Goal: Task Accomplishment & Management: Manage account settings

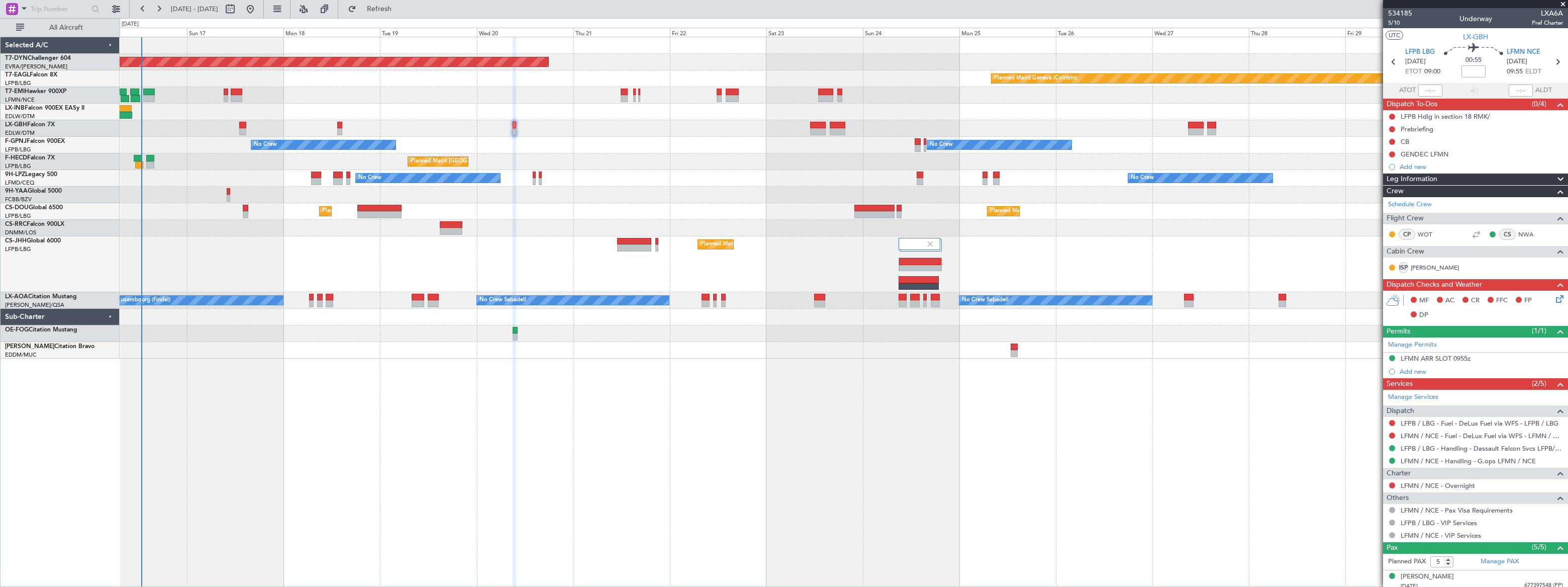
scroll to position [95, 0]
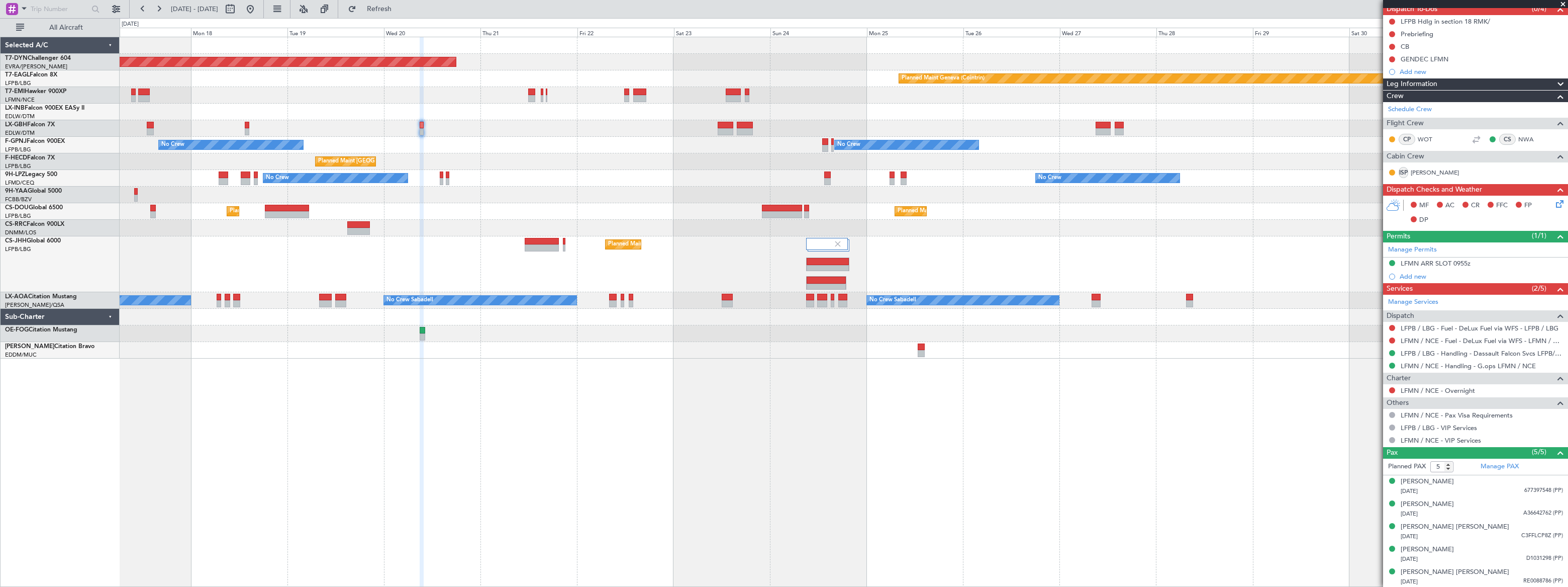
click at [869, 256] on div "Planned Maint [GEOGRAPHIC_DATA] ([GEOGRAPHIC_DATA]) Planned Maint [GEOGRAPHIC_D…" at bounding box center [844, 264] width 1447 height 56
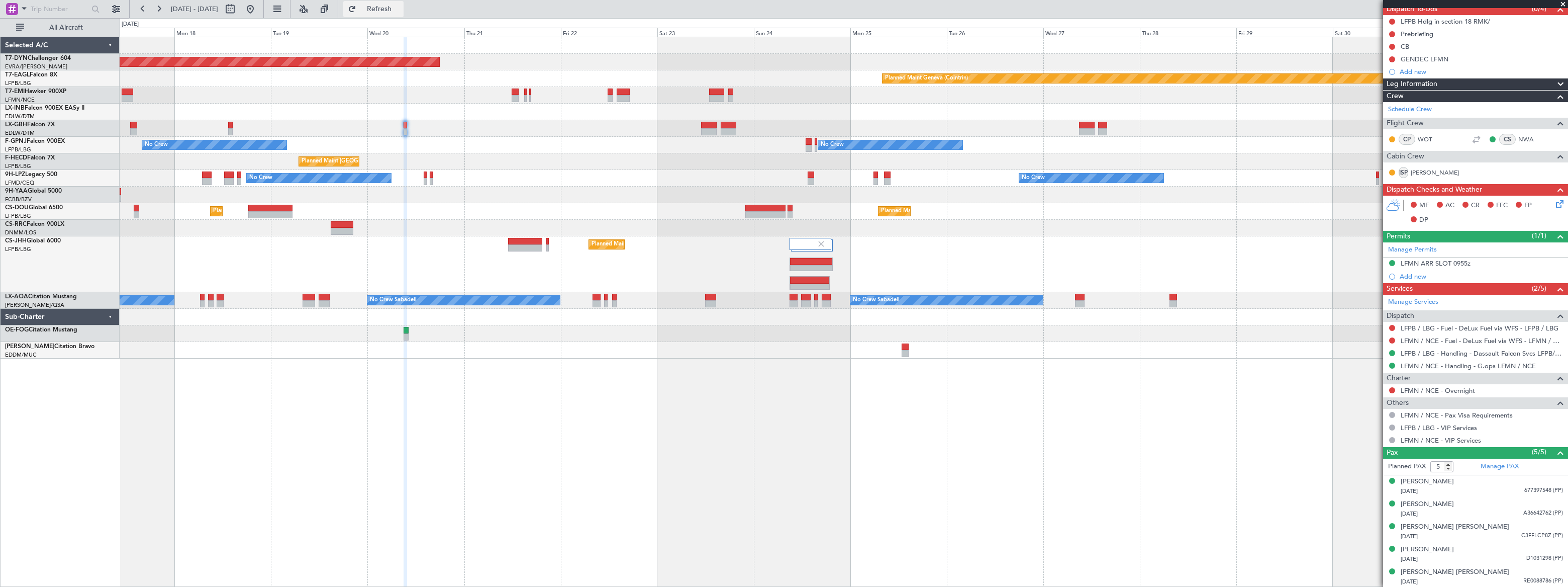
click at [401, 10] on span "Refresh" at bounding box center [380, 9] width 42 height 7
click at [401, 10] on span "Refreshing..." at bounding box center [380, 9] width 42 height 7
click at [401, 10] on span "Refresh" at bounding box center [380, 9] width 42 height 7
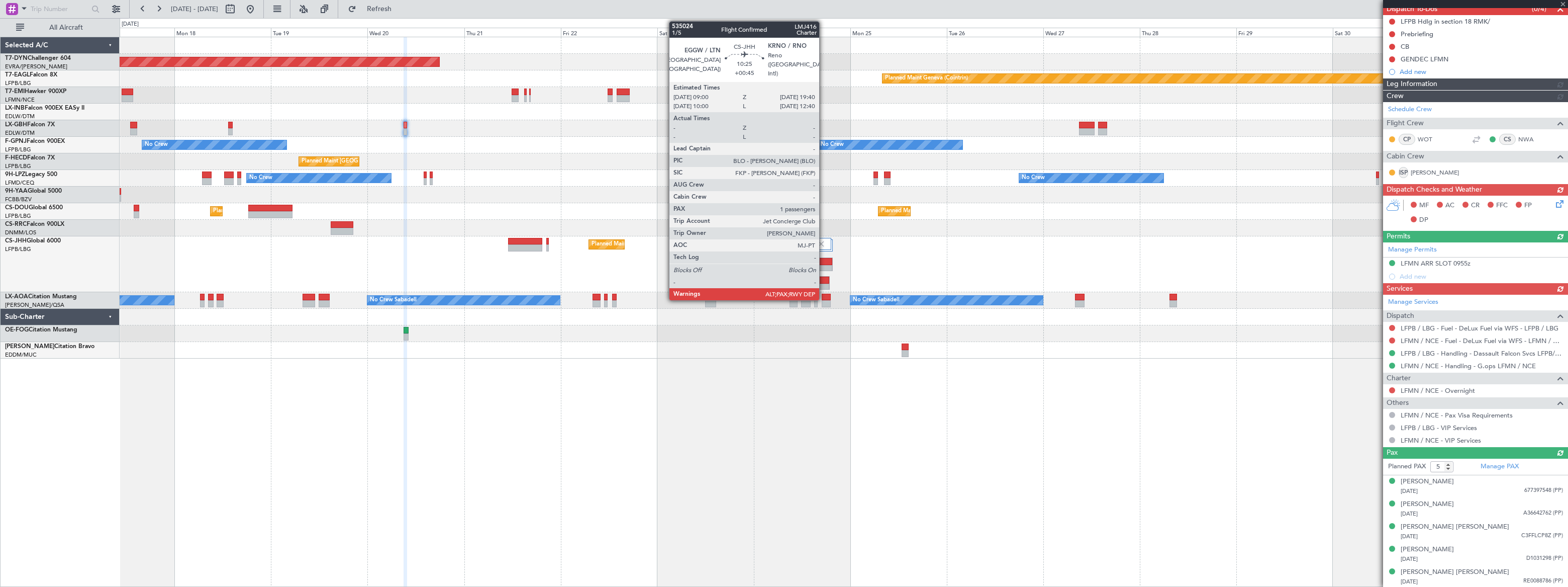
click at [824, 263] on div at bounding box center [811, 261] width 42 height 7
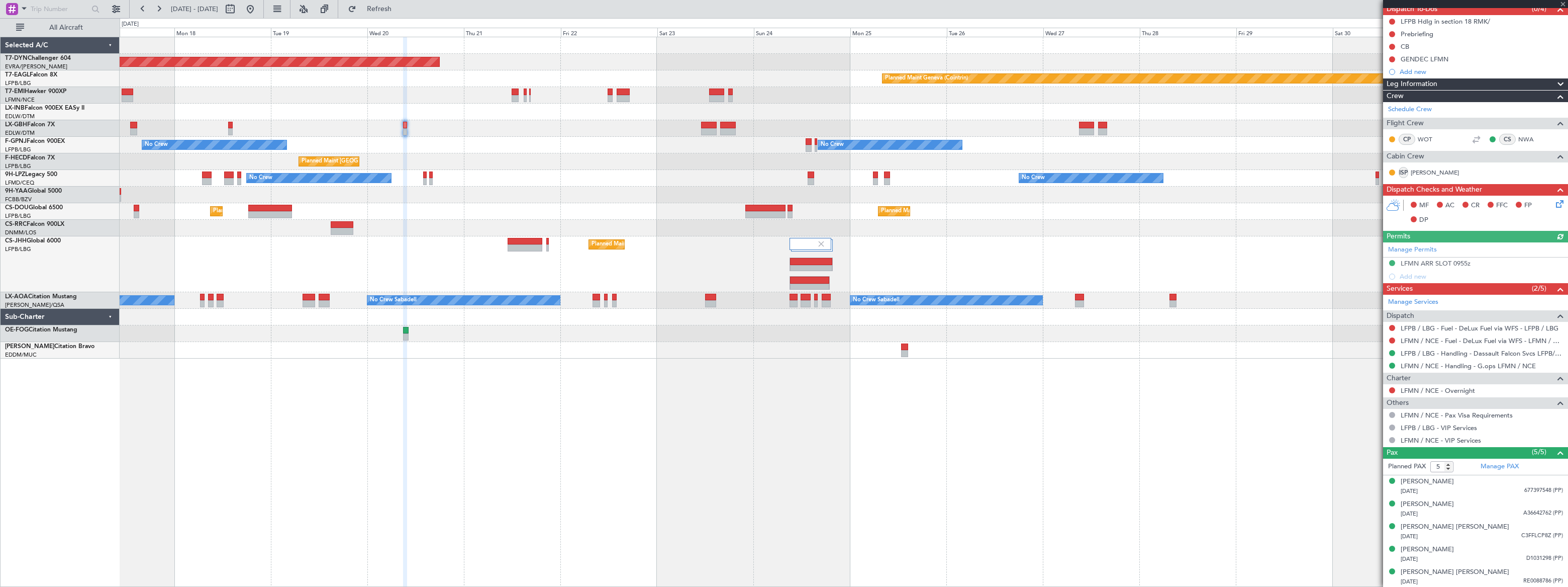
type input "+00:45"
type input "10"
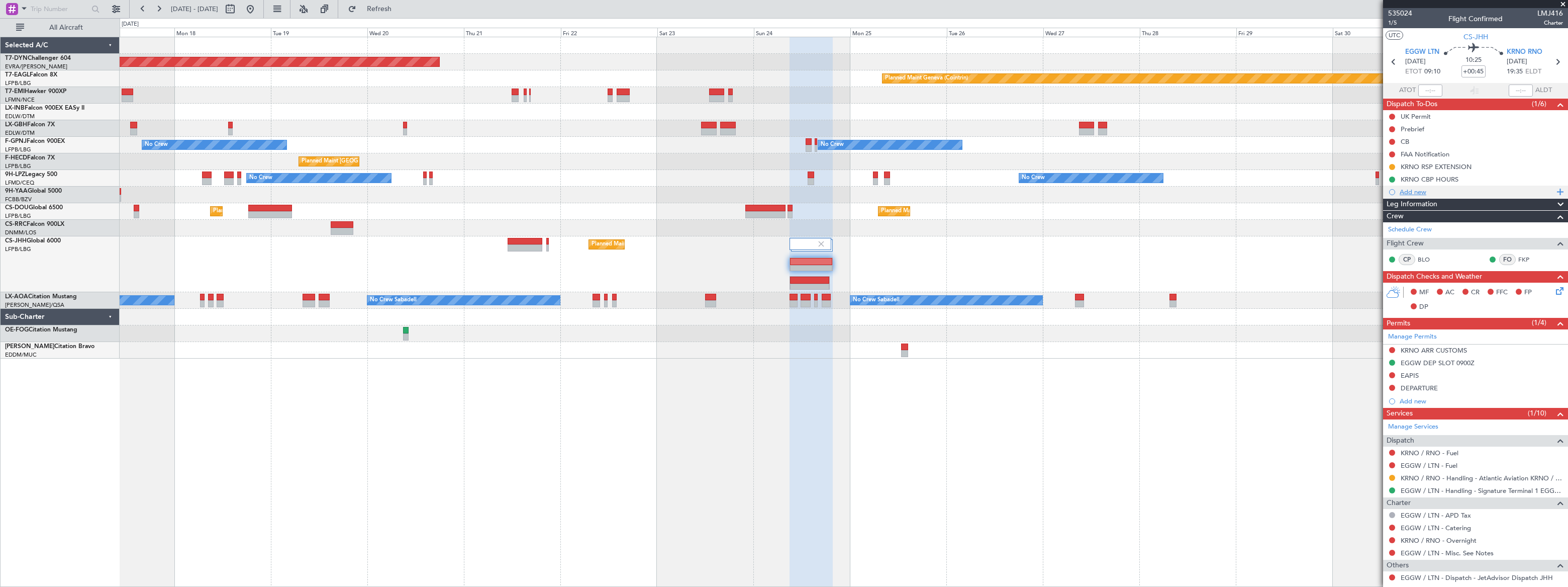
click at [1414, 190] on div "Add new" at bounding box center [1477, 192] width 154 height 8
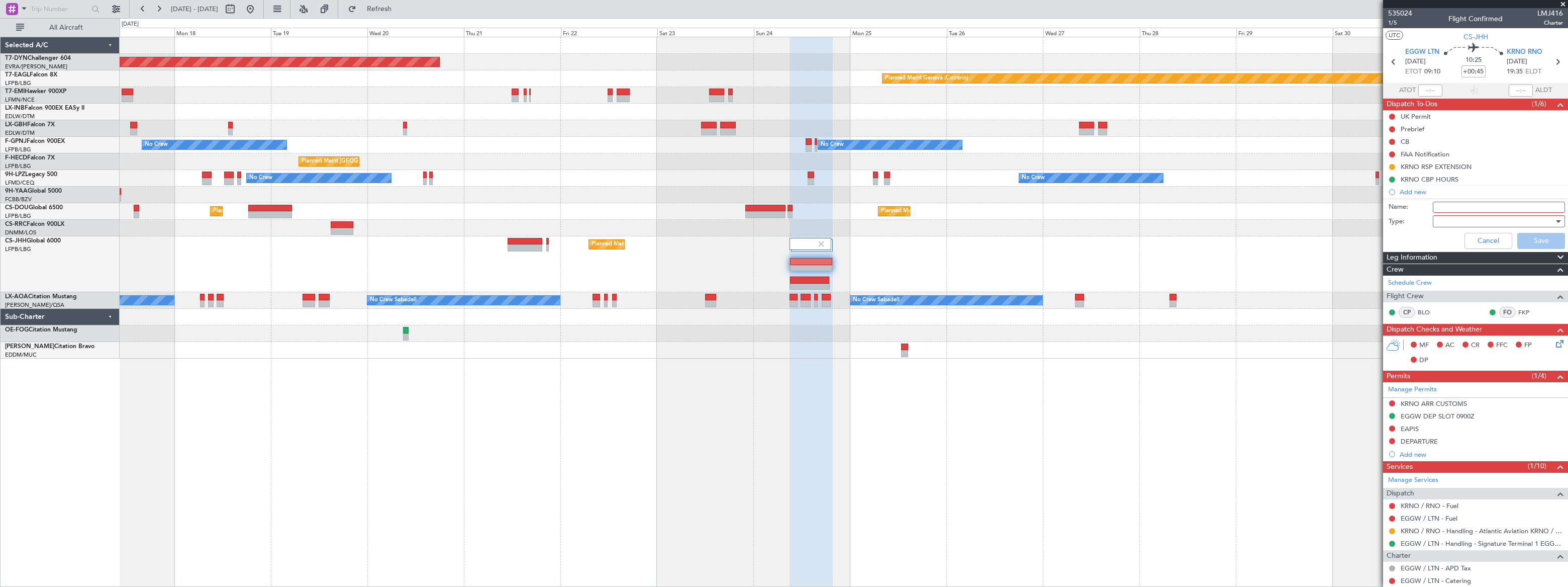
drag, startPoint x: 1438, startPoint y: 207, endPoint x: 1443, endPoint y: 208, distance: 5.1
click at [1438, 207] on input "Name:" at bounding box center [1499, 207] width 132 height 11
type input "DOT"
click at [1437, 220] on div at bounding box center [1495, 221] width 117 height 15
click at [1444, 239] on span "Generic" at bounding box center [1495, 241] width 118 height 15
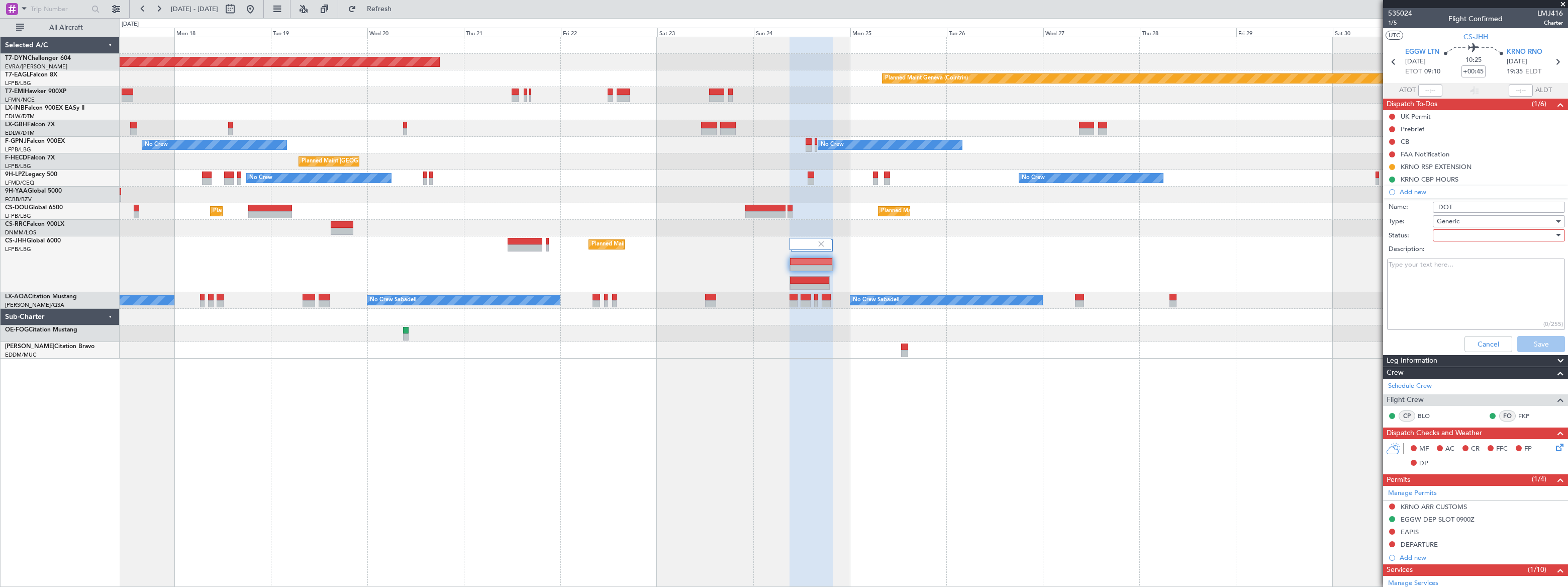
click at [1444, 239] on div at bounding box center [1495, 235] width 117 height 15
click at [1458, 297] on span "Cancelled" at bounding box center [1495, 301] width 118 height 15
click at [1536, 343] on button "Save" at bounding box center [1541, 344] width 48 height 16
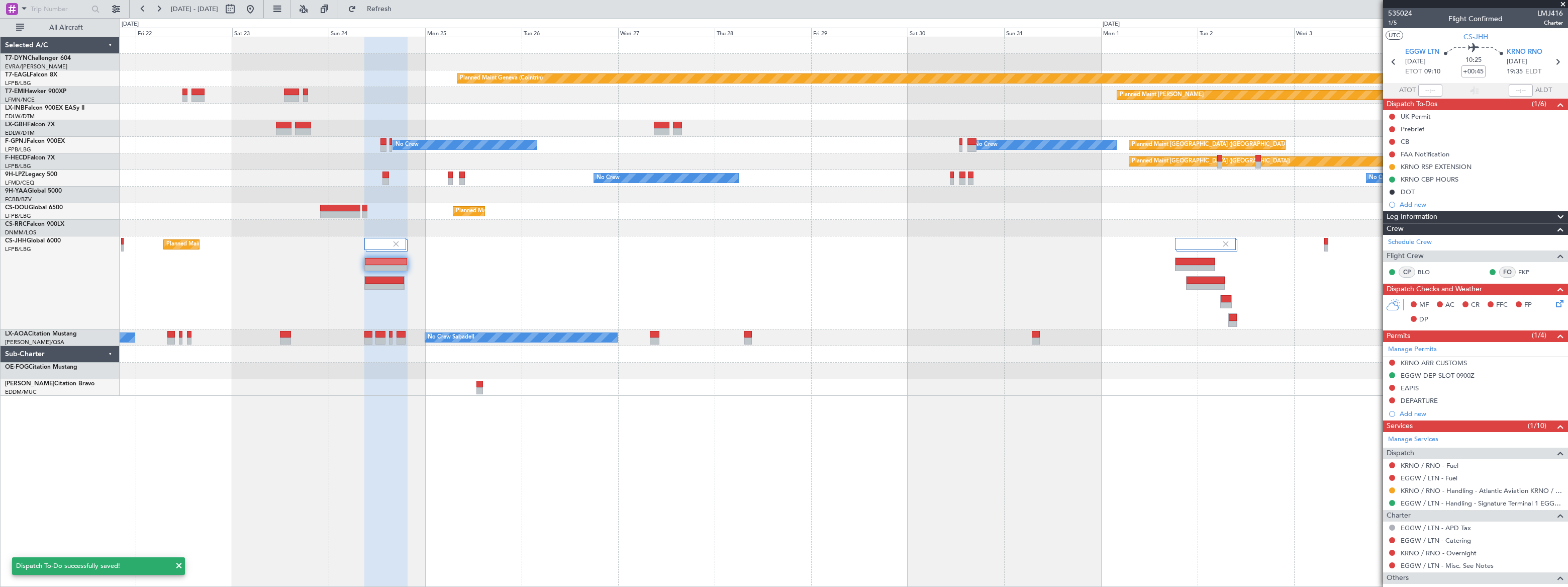
click at [846, 241] on div "Planned Maint [GEOGRAPHIC_DATA] ([GEOGRAPHIC_DATA])" at bounding box center [844, 283] width 1448 height 93
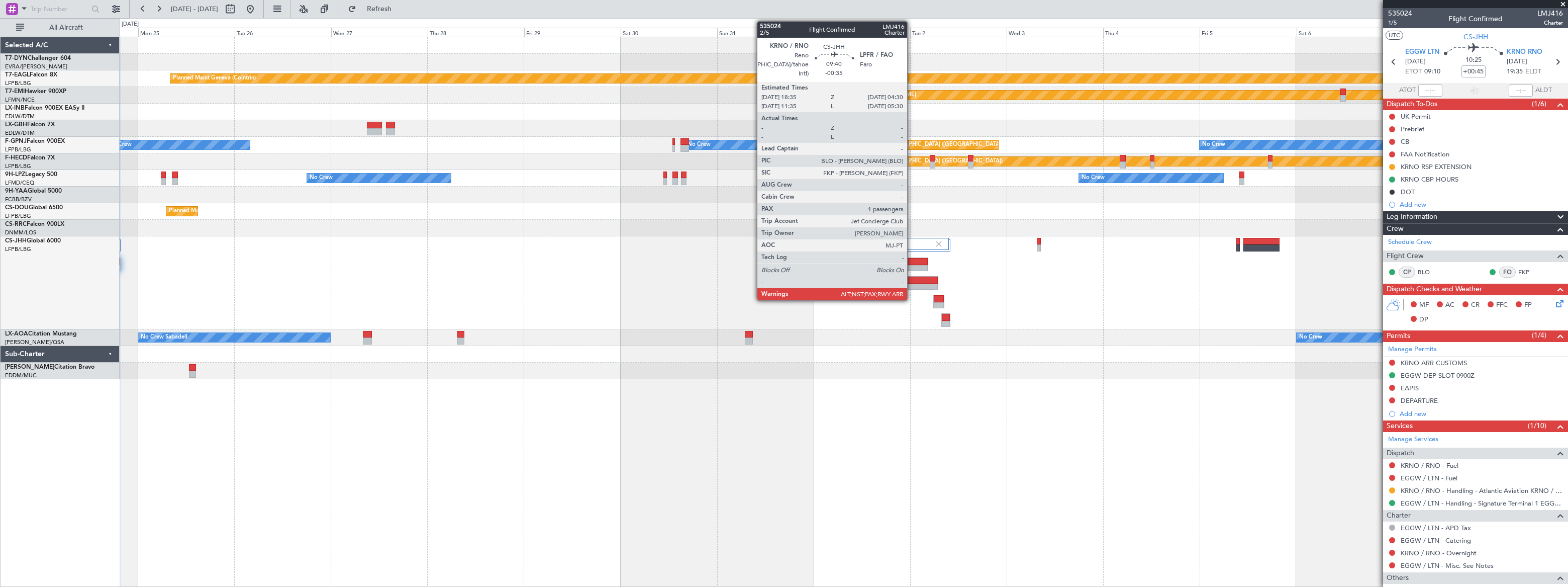
click at [912, 265] on div at bounding box center [908, 269] width 39 height 7
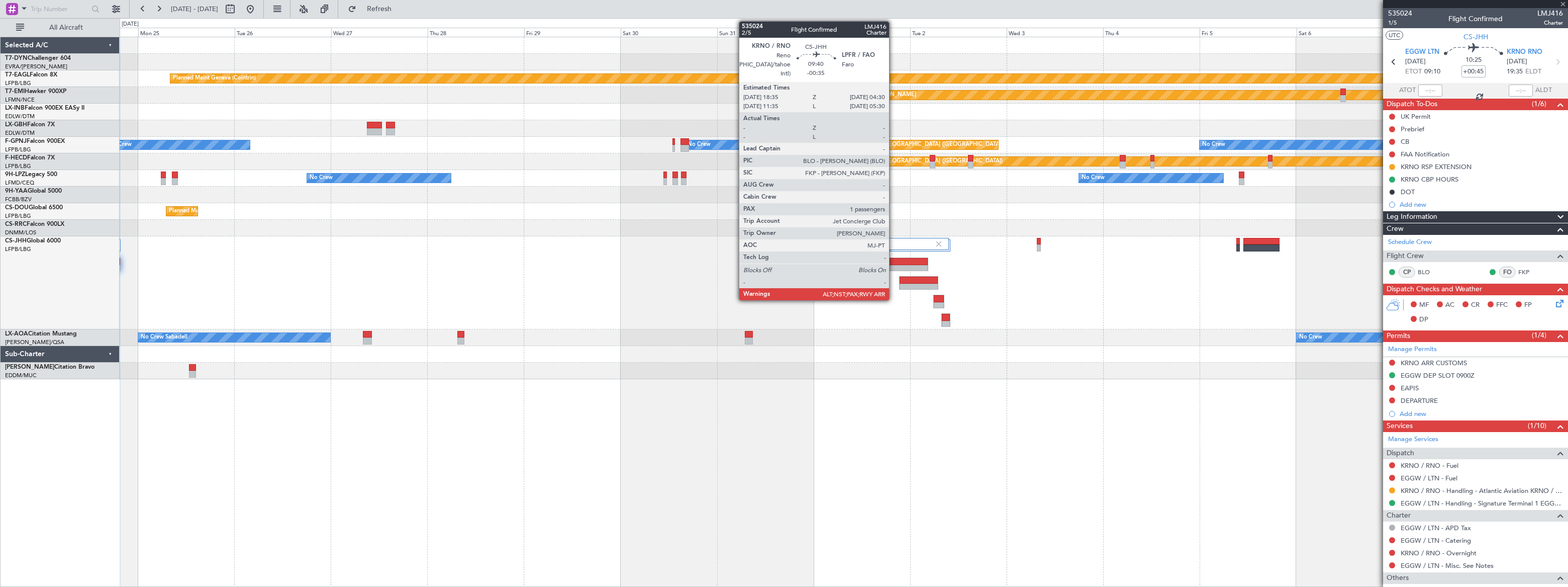
click at [894, 262] on div at bounding box center [908, 261] width 39 height 7
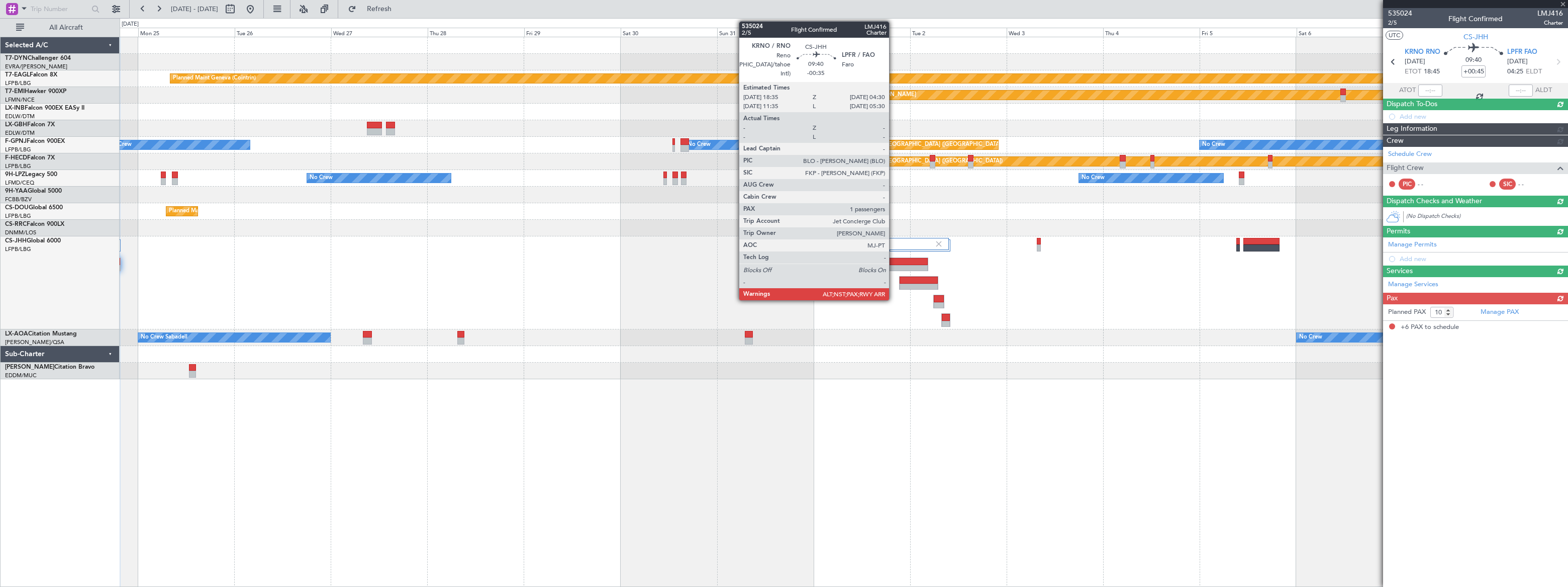
type input "-00:35"
type input "6"
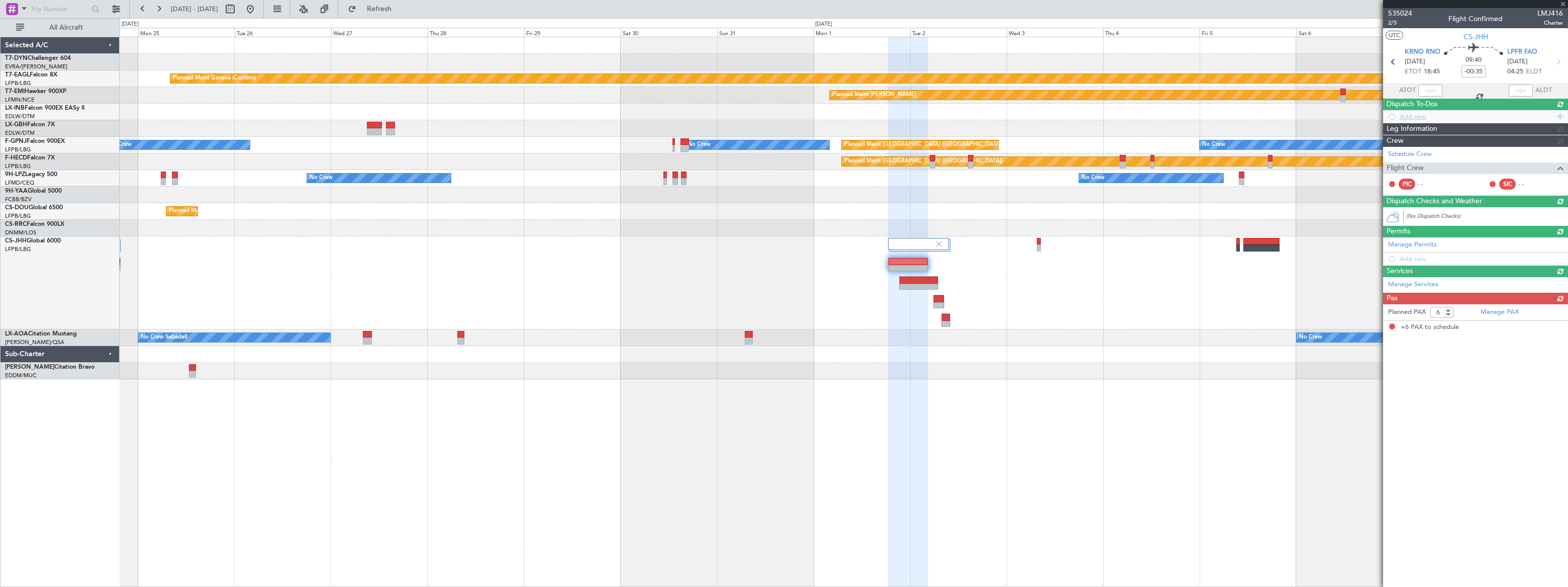
click at [1419, 179] on div "Schedule Crew Flight Crew PIC - - SIC - -" at bounding box center [1476, 171] width 185 height 48
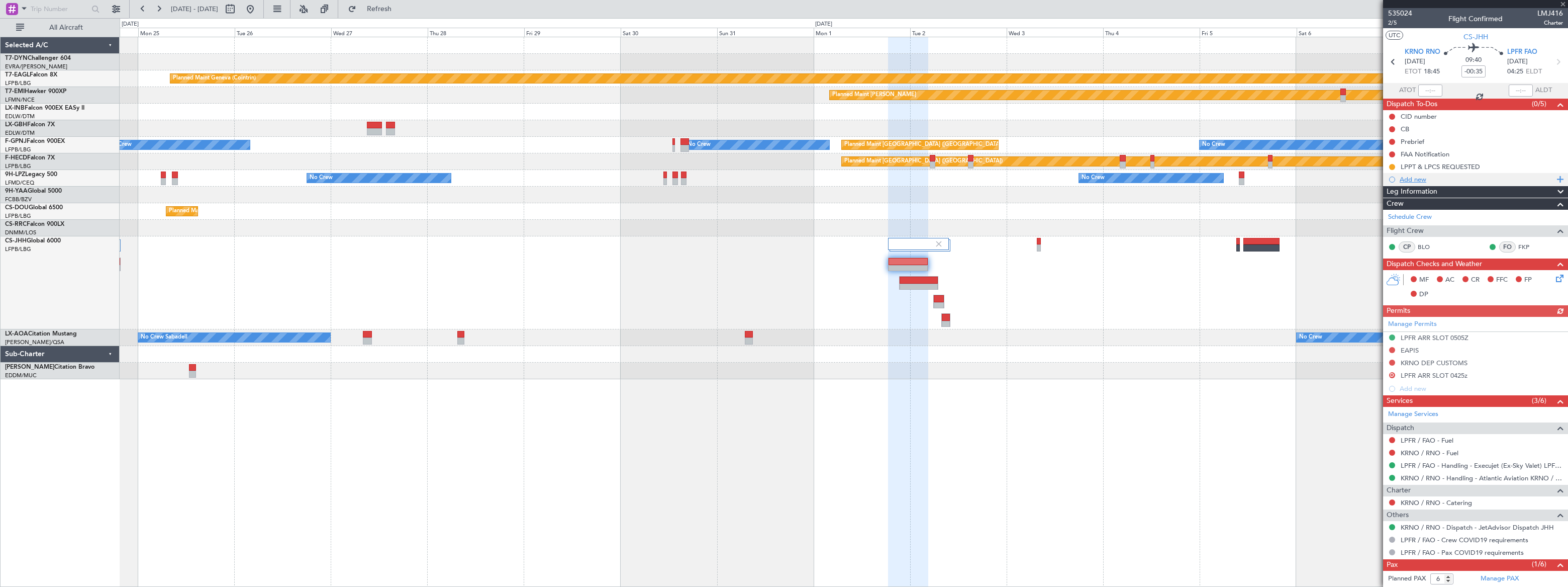
click at [1416, 180] on div "Add new" at bounding box center [1477, 179] width 154 height 8
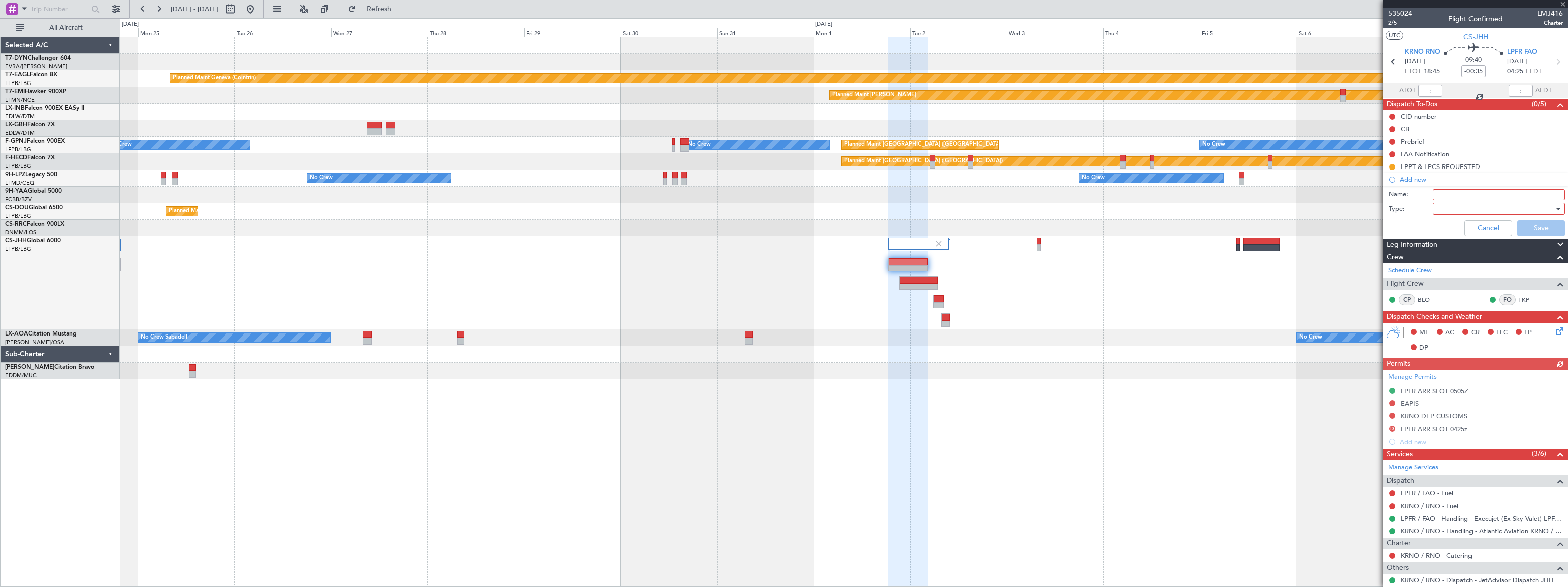
click at [1445, 190] on input "Name:" at bounding box center [1499, 195] width 132 height 11
type input "DOT"
click at [1449, 207] on div at bounding box center [1495, 208] width 117 height 15
click at [1452, 225] on span "Generic" at bounding box center [1495, 229] width 118 height 15
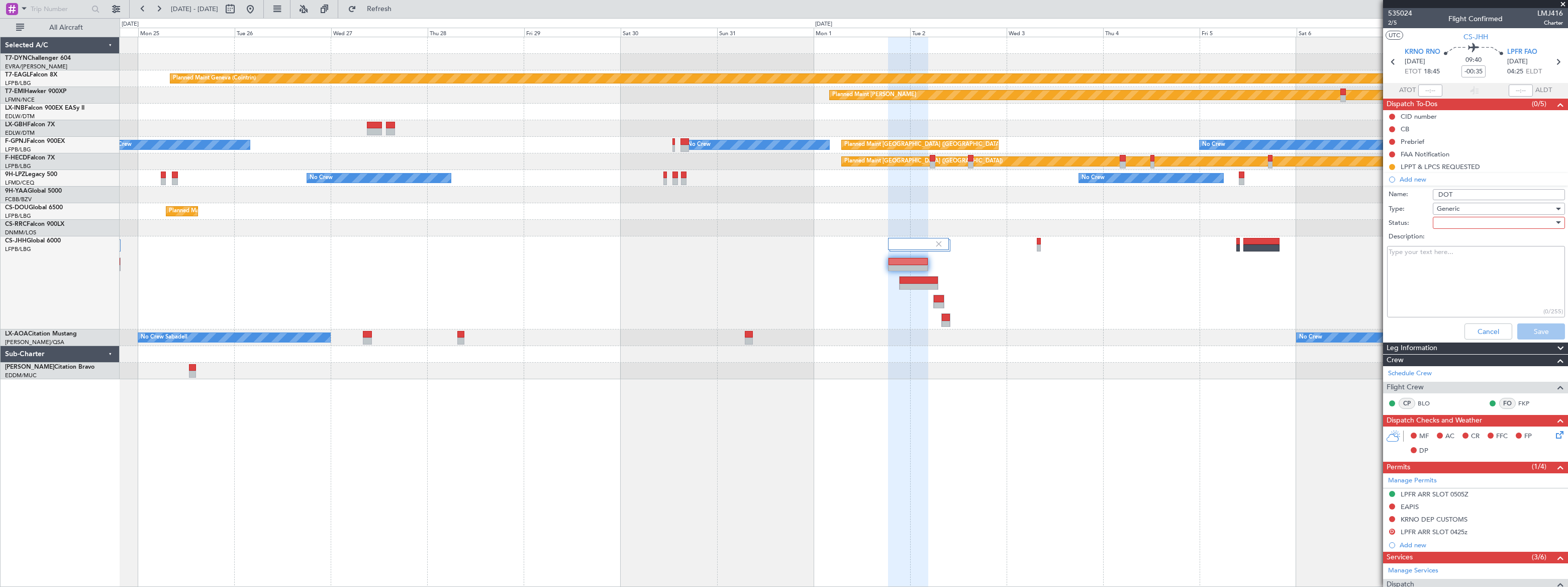
click at [1449, 219] on div at bounding box center [1495, 223] width 117 height 15
click at [1450, 245] on span "Not Started" at bounding box center [1495, 243] width 118 height 15
click at [1446, 221] on span "Not Started" at bounding box center [1455, 222] width 36 height 9
click at [1459, 287] on span "Cancelled" at bounding box center [1495, 288] width 118 height 15
click at [1534, 333] on button "Save" at bounding box center [1541, 331] width 48 height 16
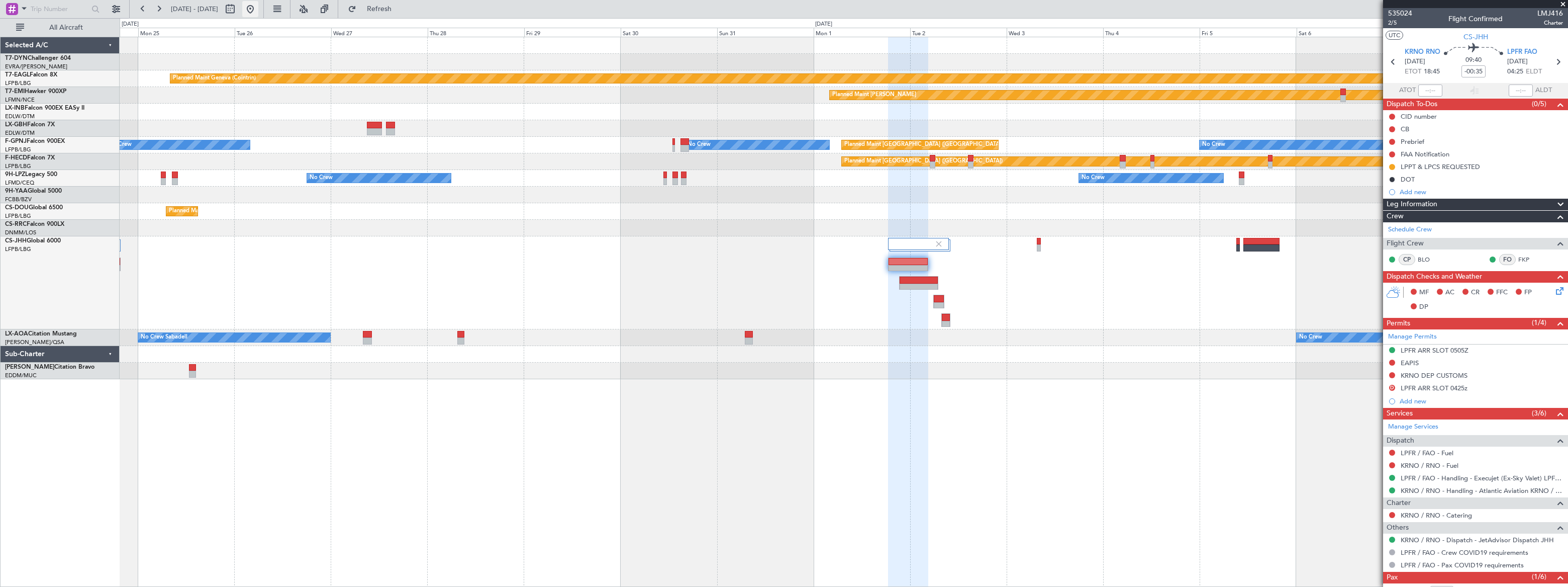
click at [258, 8] on button at bounding box center [250, 8] width 16 height 16
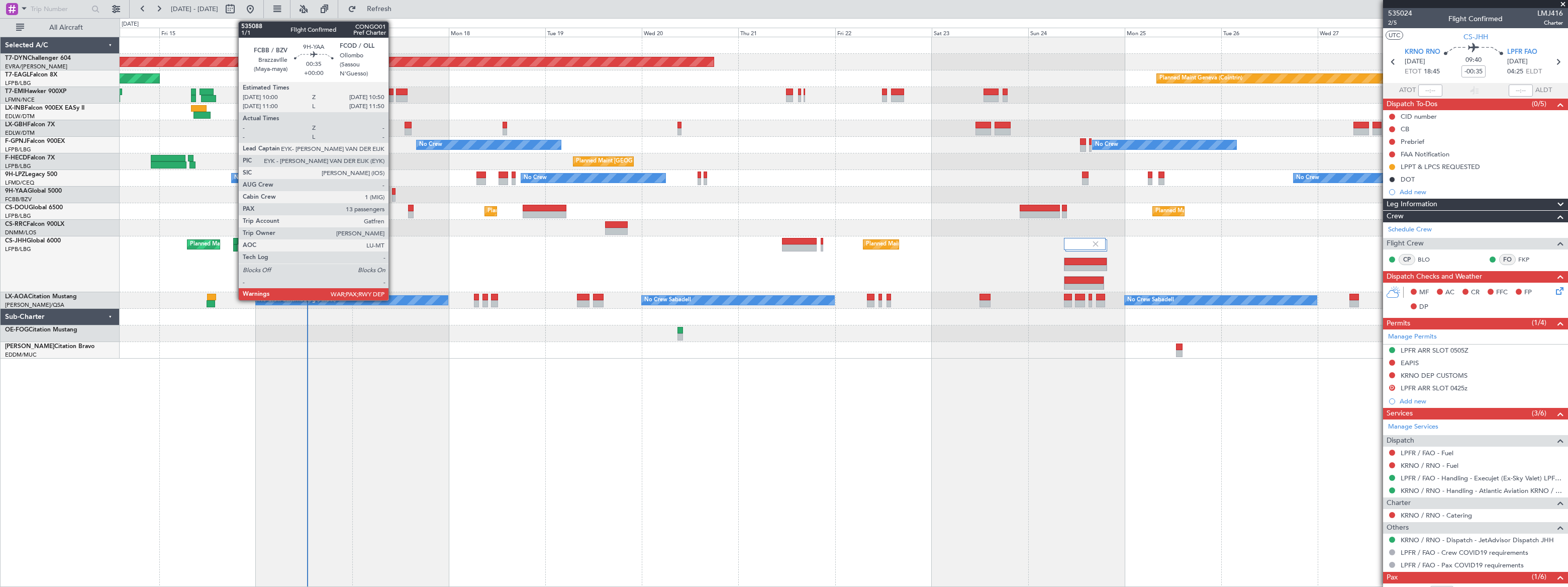
click at [393, 195] on div at bounding box center [393, 198] width 3 height 7
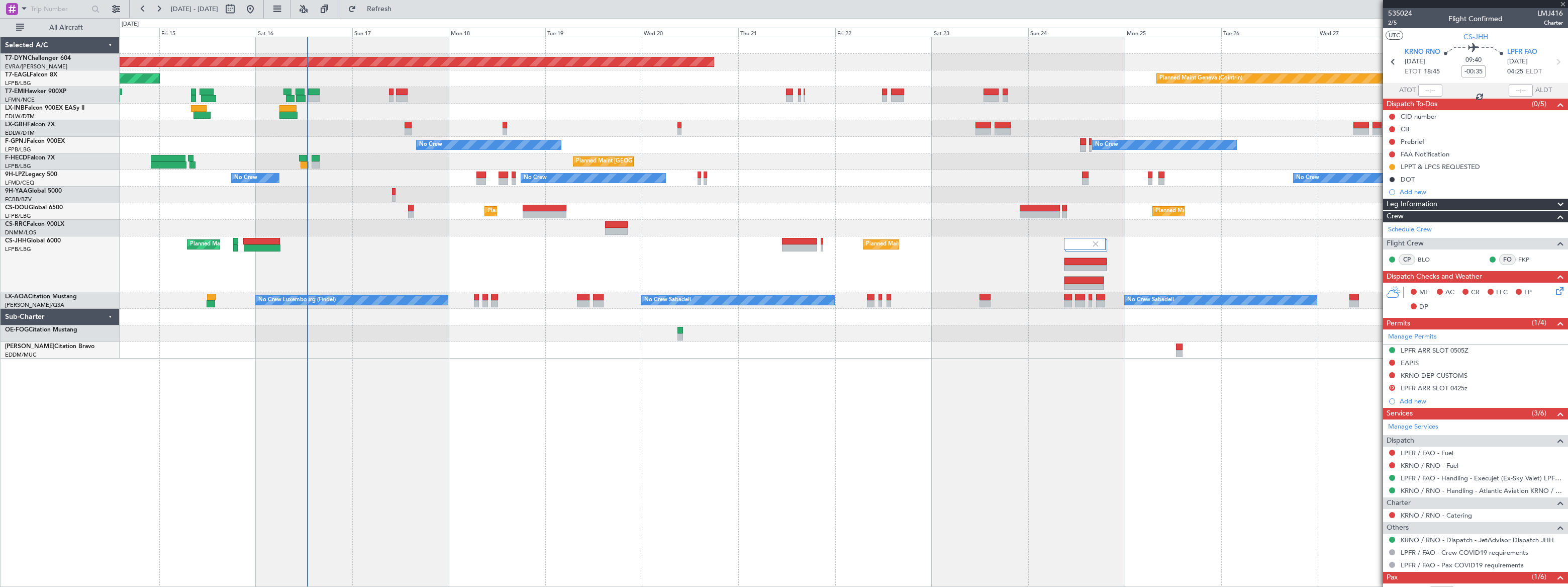
type input "13"
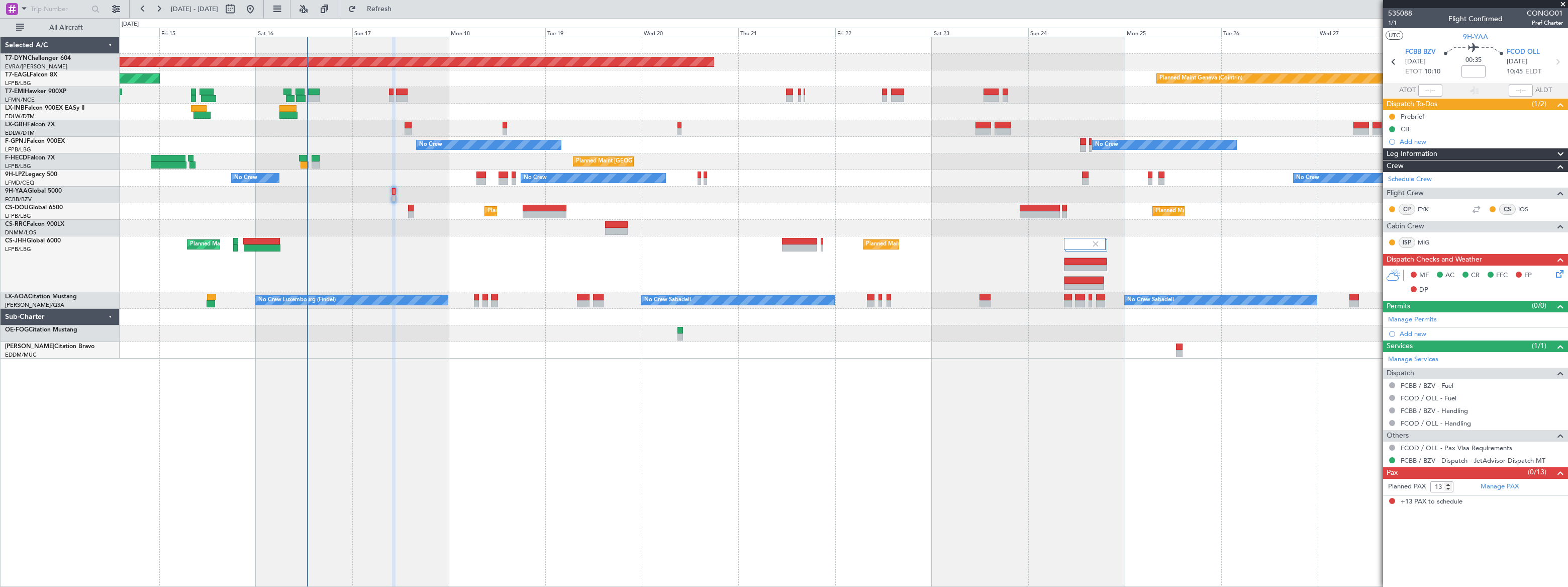
click at [837, 204] on div "Planned Maint [GEOGRAPHIC_DATA] ([GEOGRAPHIC_DATA]) Planned Maint [GEOGRAPHIC_D…" at bounding box center [844, 211] width 1448 height 16
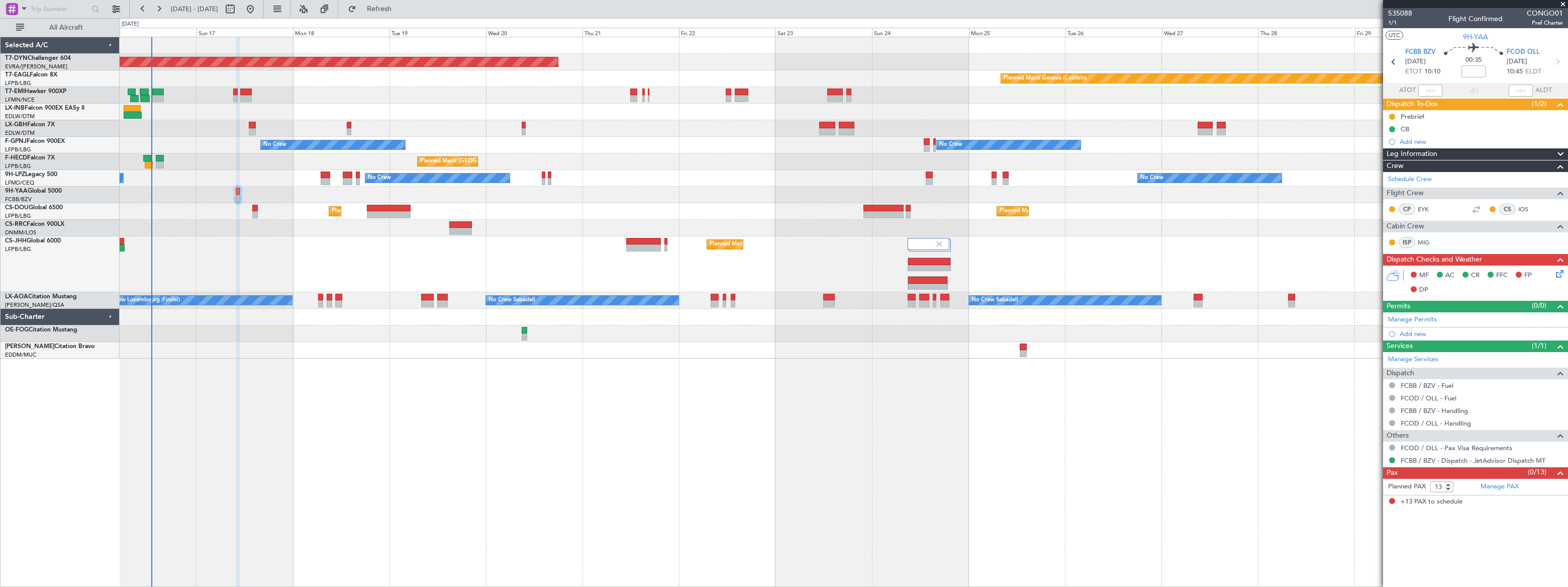
click at [507, 392] on div "Planned Maint [GEOGRAPHIC_DATA]-[GEOGRAPHIC_DATA] Planned Maint Geneva ([GEOGRA…" at bounding box center [844, 312] width 1448 height 550
click at [1391, 25] on span "1/1" at bounding box center [1400, 23] width 24 height 8
click at [401, 8] on span "Refresh" at bounding box center [380, 9] width 42 height 7
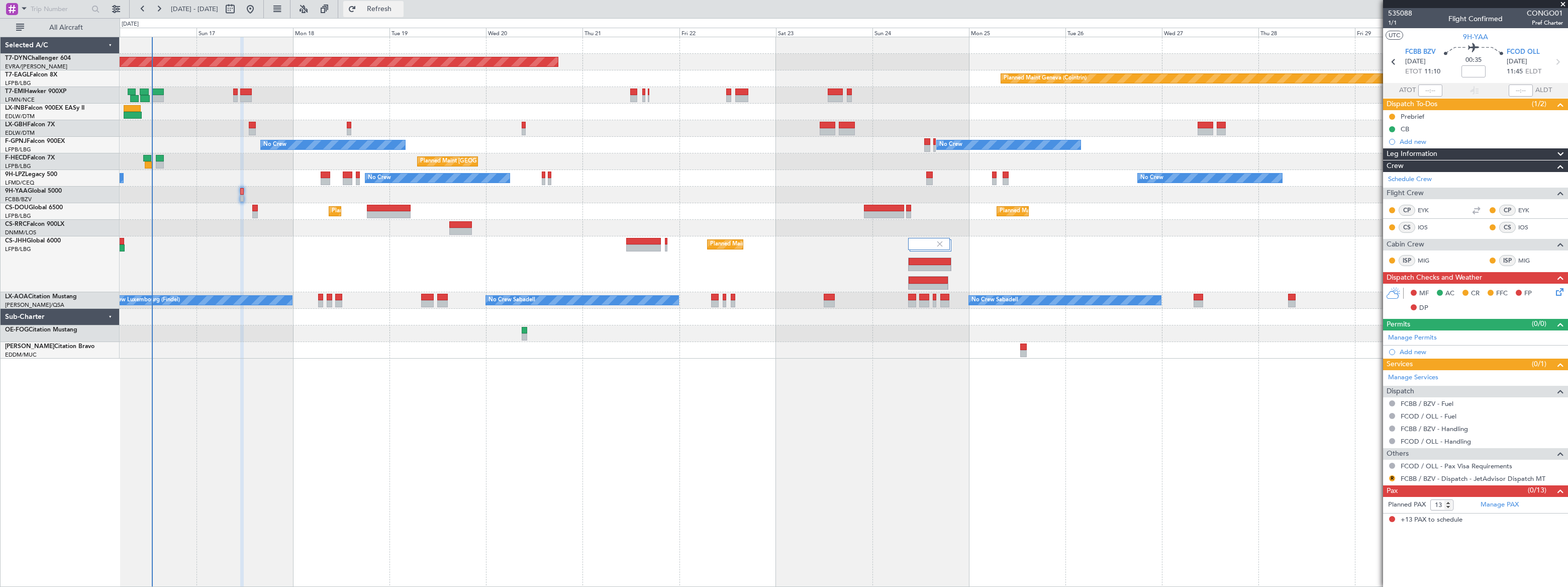
click at [401, 10] on span "Refresh" at bounding box center [380, 9] width 42 height 7
click at [401, 10] on span "Refreshing..." at bounding box center [380, 9] width 42 height 7
click at [401, 9] on span "Refresh" at bounding box center [380, 9] width 42 height 7
click at [401, 10] on span "Refresh" at bounding box center [380, 9] width 42 height 7
click at [401, 10] on span "Refreshing..." at bounding box center [380, 9] width 42 height 7
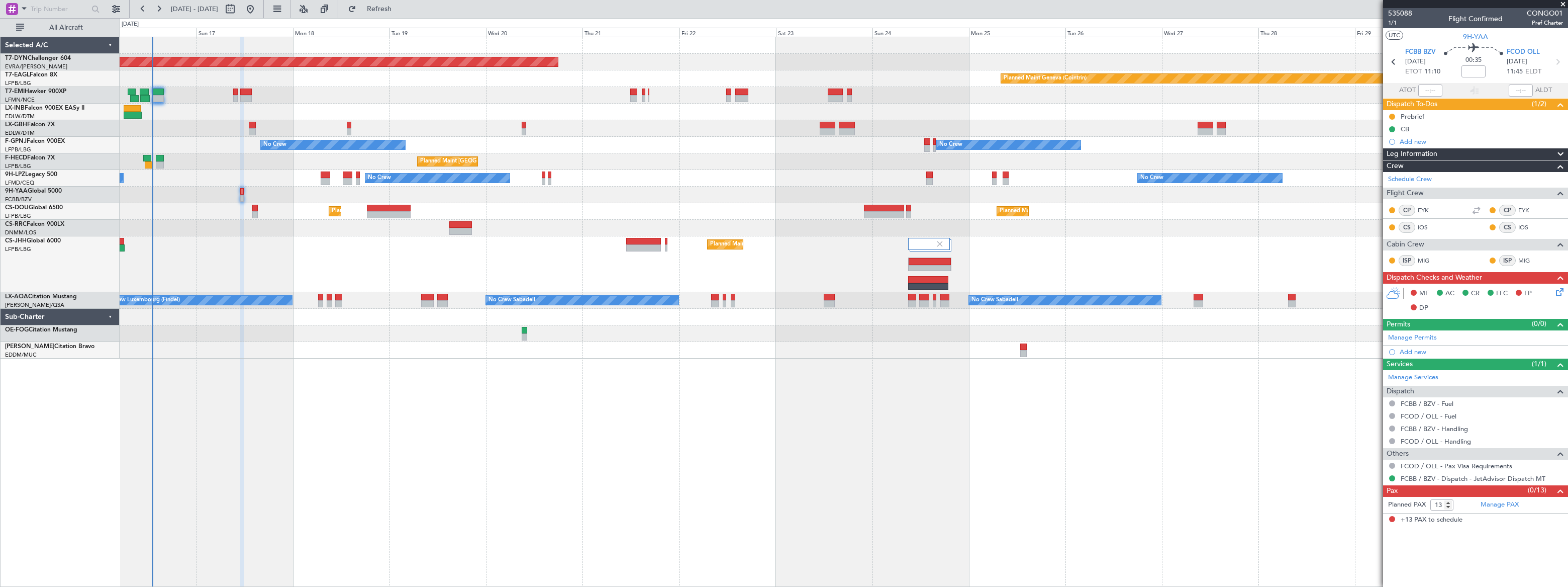
click at [252, 210] on div "Planned Maint [GEOGRAPHIC_DATA] ([GEOGRAPHIC_DATA]) Planned Maint [GEOGRAPHIC_D…" at bounding box center [844, 211] width 1448 height 16
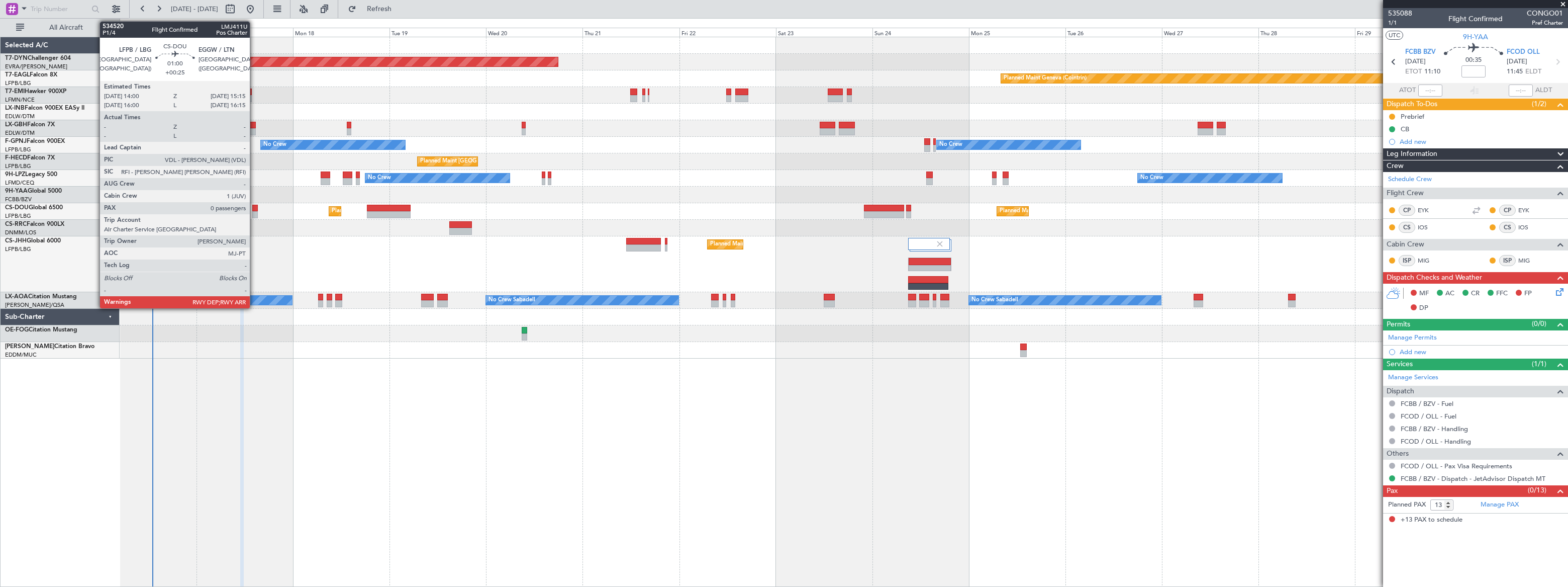
click at [255, 211] on div at bounding box center [255, 215] width 5 height 7
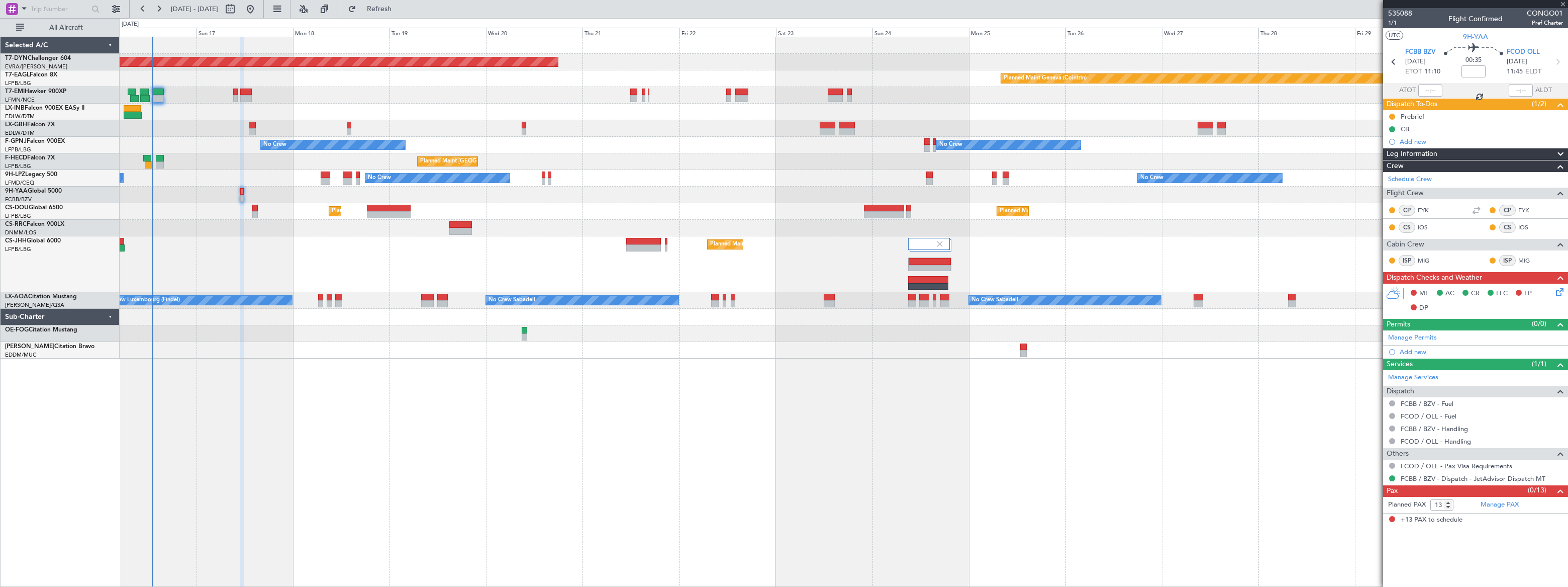
type input "+00:25"
type input "0"
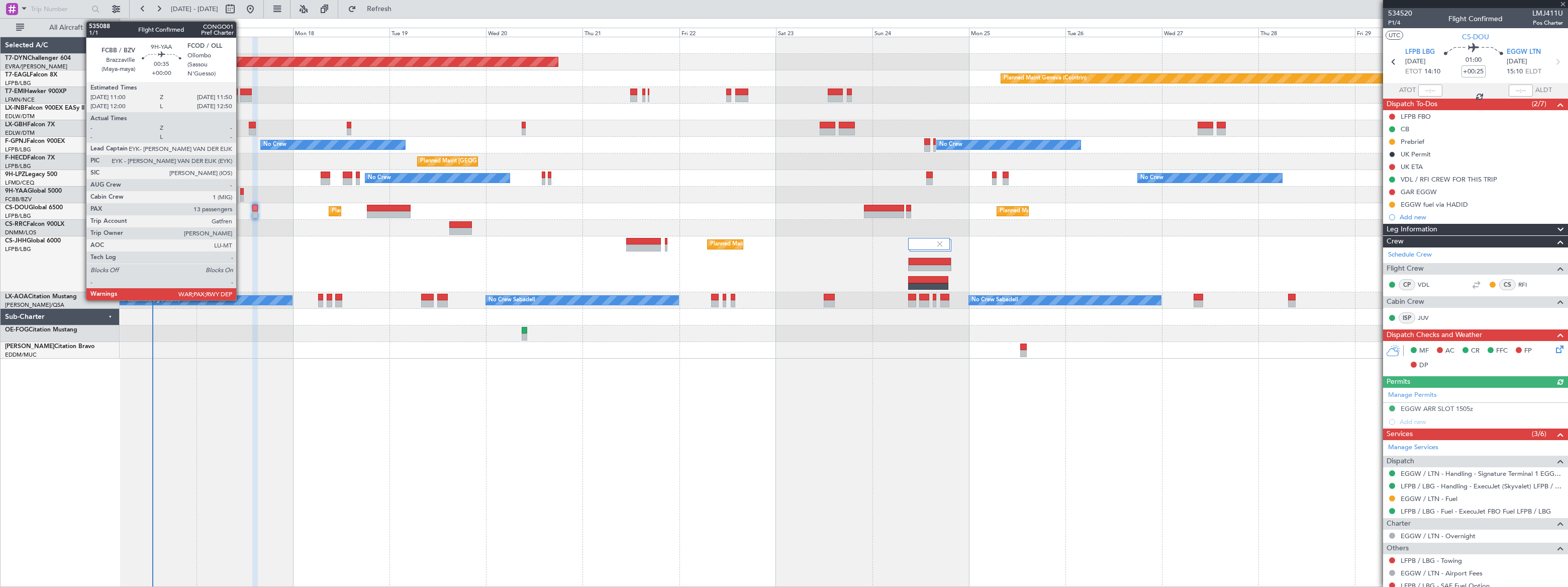
click at [241, 195] on div at bounding box center [242, 198] width 3 height 7
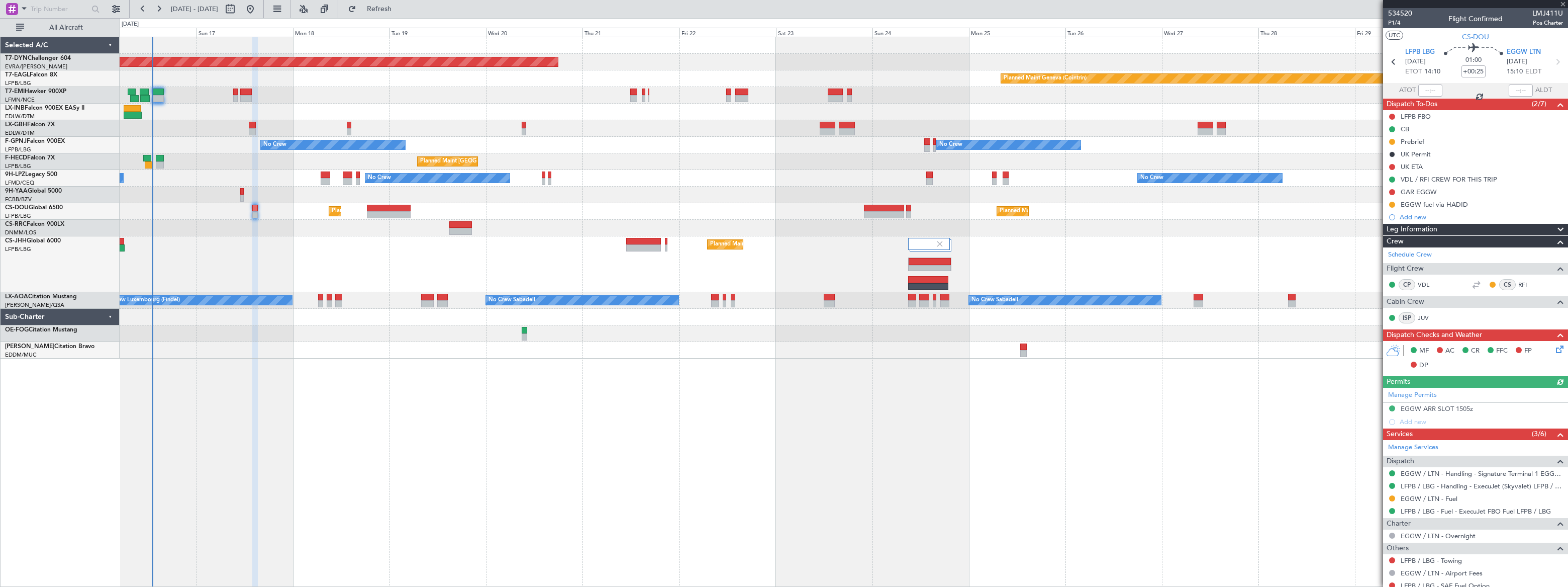
type input "13"
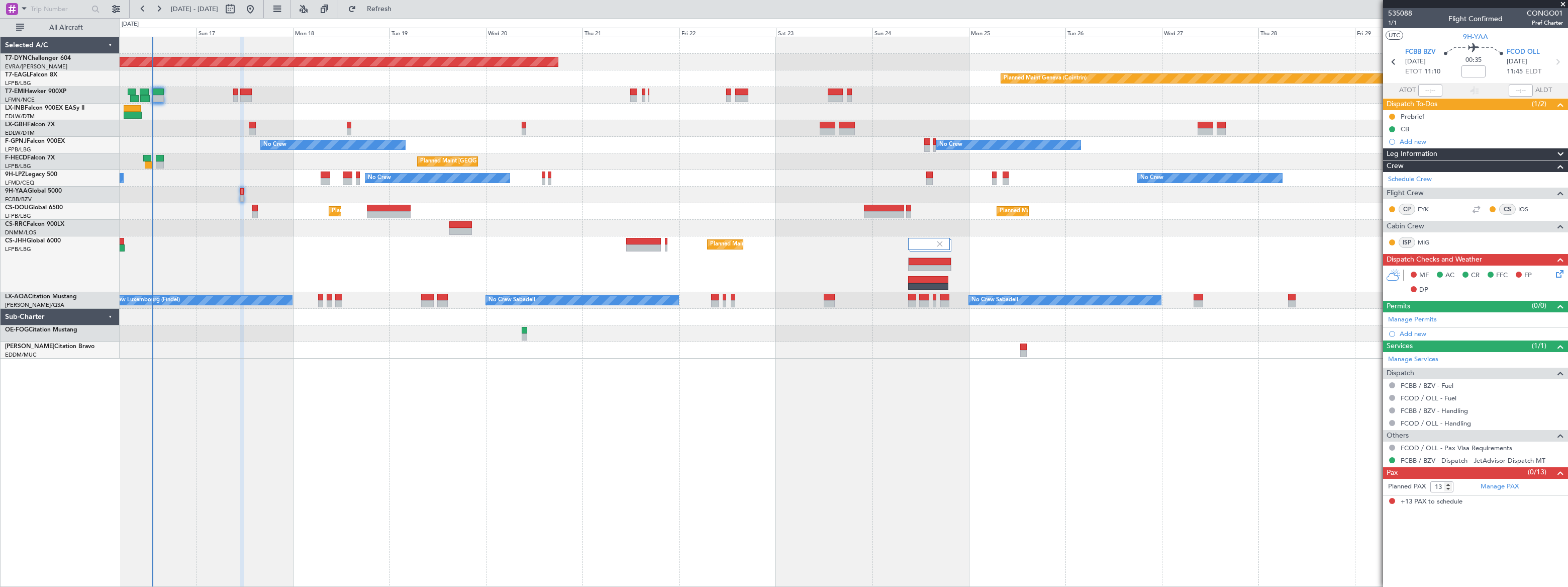
click at [1558, 272] on icon at bounding box center [1558, 272] width 8 height 8
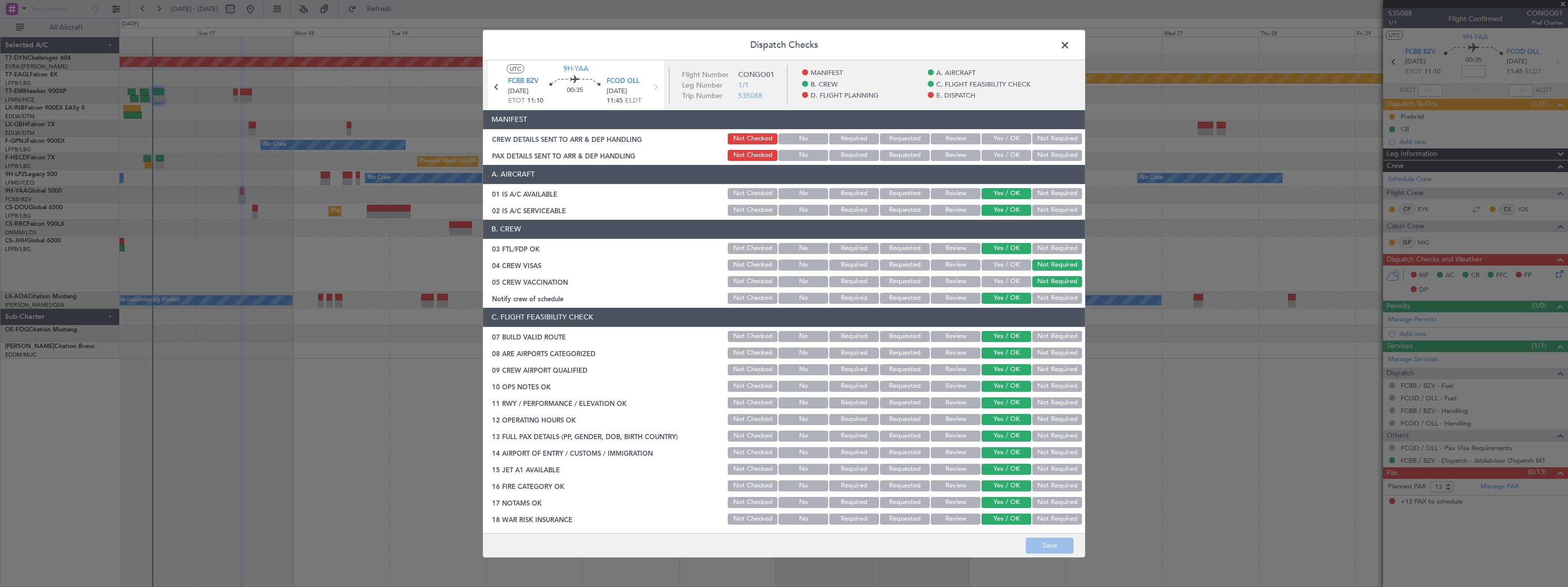
click at [1062, 135] on button "Not Required" at bounding box center [1057, 139] width 50 height 11
click at [1051, 152] on button "Not Required" at bounding box center [1057, 156] width 50 height 11
drag, startPoint x: 1055, startPoint y: 547, endPoint x: 1055, endPoint y: 538, distance: 9.0
click at [1055, 546] on button "Save" at bounding box center [1050, 545] width 48 height 16
click at [1070, 45] on span at bounding box center [1070, 47] width 0 height 20
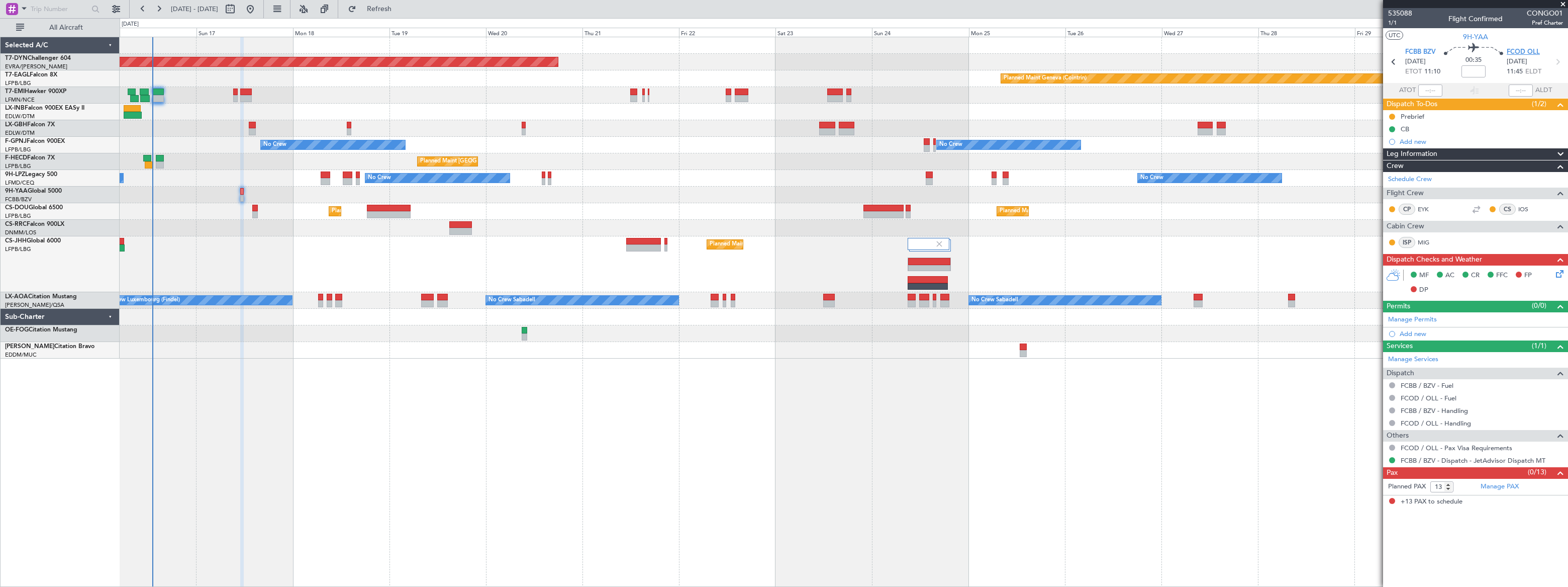
click at [1519, 50] on span "FCOD OLL" at bounding box center [1523, 52] width 33 height 10
click at [1419, 52] on span "FCBB BZV" at bounding box center [1421, 52] width 31 height 10
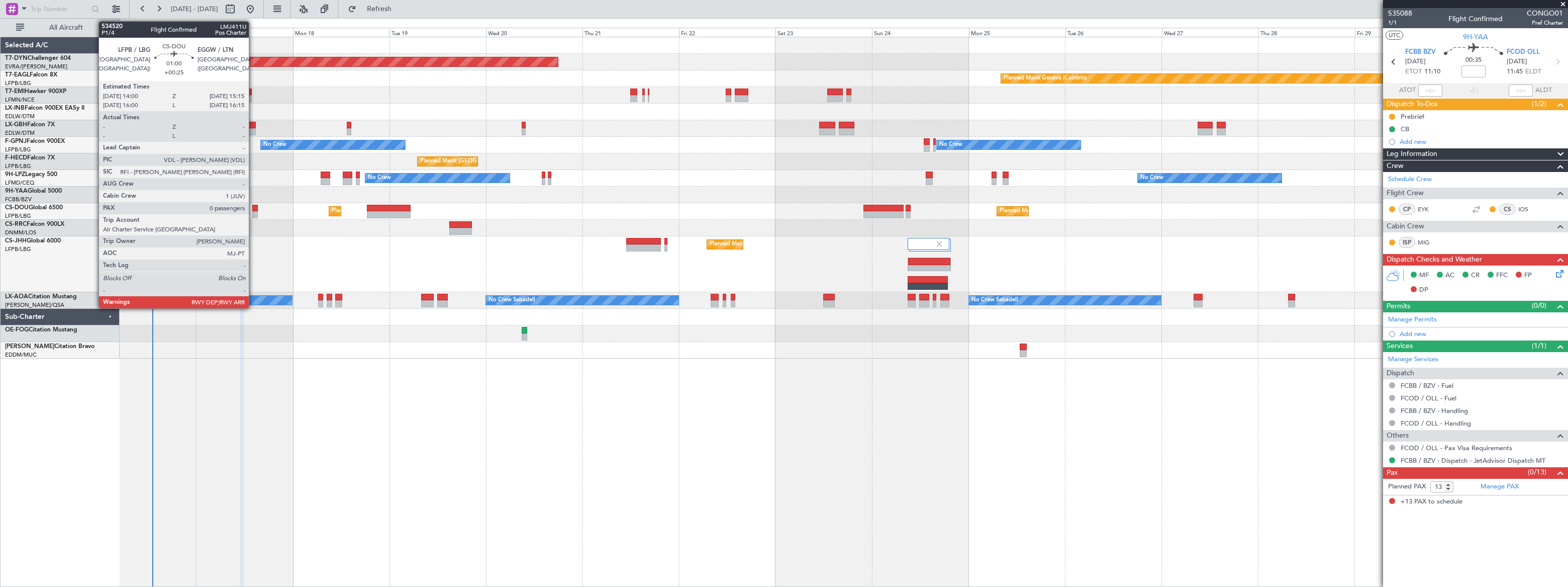
click at [254, 211] on div at bounding box center [255, 208] width 5 height 7
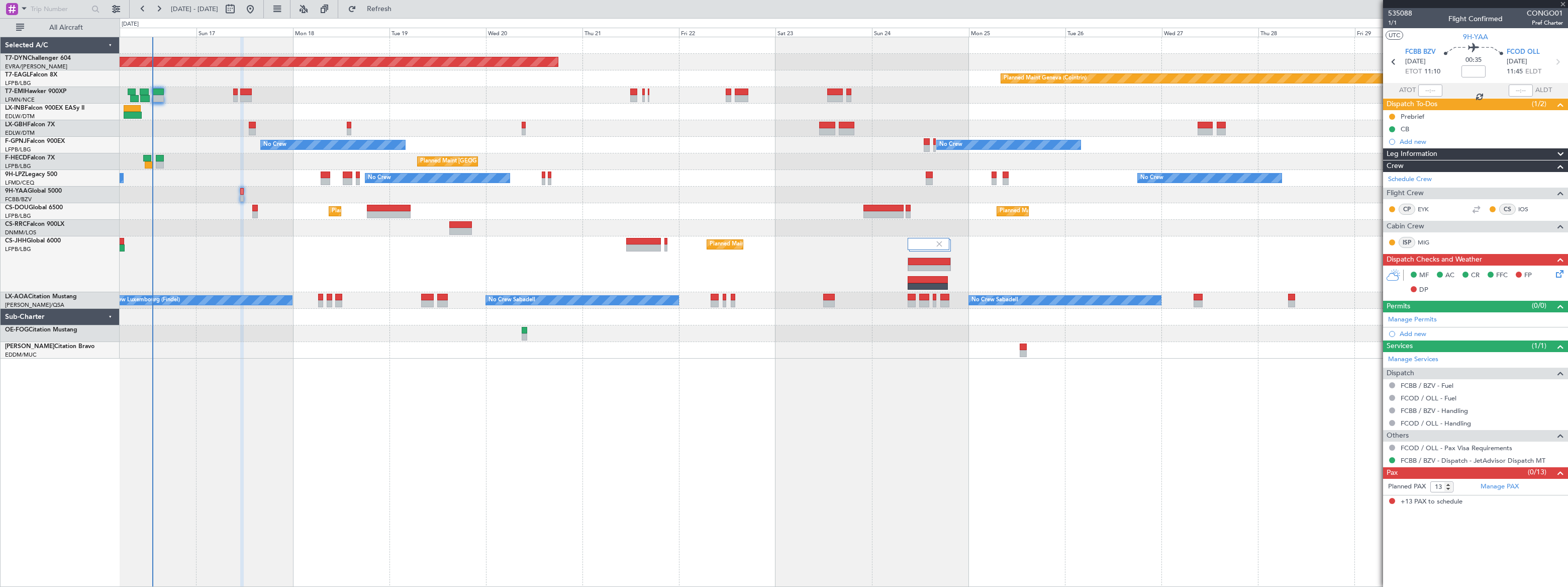
type input "+00:25"
type input "0"
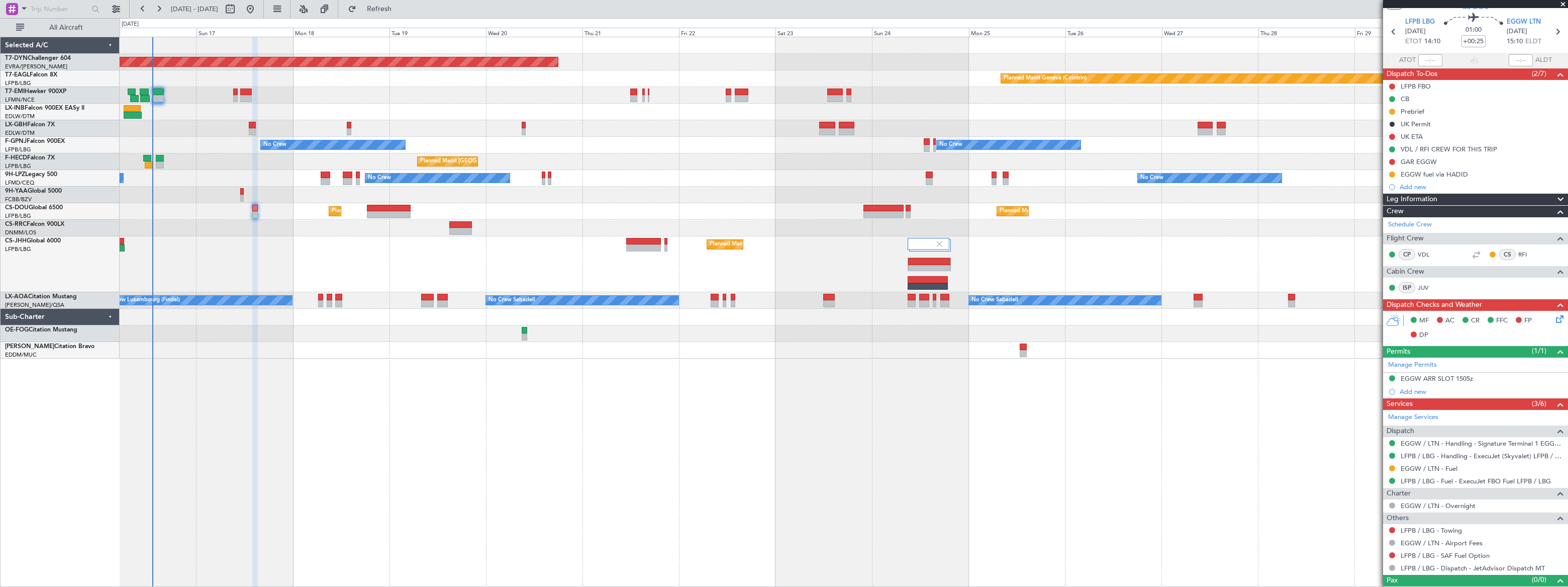
scroll to position [45, 0]
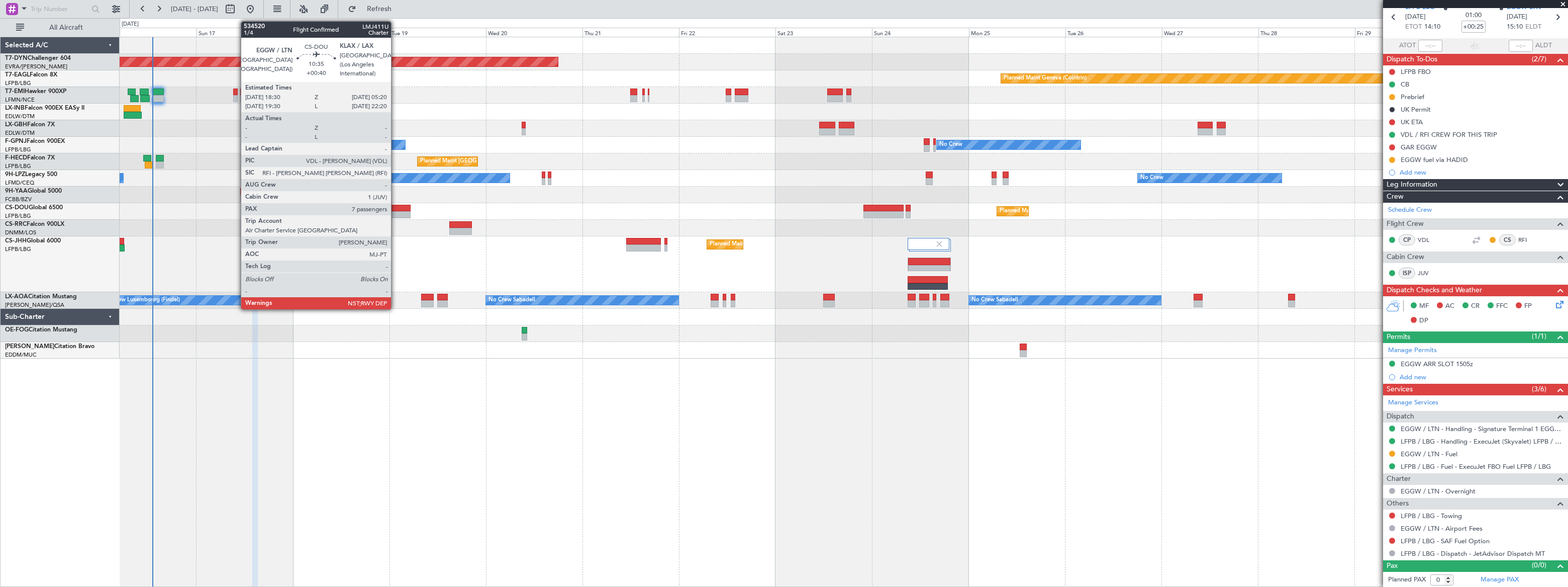
click at [395, 208] on div at bounding box center [389, 208] width 44 height 7
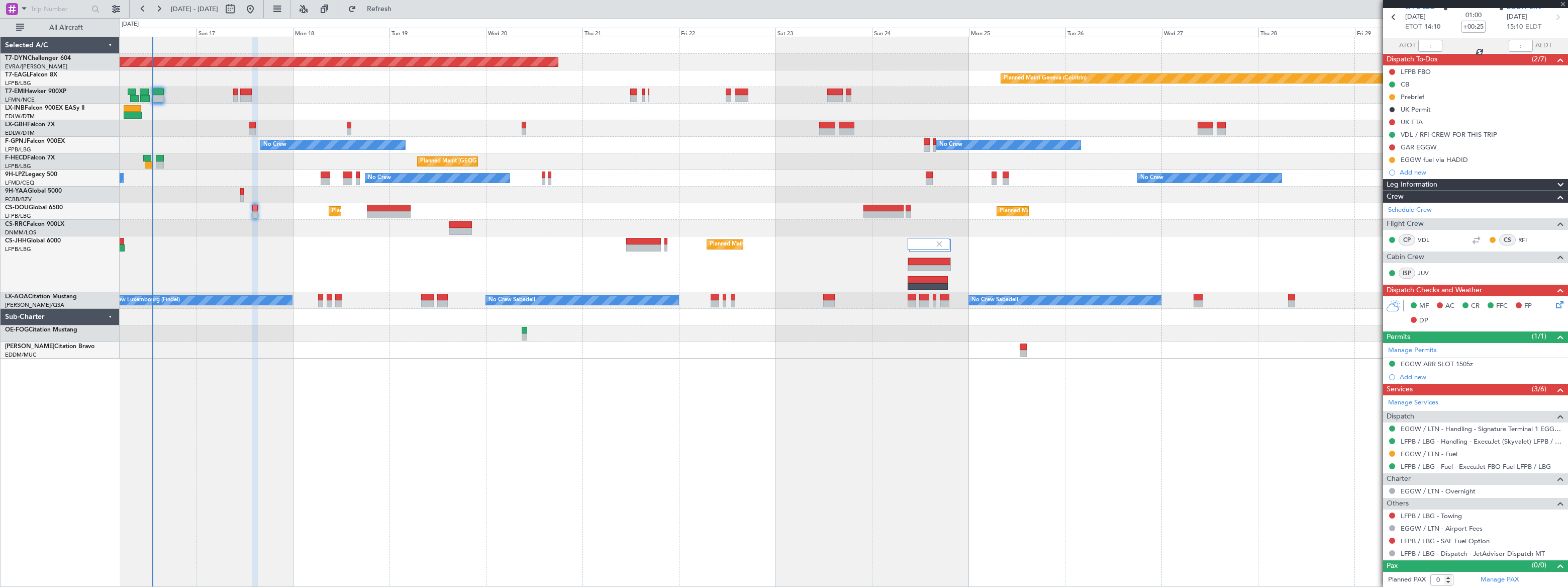
type input "+00:40"
type input "7"
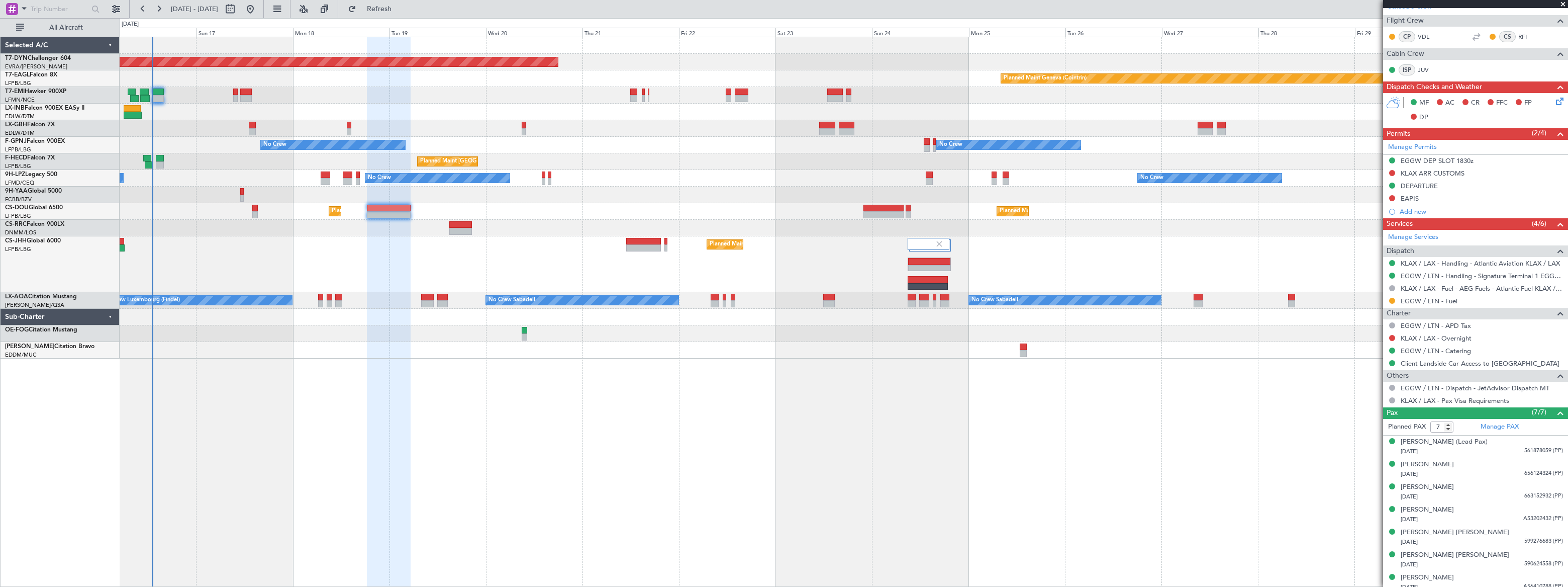
scroll to position [291, 0]
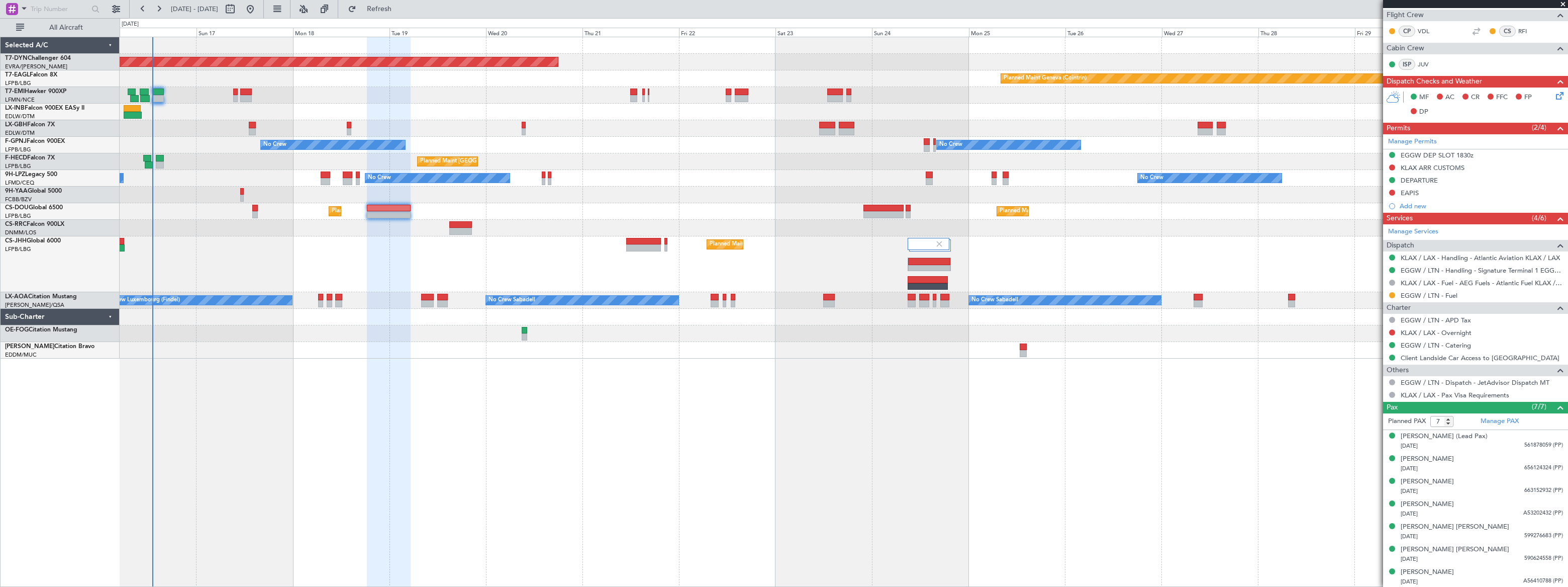
click at [395, 203] on div "Planned Maint [GEOGRAPHIC_DATA] ([GEOGRAPHIC_DATA]) Planned Maint [GEOGRAPHIC_D…" at bounding box center [844, 211] width 1447 height 16
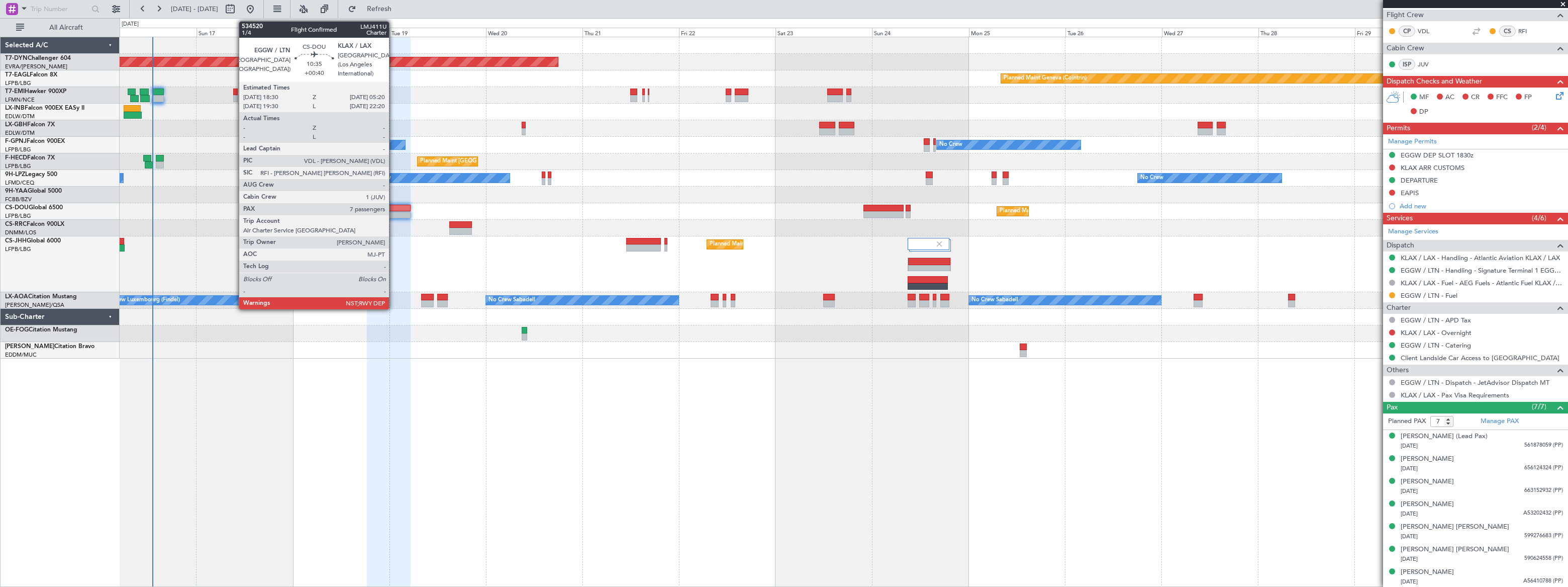
click at [393, 208] on div at bounding box center [389, 208] width 44 height 7
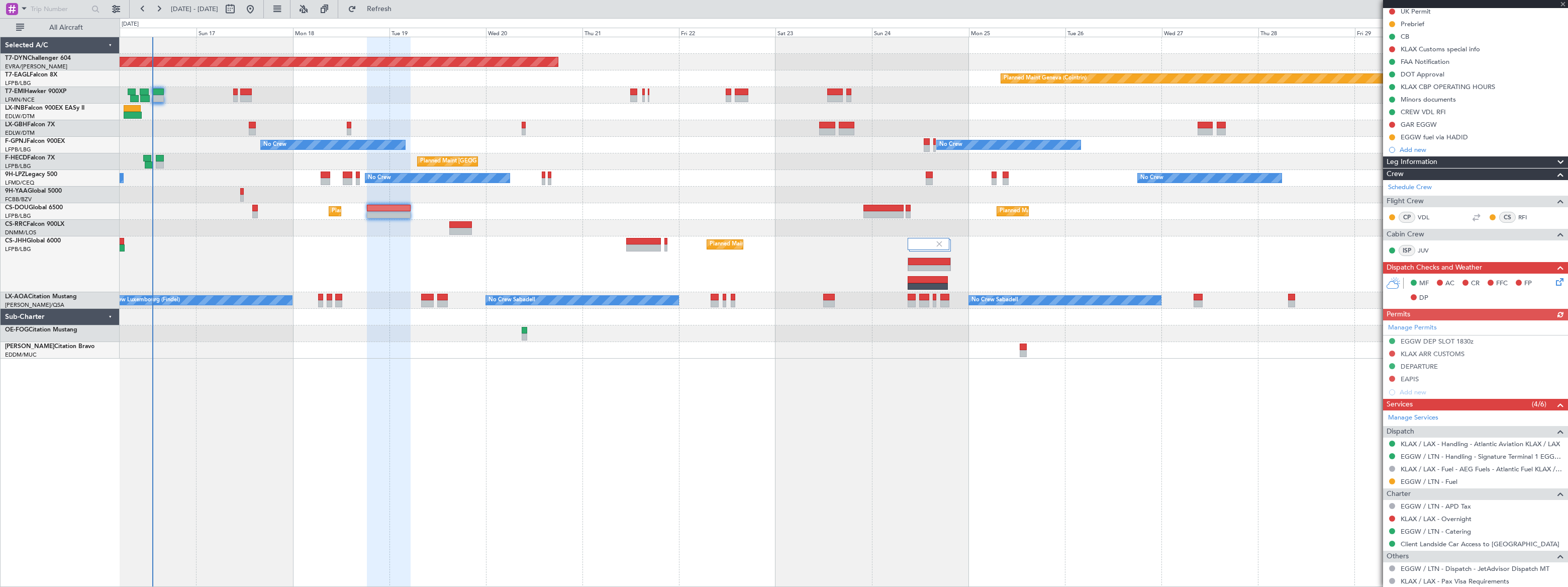
scroll to position [274, 0]
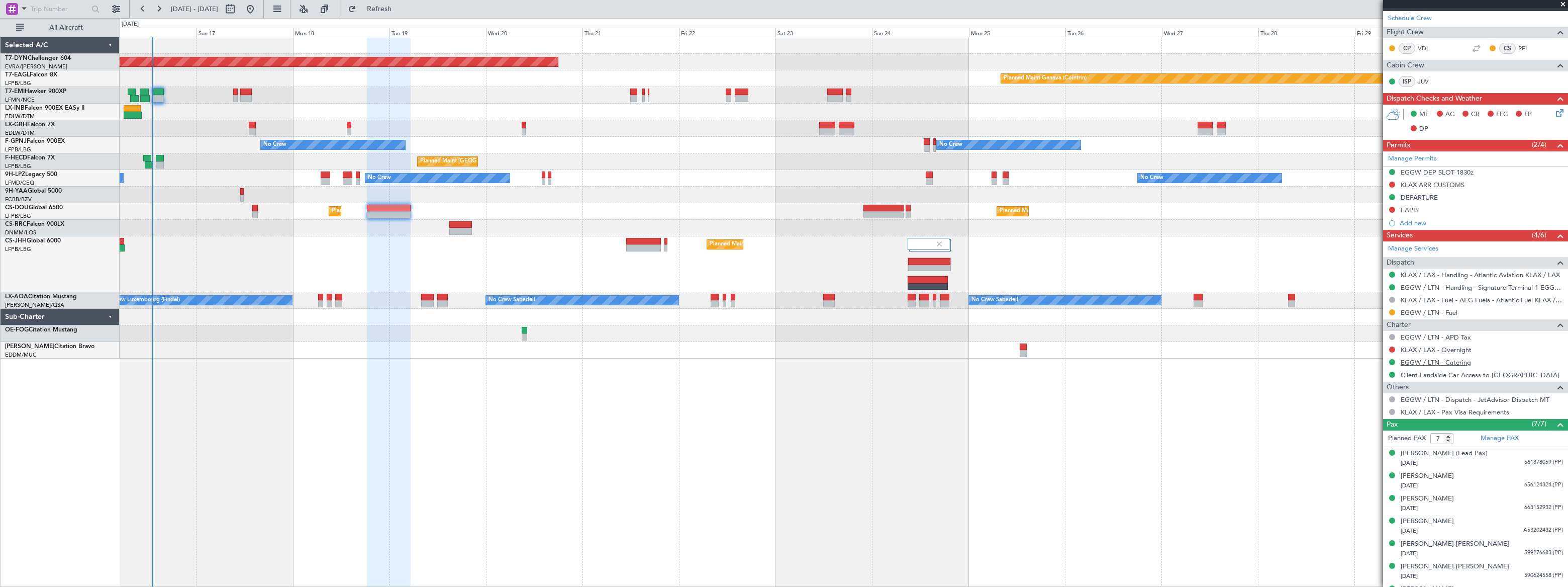
click at [1451, 361] on link "EGGW / LTN - Catering" at bounding box center [1436, 362] width 71 height 8
click at [1459, 361] on link "EGGW / LTN - Catering" at bounding box center [1436, 362] width 71 height 8
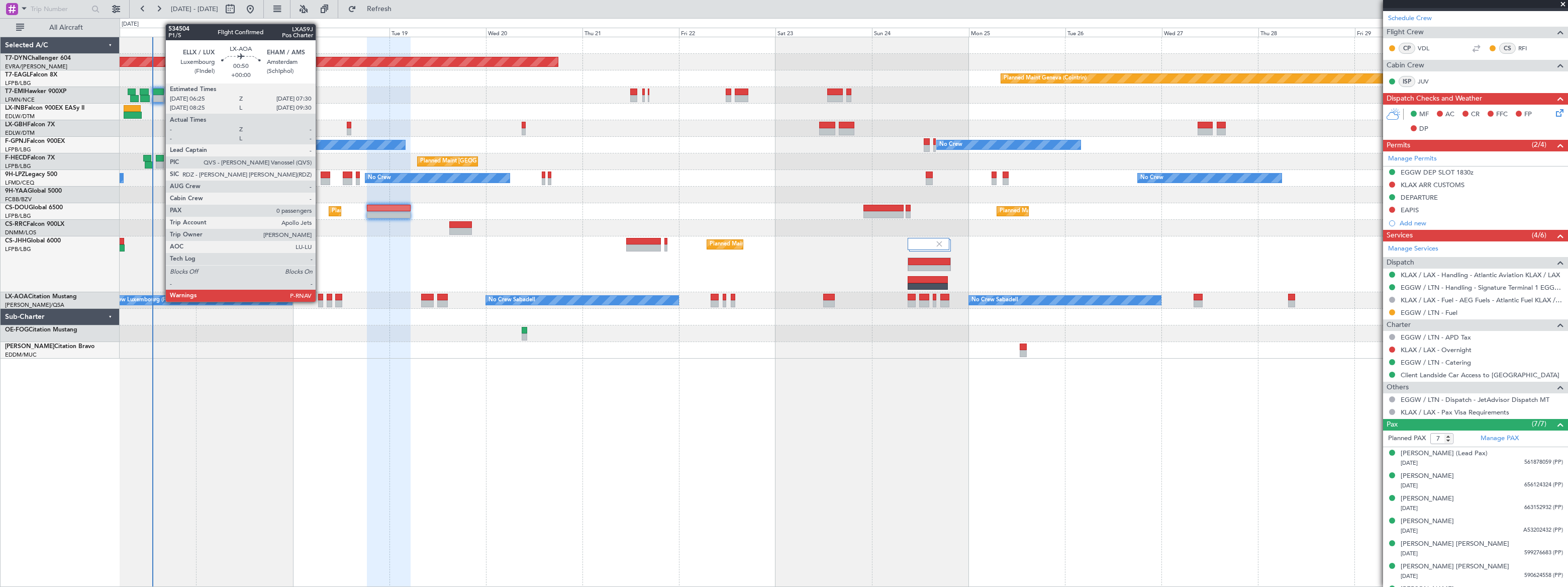
click at [320, 301] on div at bounding box center [320, 304] width 5 height 7
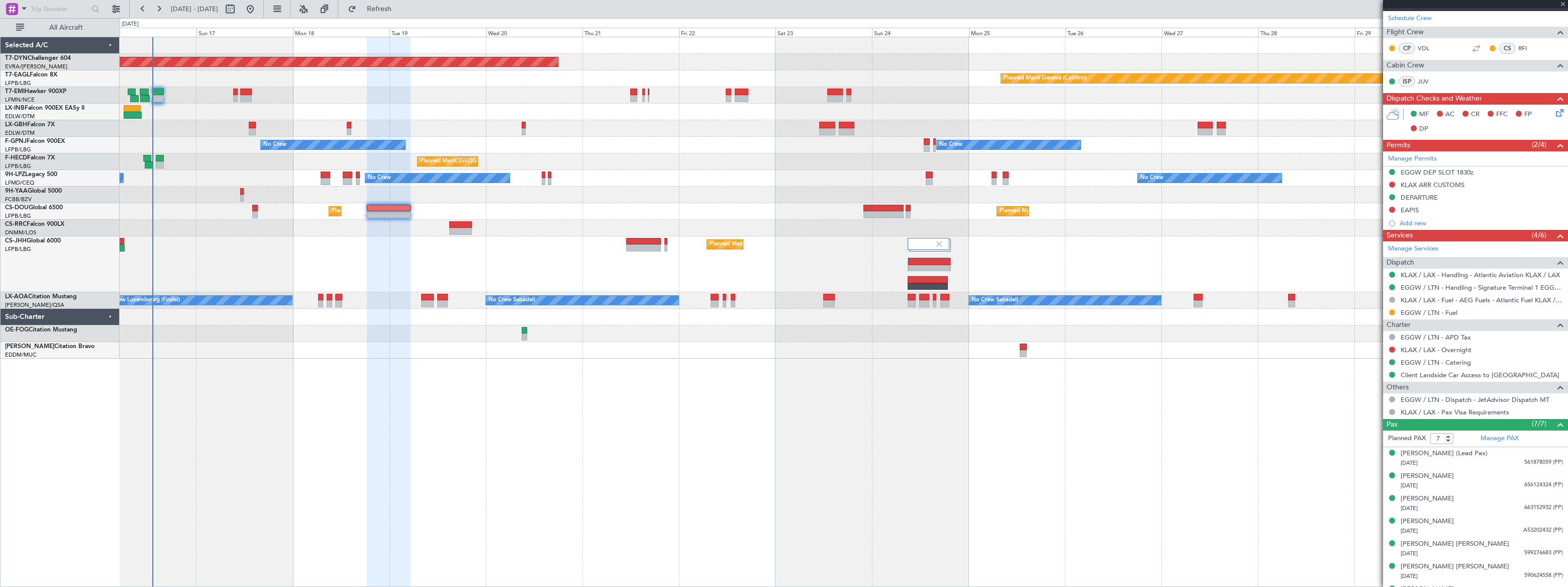
type input "0"
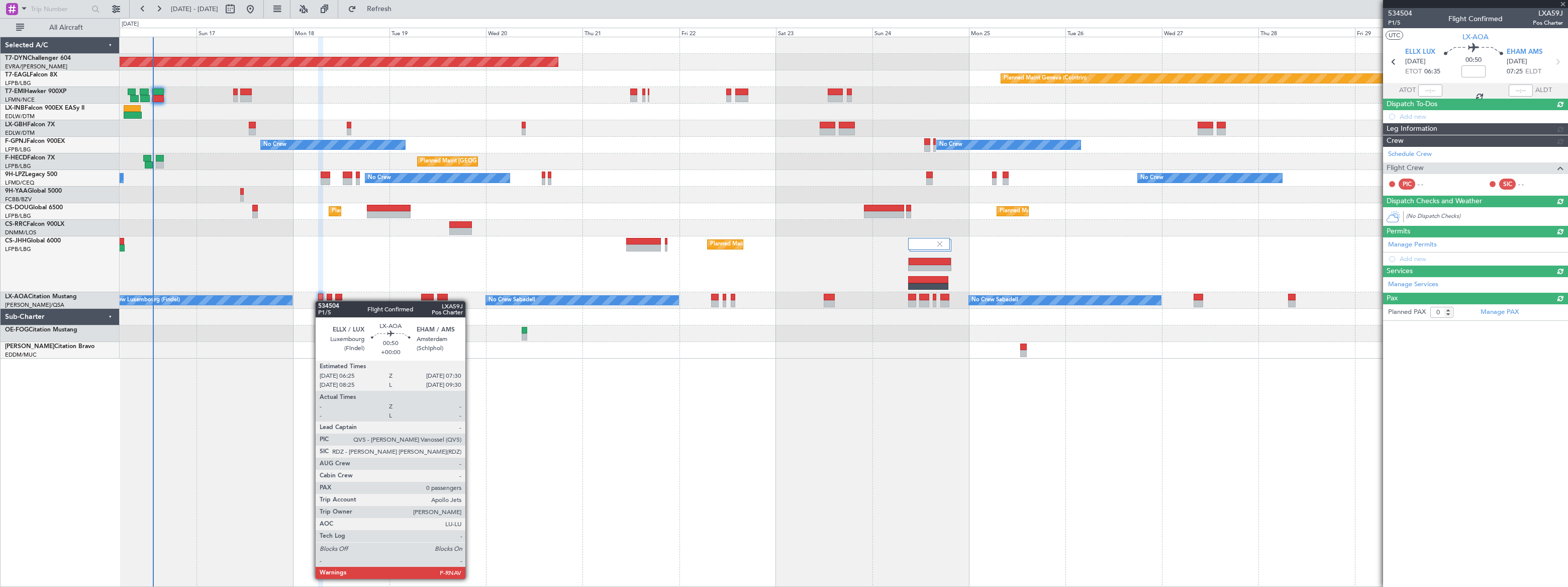
scroll to position [0, 0]
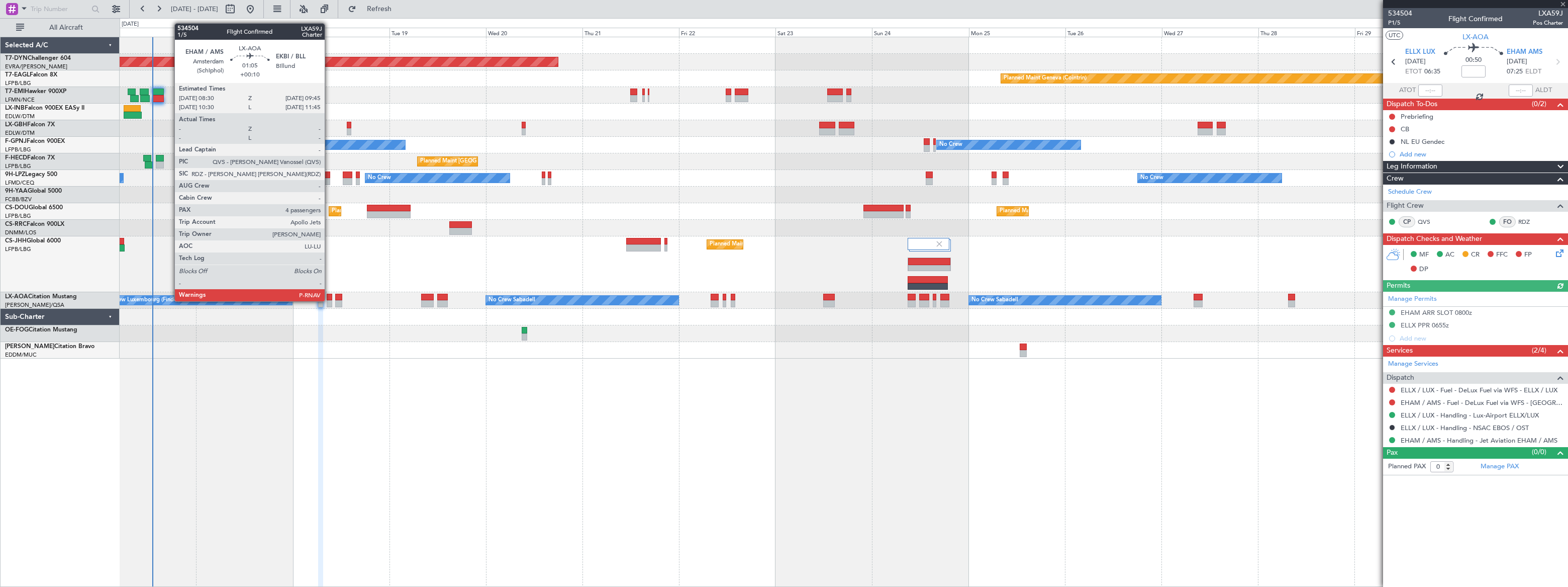
click at [329, 300] on div at bounding box center [330, 304] width 5 height 7
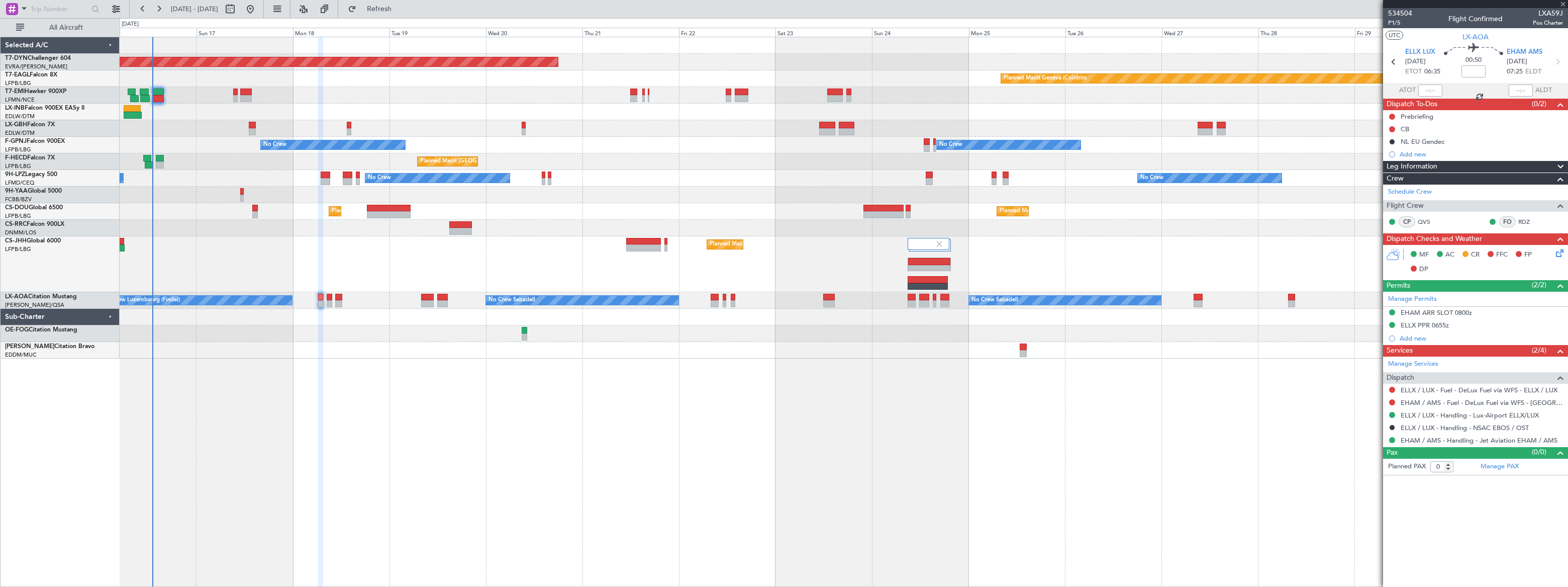
type input "+00:10"
type input "4"
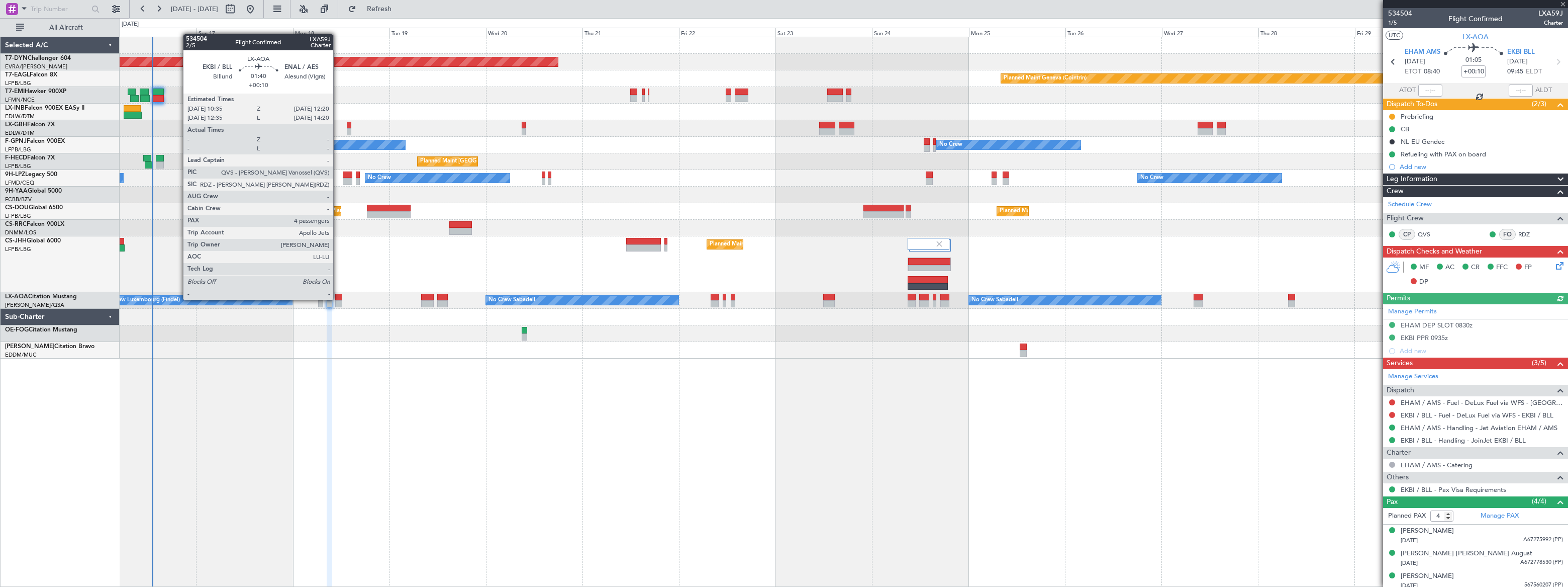
click at [338, 299] on div at bounding box center [339, 297] width 8 height 7
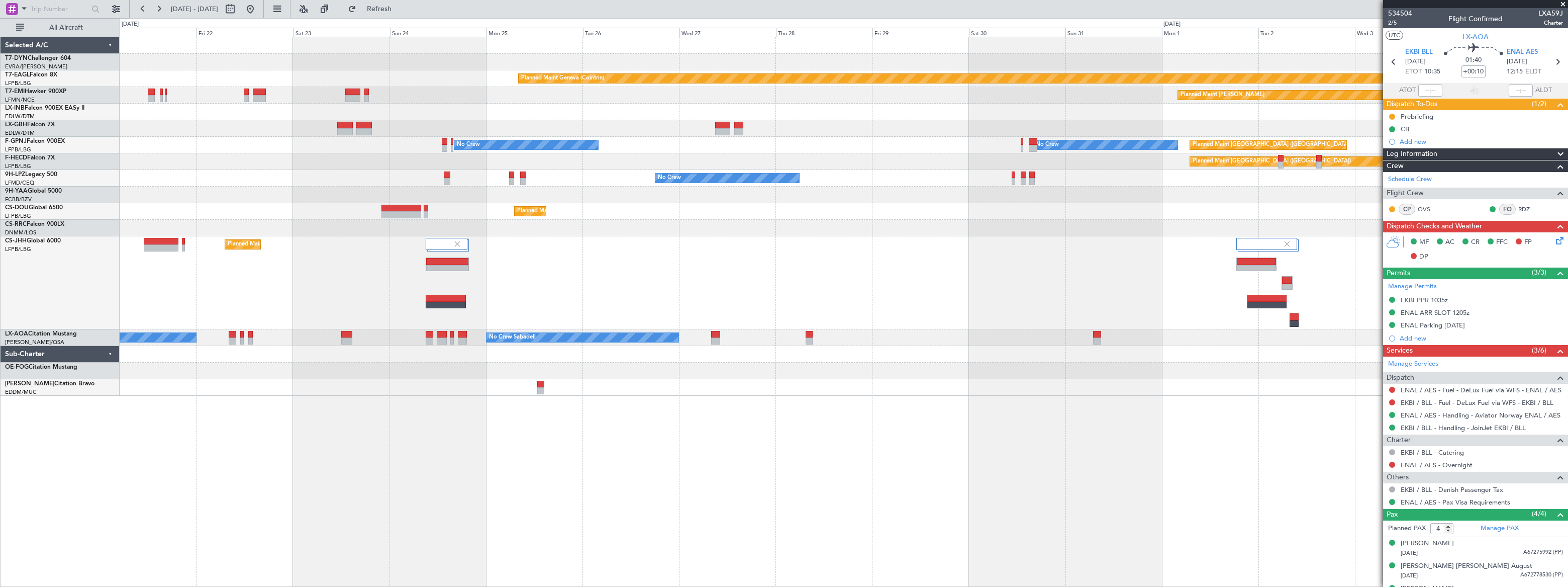
click at [942, 371] on div "Planned Maint [GEOGRAPHIC_DATA]-[GEOGRAPHIC_DATA] Planned Maint Geneva ([GEOGRA…" at bounding box center [844, 216] width 1447 height 359
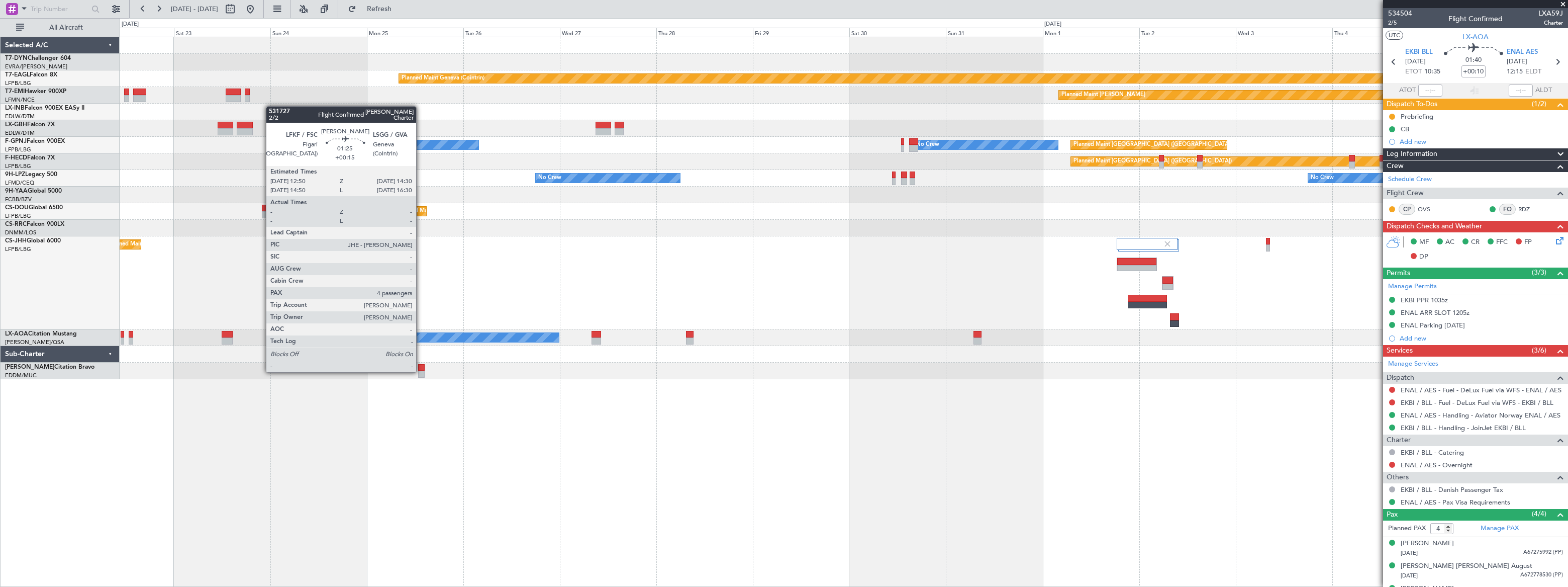
click at [421, 371] on div at bounding box center [421, 374] width 7 height 7
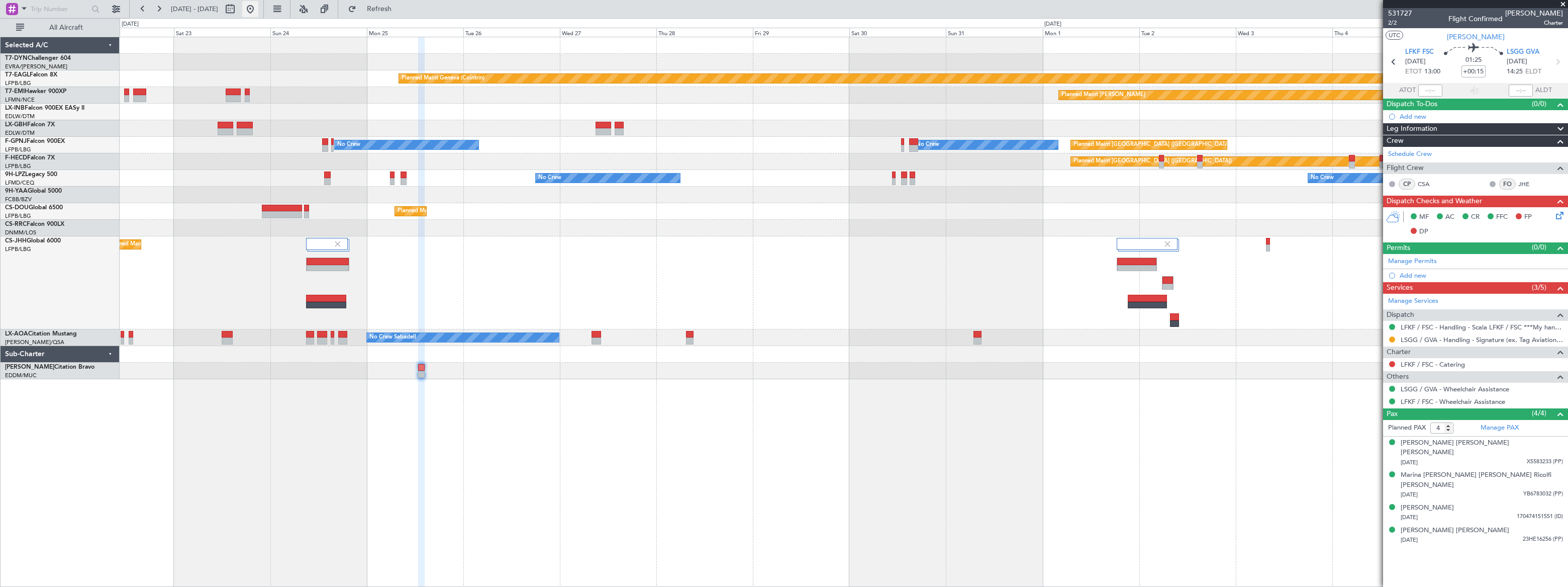
click at [258, 10] on button at bounding box center [250, 8] width 16 height 16
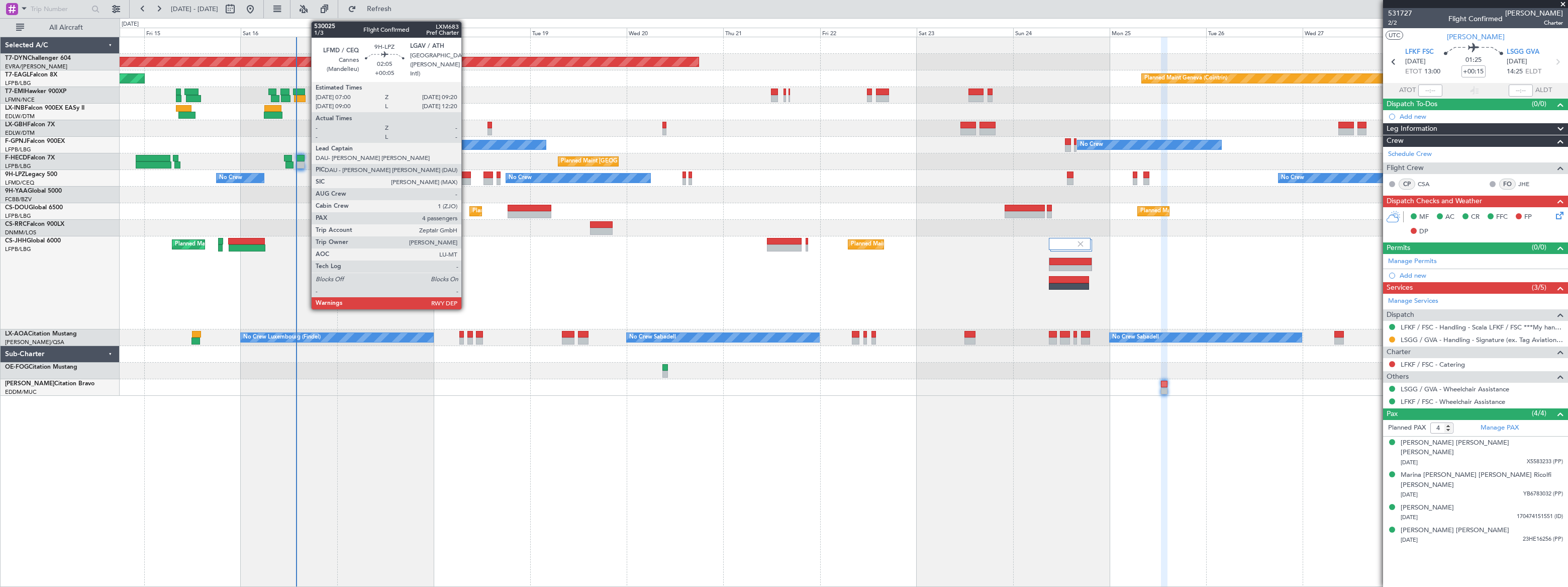
click at [465, 177] on div at bounding box center [466, 175] width 10 height 7
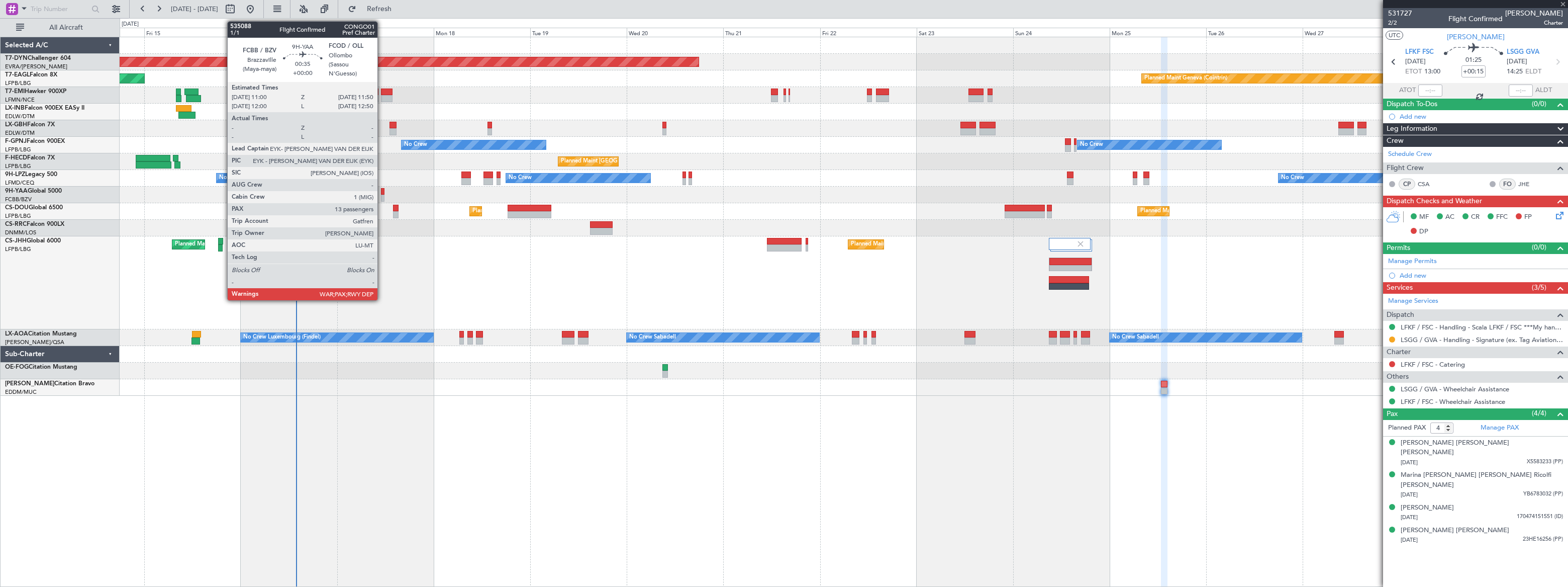
type input "+00:05"
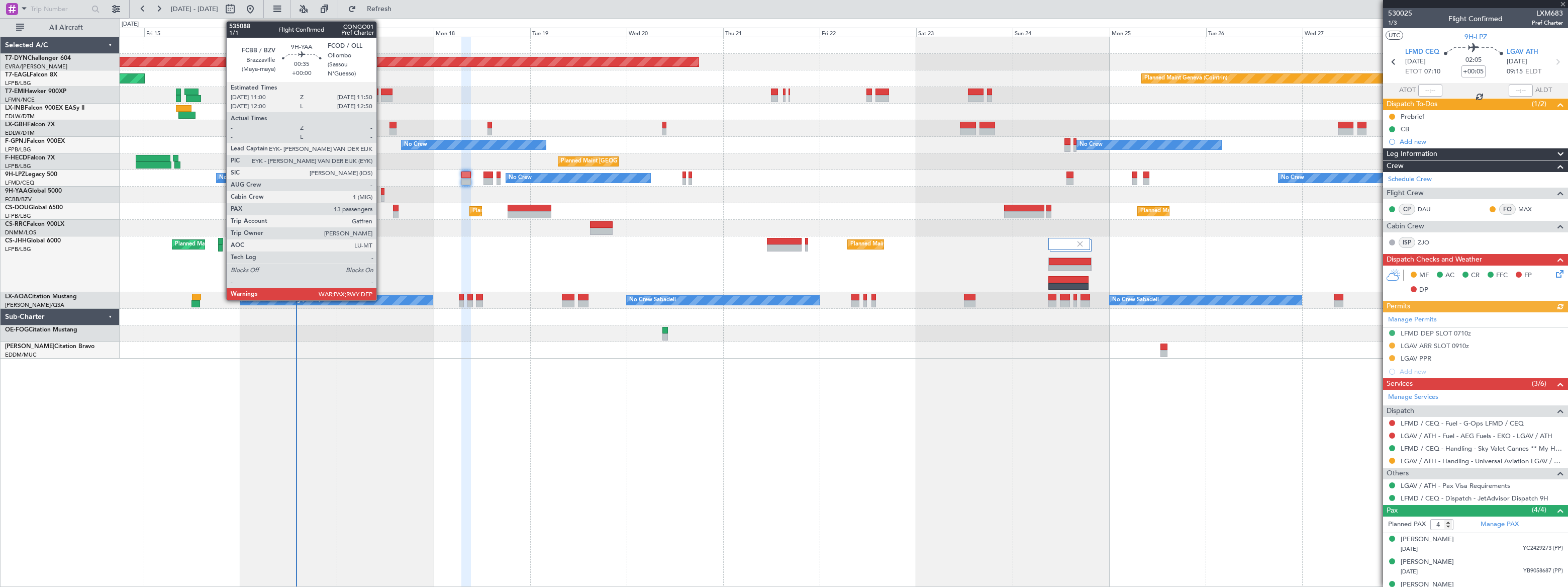
click at [381, 193] on div at bounding box center [382, 191] width 3 height 7
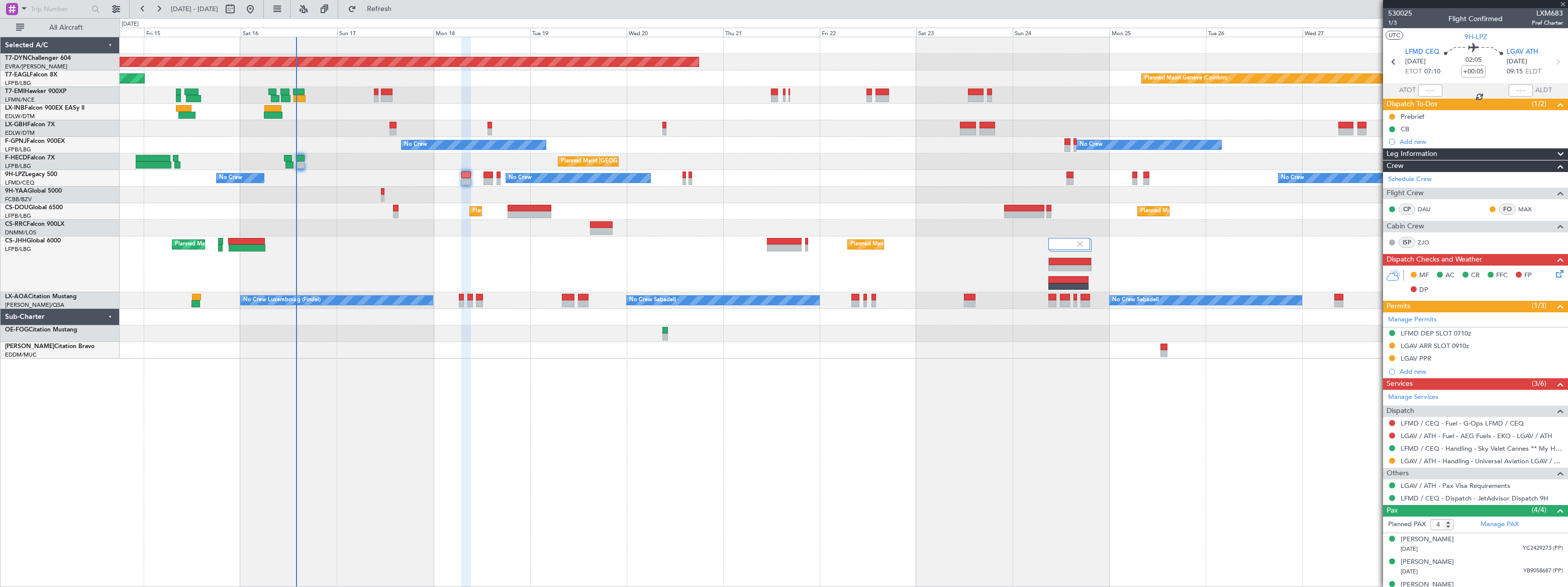
type input "13"
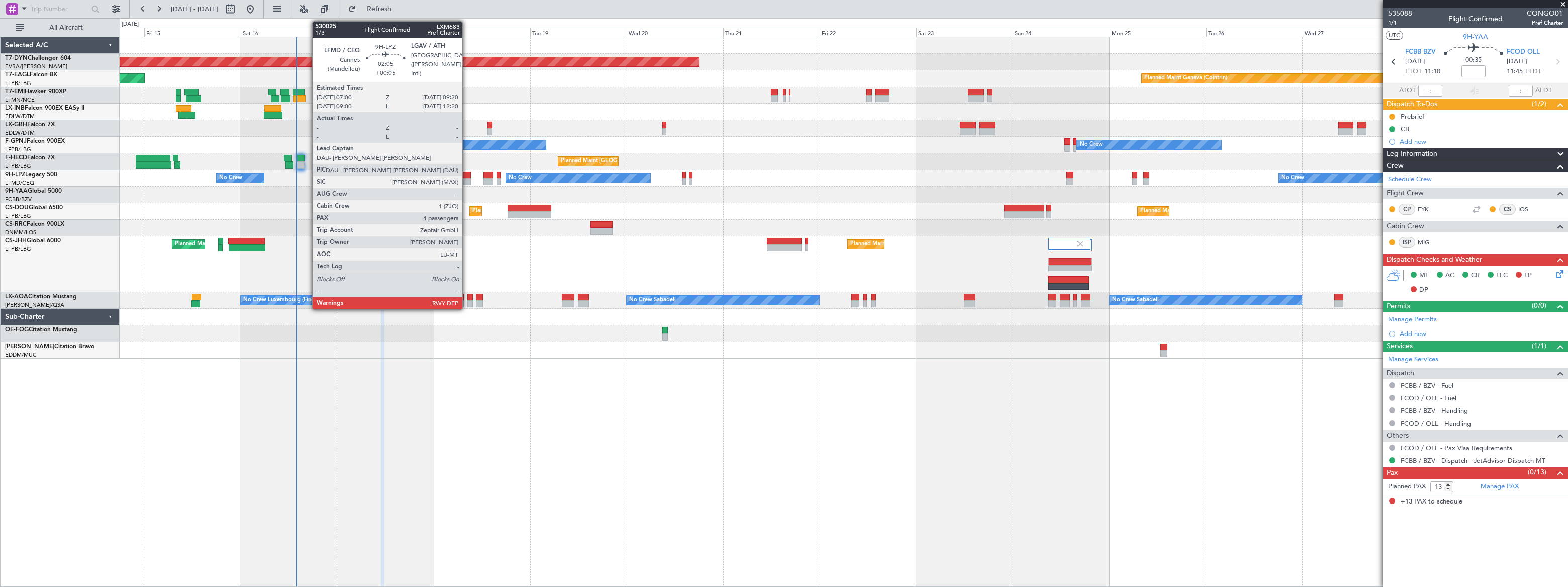
click at [467, 173] on div at bounding box center [466, 175] width 10 height 7
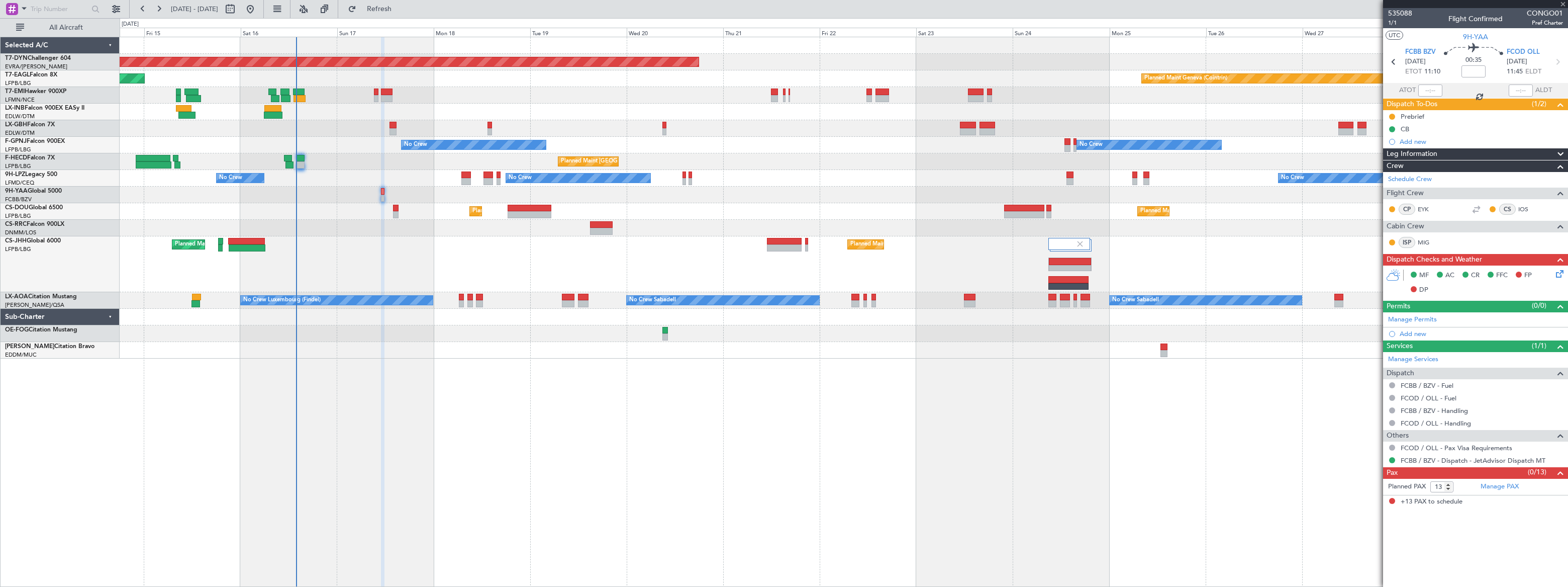
type input "+00:05"
type input "4"
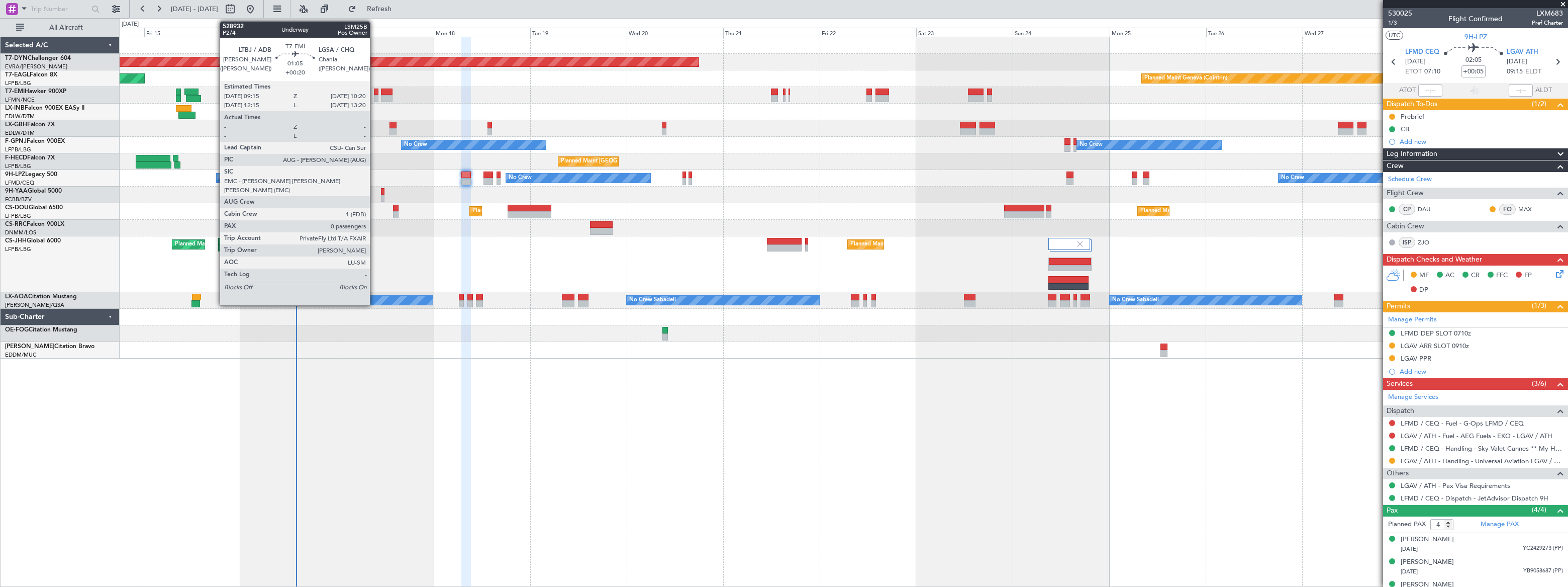
click at [374, 96] on div at bounding box center [376, 99] width 5 height 7
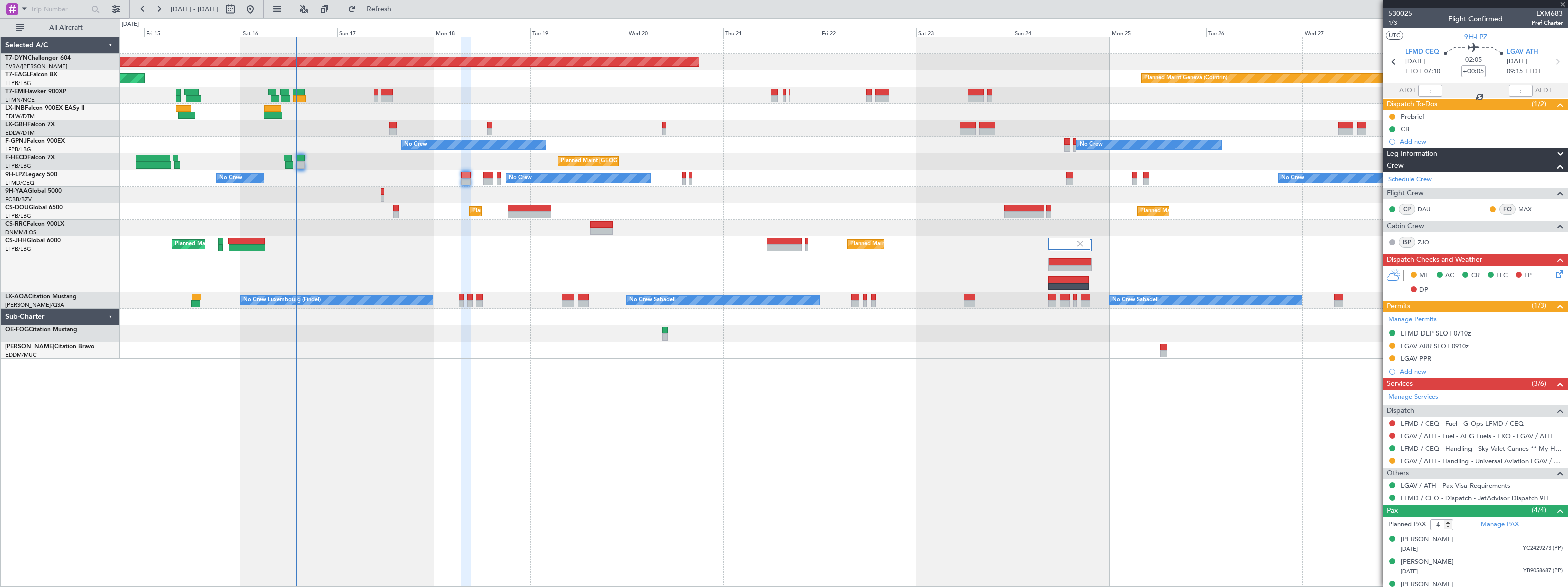
type input "+00:20"
type input "0"
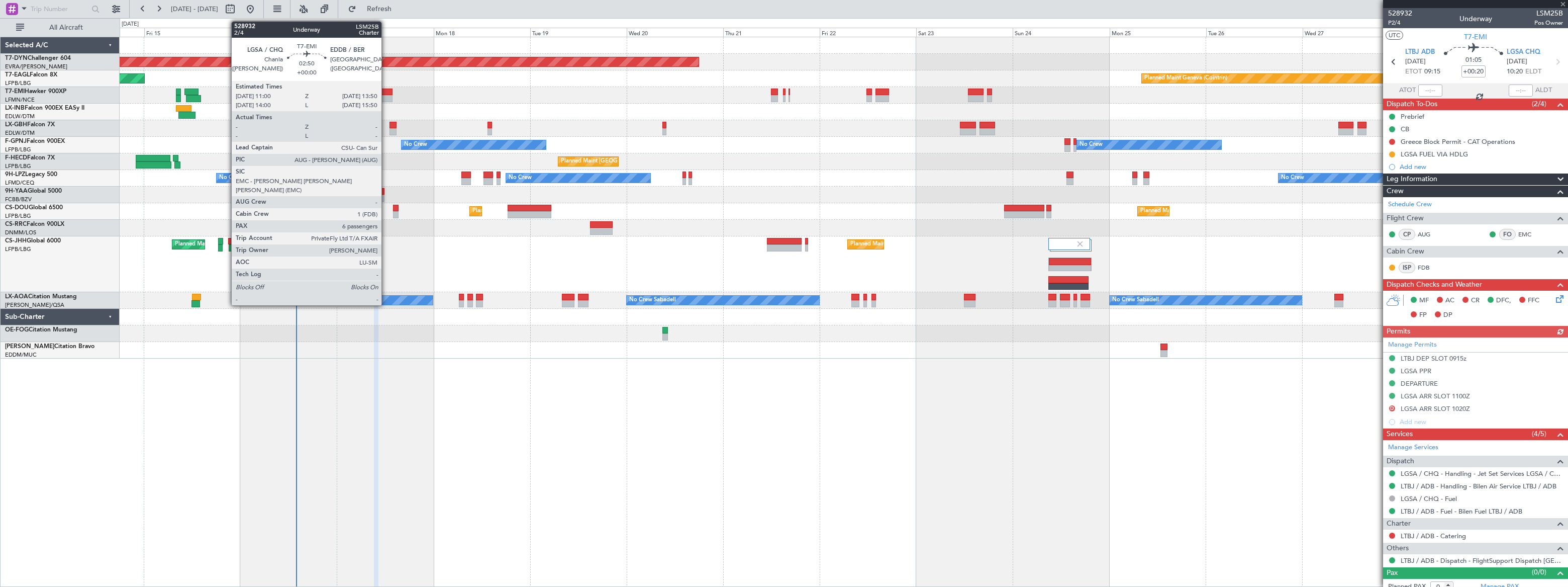
click at [386, 93] on div at bounding box center [387, 92] width 12 height 7
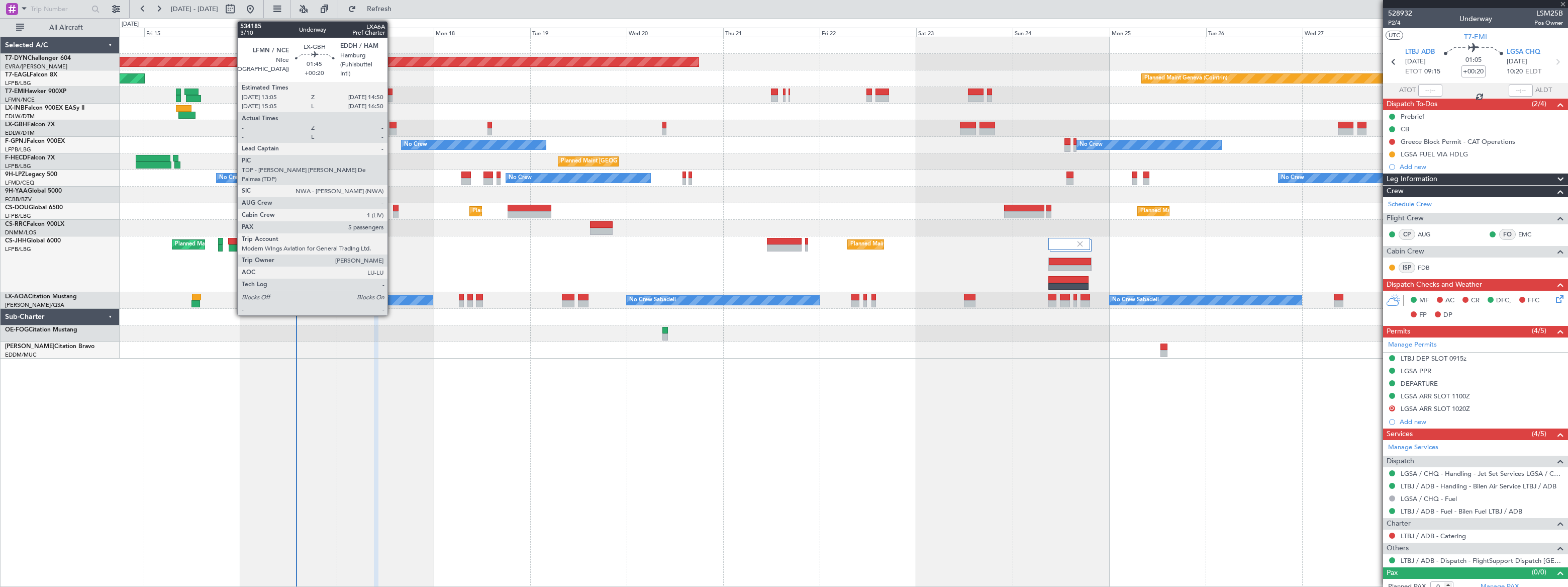
type input "6"
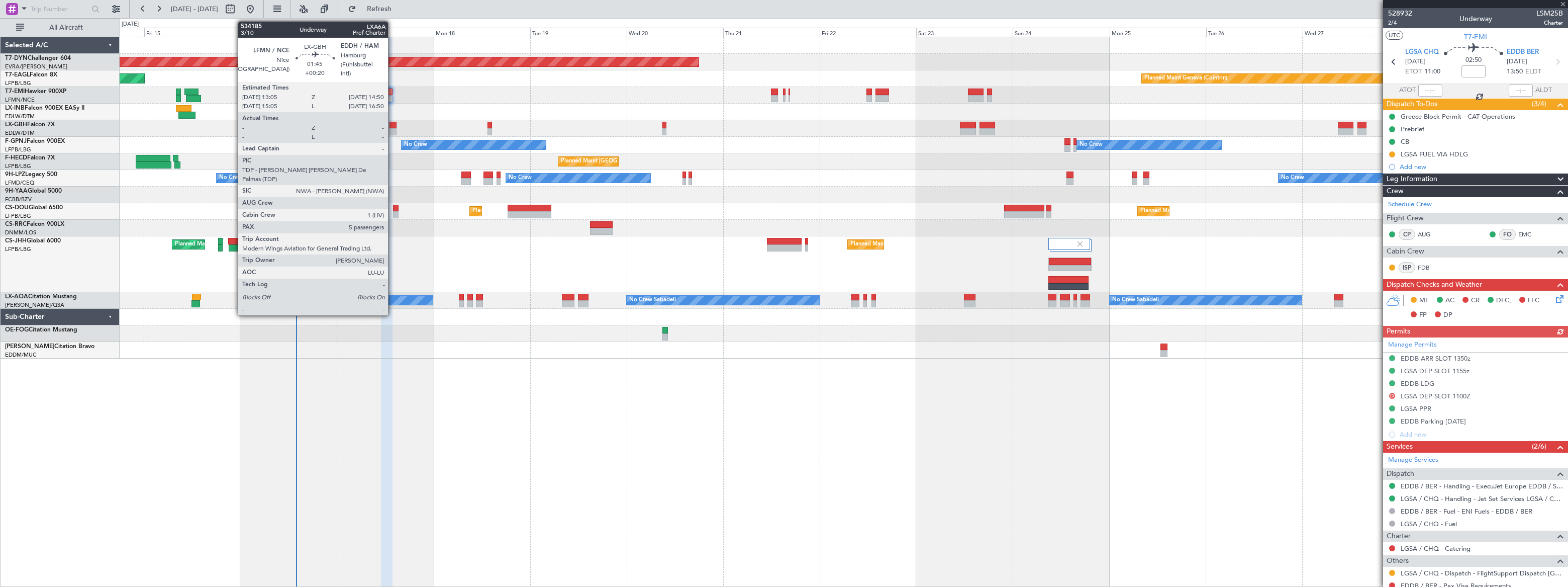
click at [393, 123] on div at bounding box center [393, 125] width 8 height 7
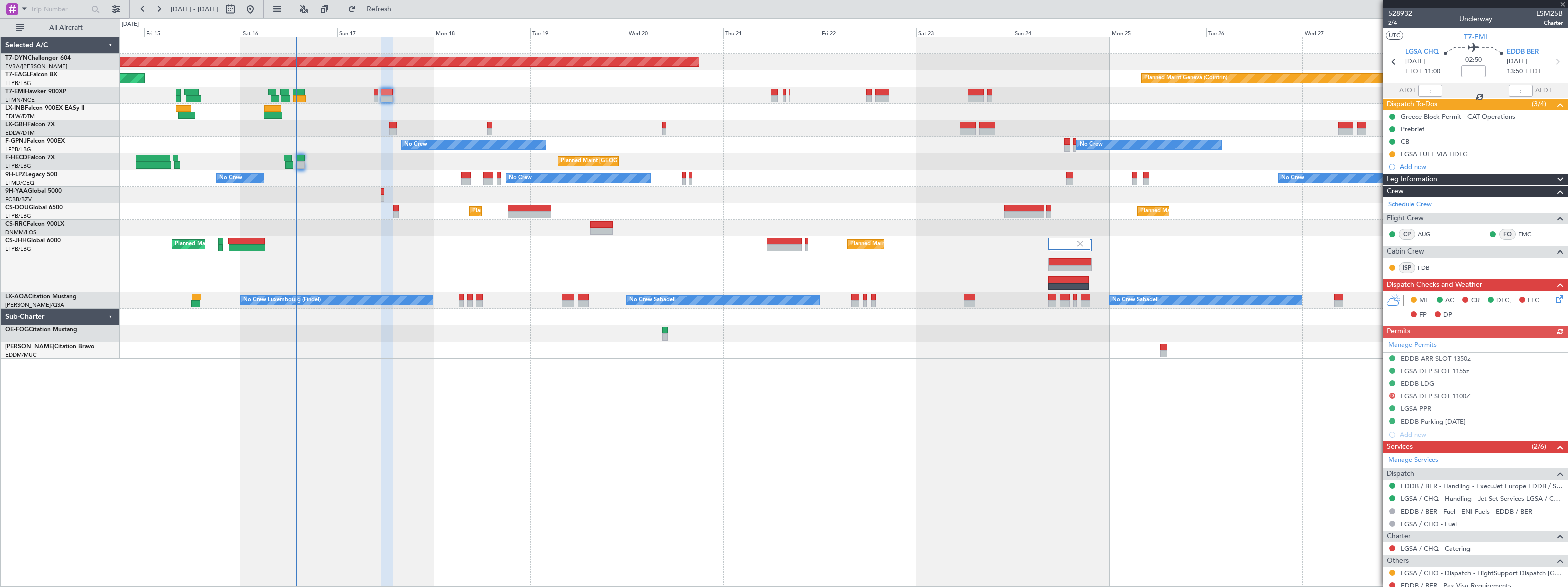
type input "+00:20"
type input "5"
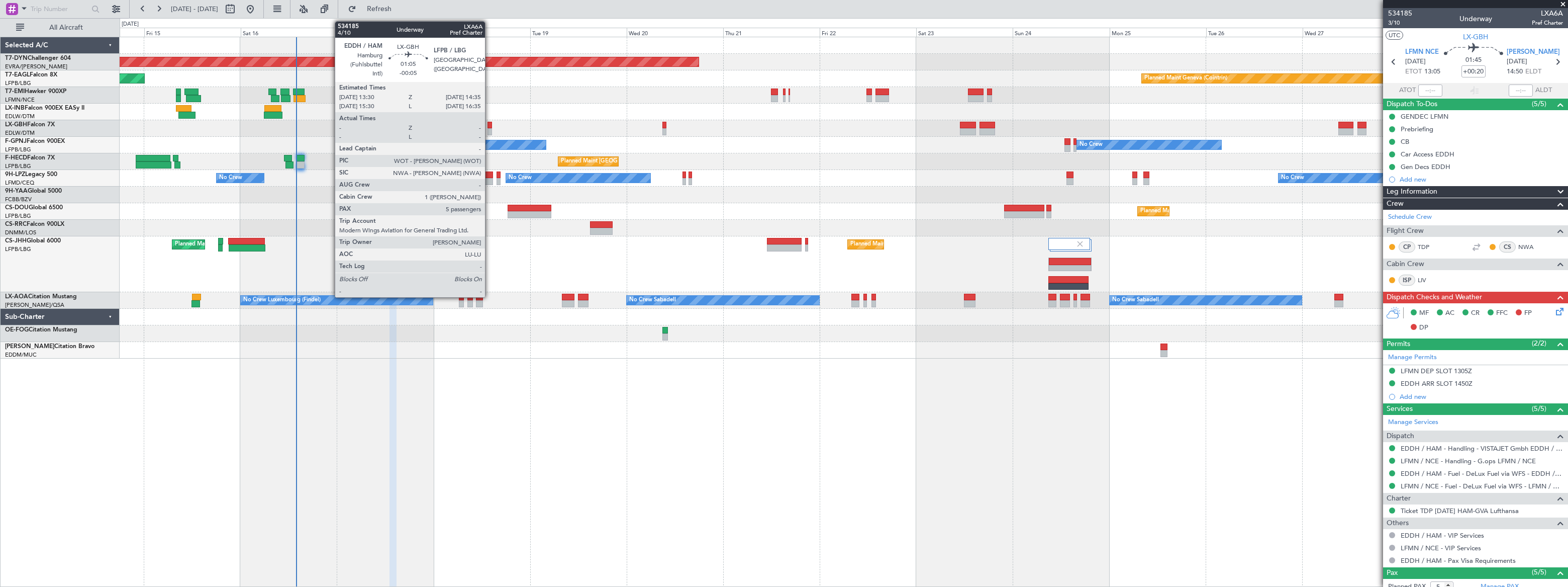
click at [489, 125] on div at bounding box center [489, 125] width 5 height 7
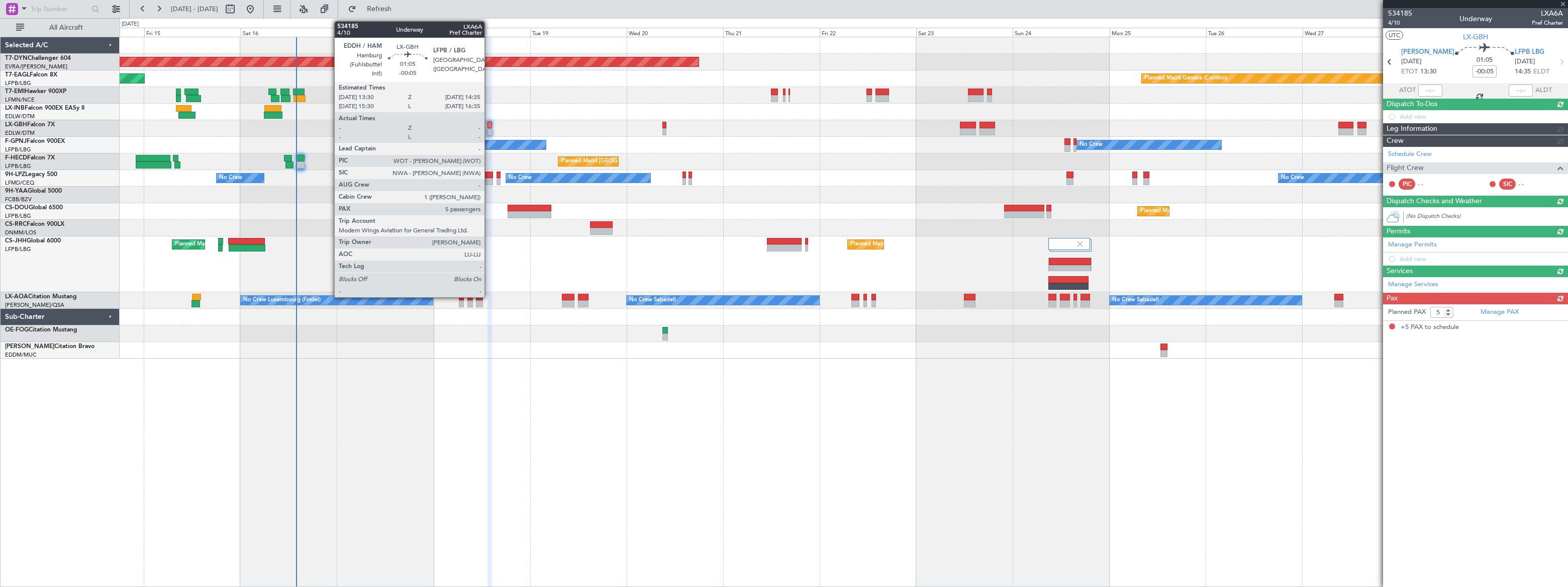
type input "+00:20"
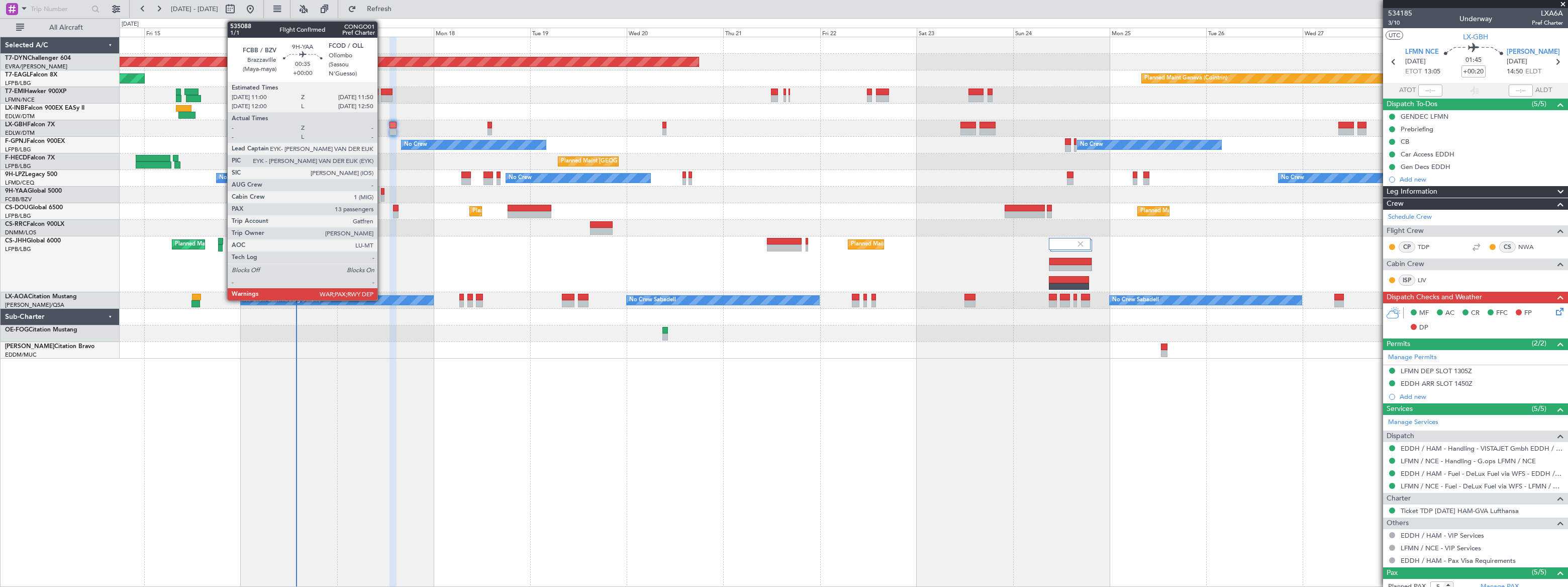
click at [382, 191] on div at bounding box center [382, 191] width 3 height 7
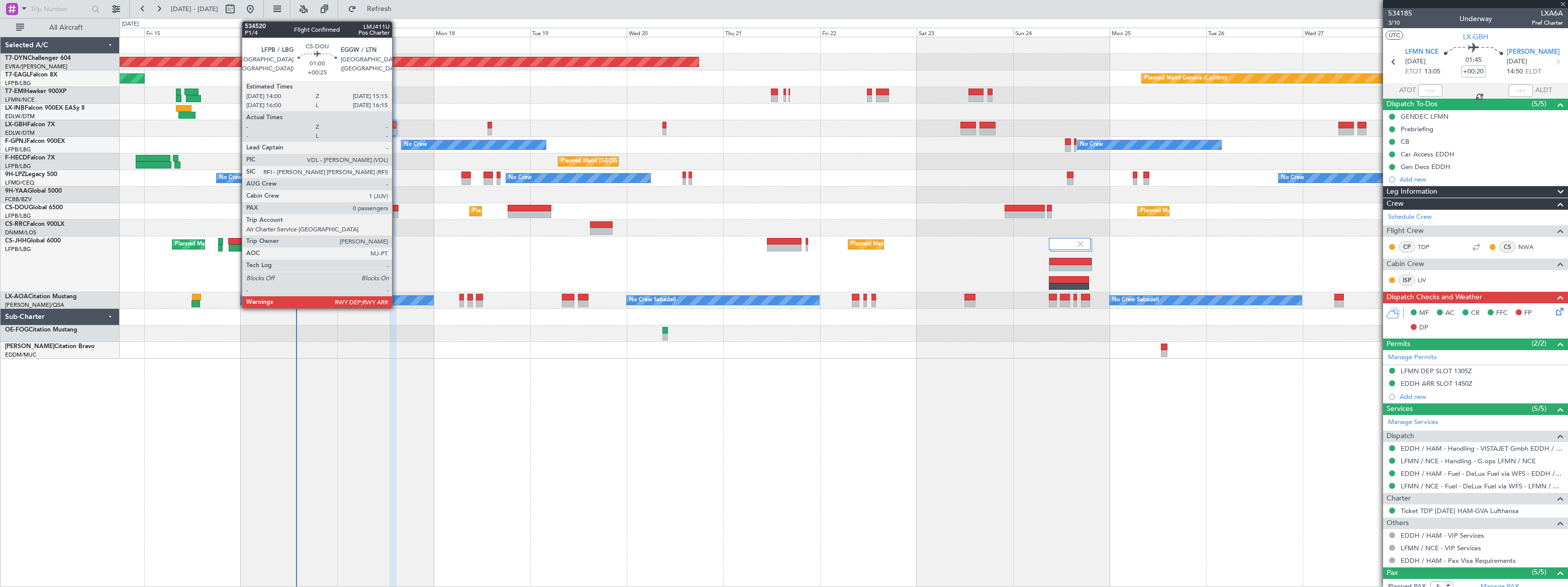
type input "13"
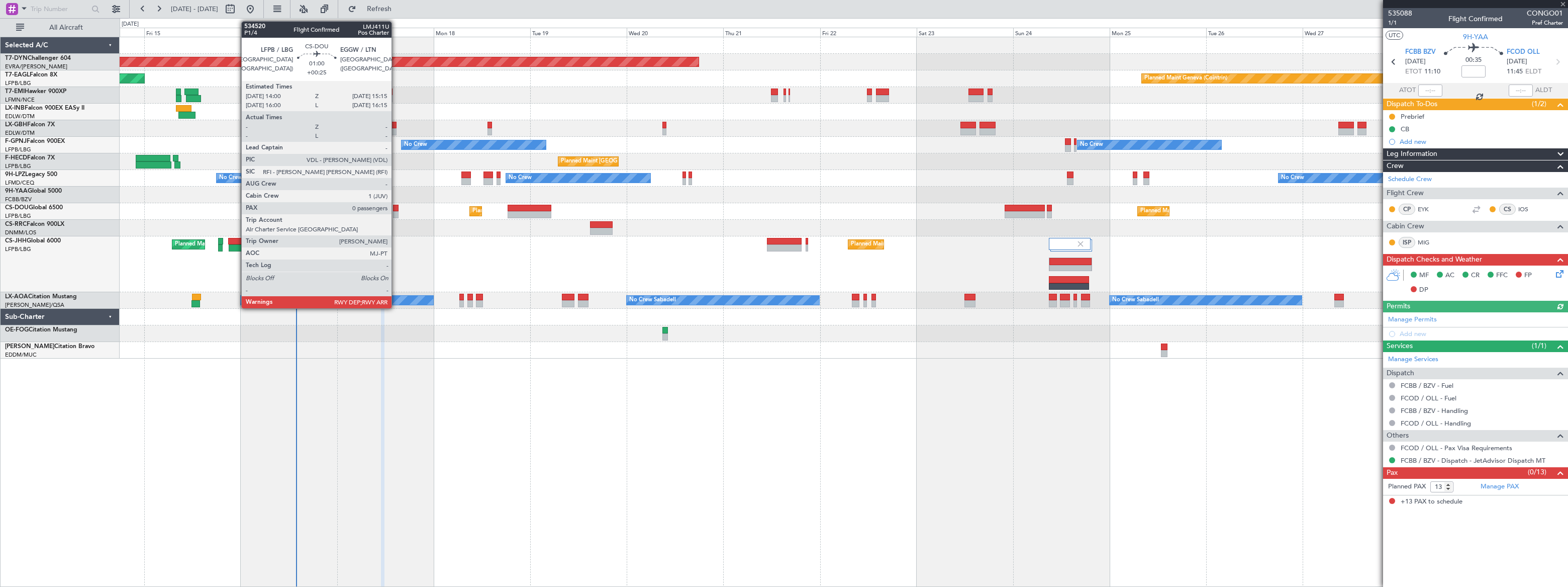
click at [396, 209] on div at bounding box center [396, 208] width 5 height 7
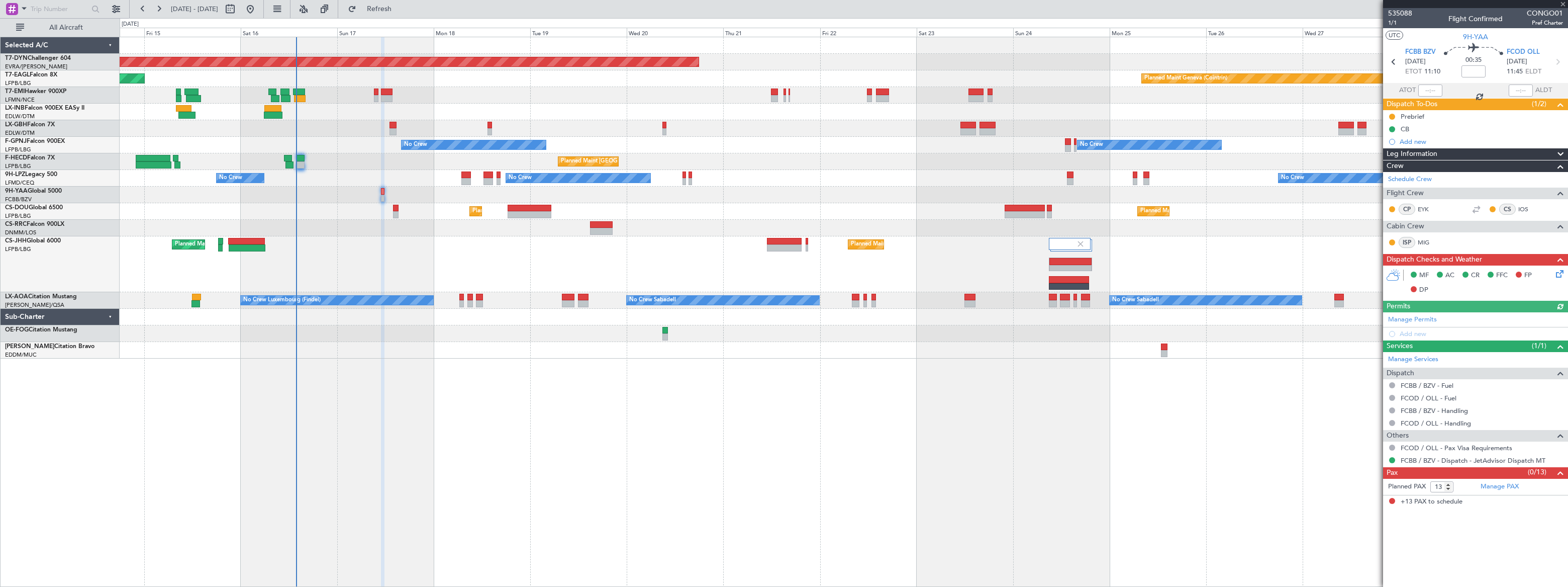
type input "+00:25"
type input "0"
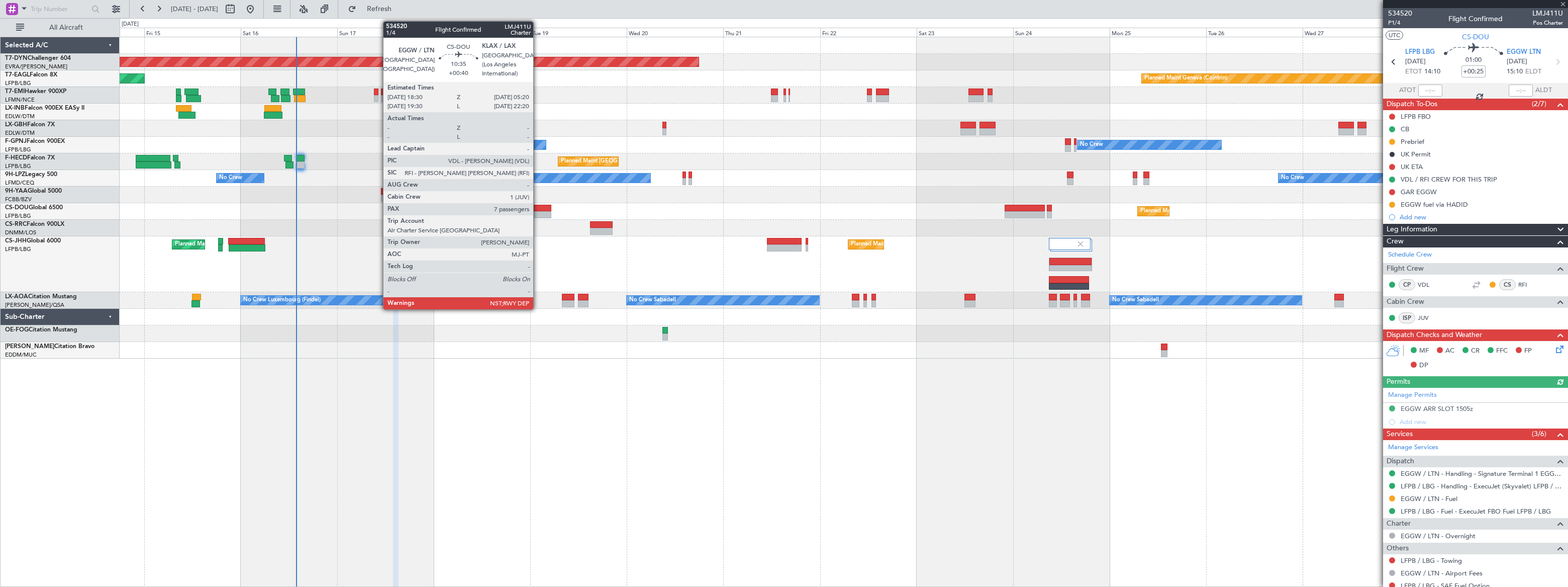
click at [538, 211] on div at bounding box center [530, 208] width 44 height 7
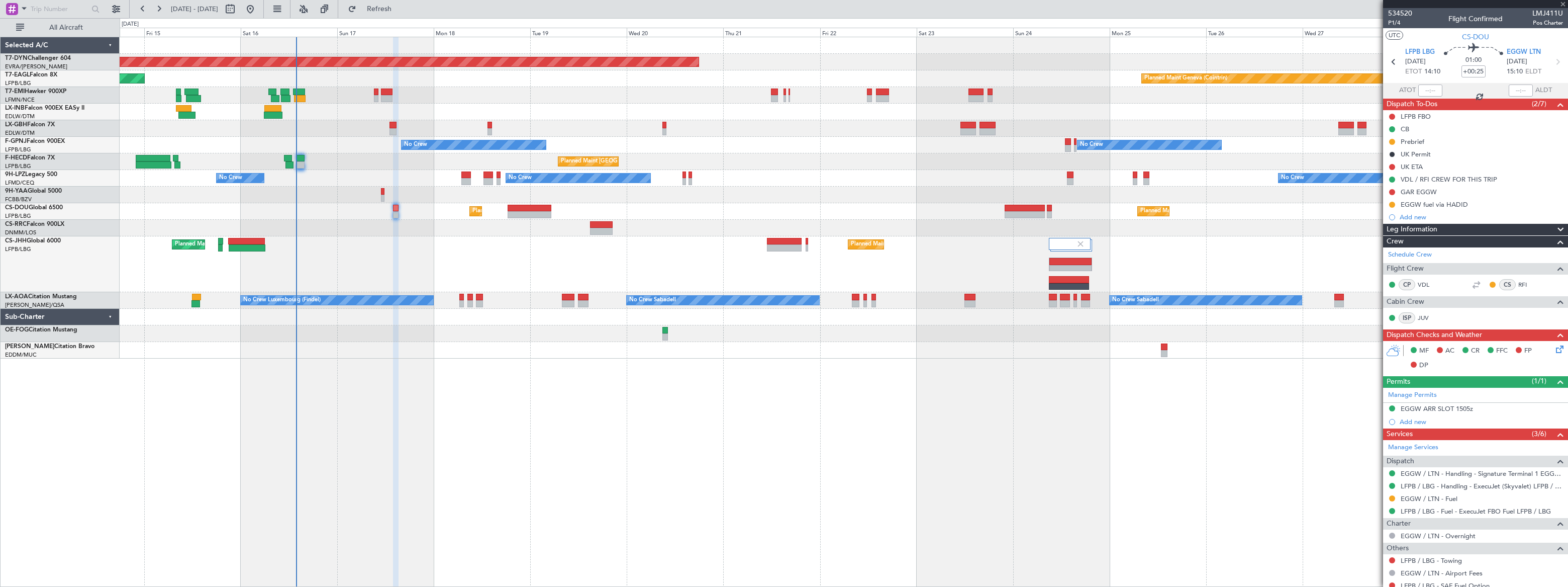
type input "+00:40"
type input "7"
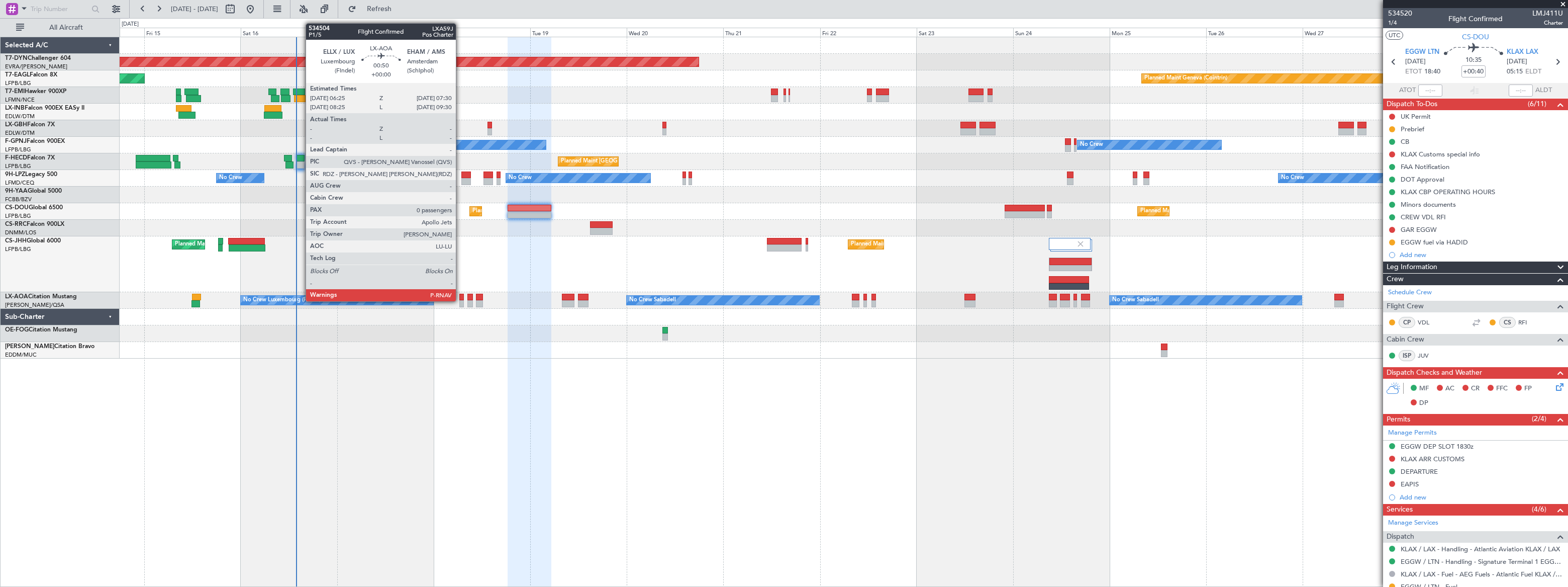
click at [461, 300] on div at bounding box center [461, 304] width 5 height 7
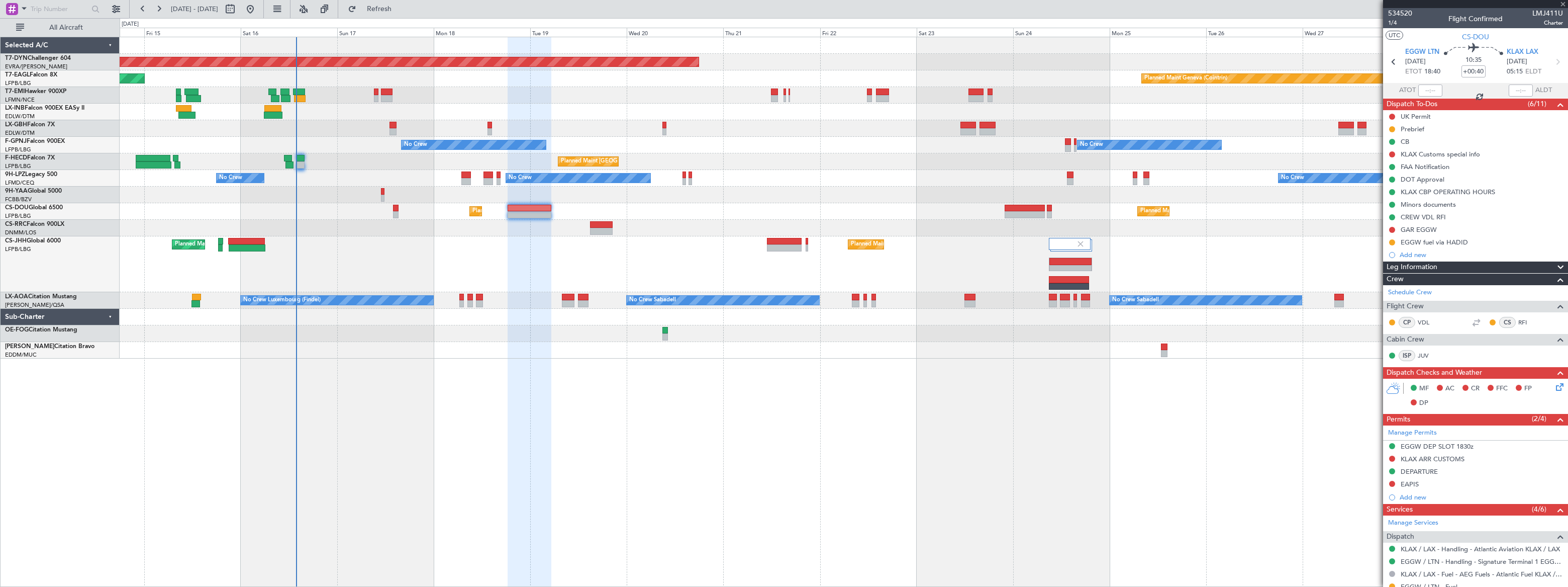
type input "0"
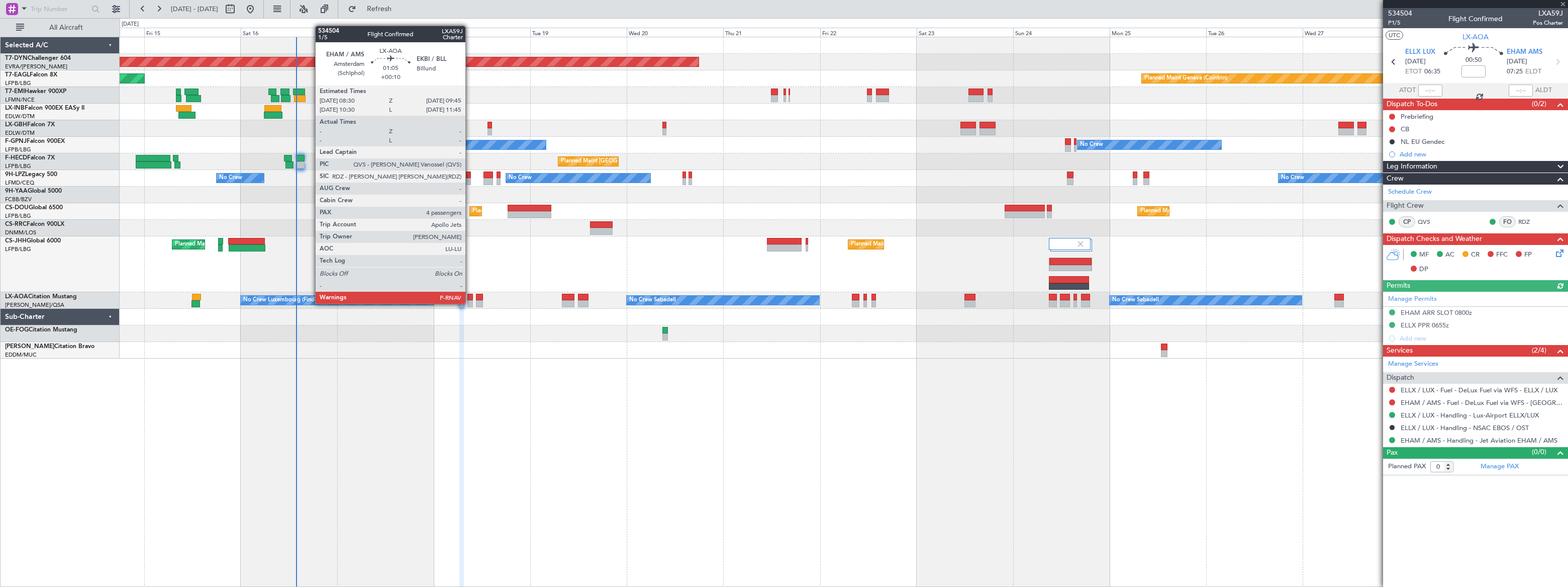
click at [470, 303] on div at bounding box center [470, 304] width 5 height 7
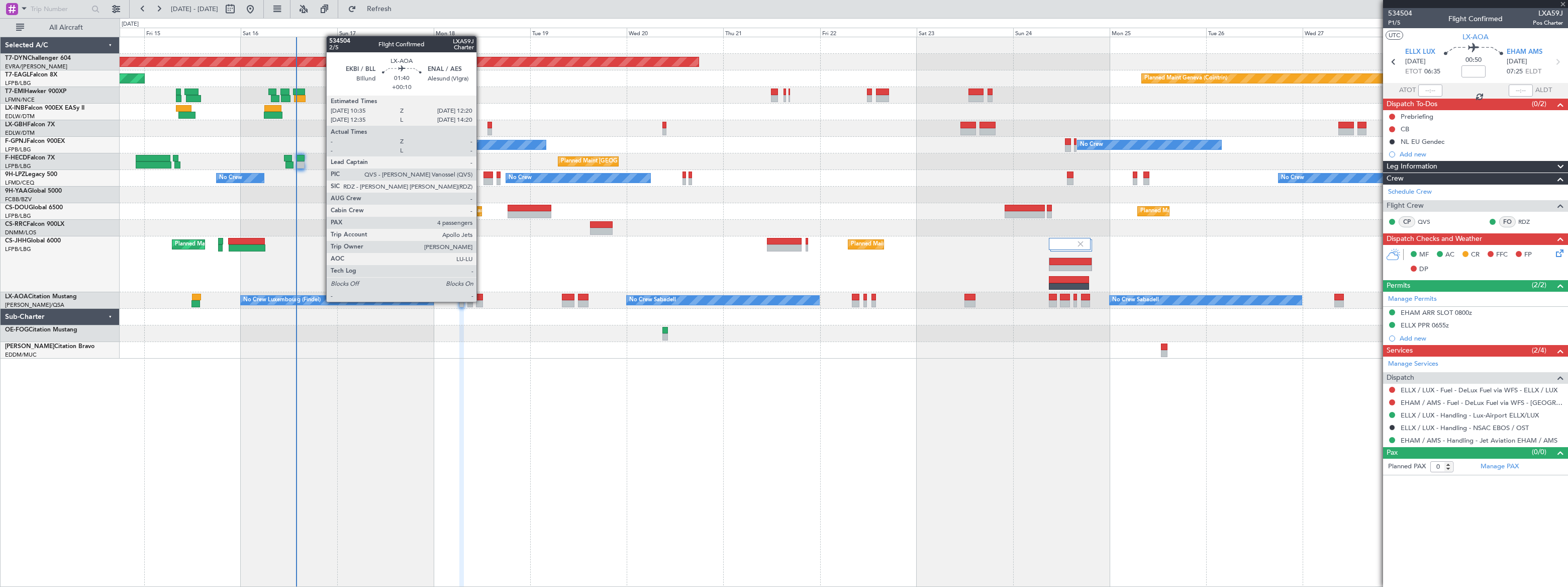
type input "+00:10"
type input "4"
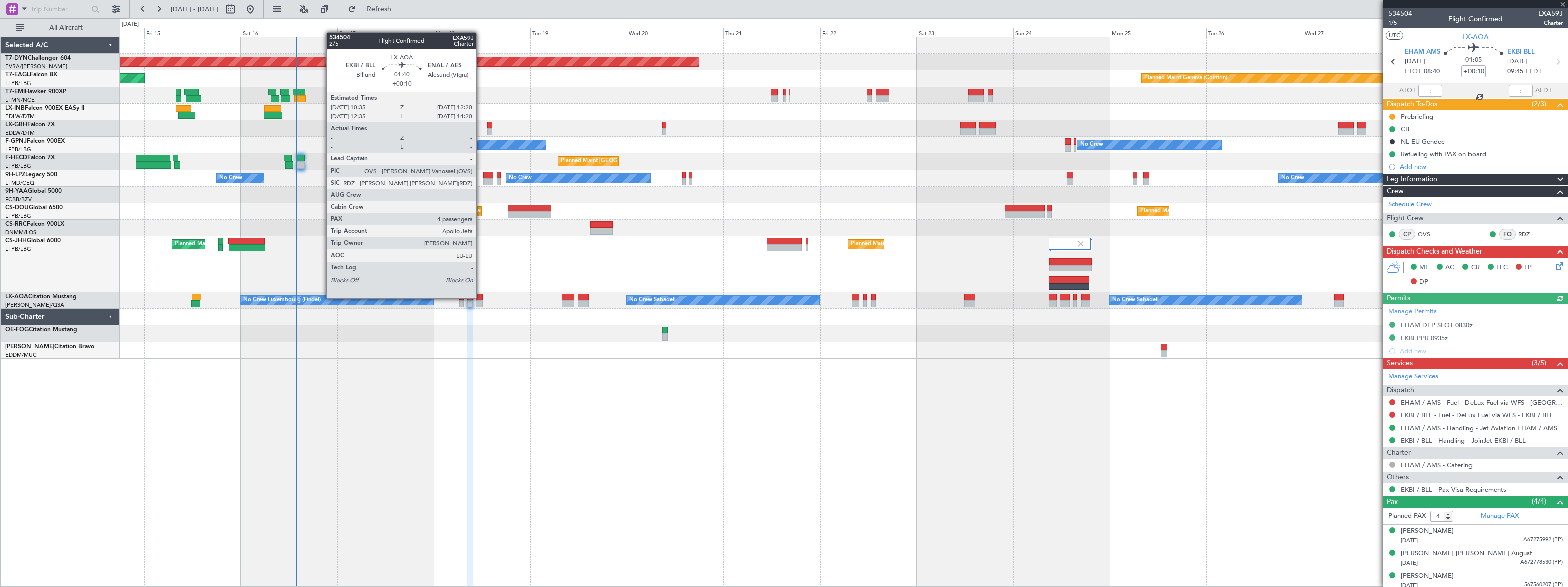
click at [481, 297] on div at bounding box center [480, 297] width 8 height 7
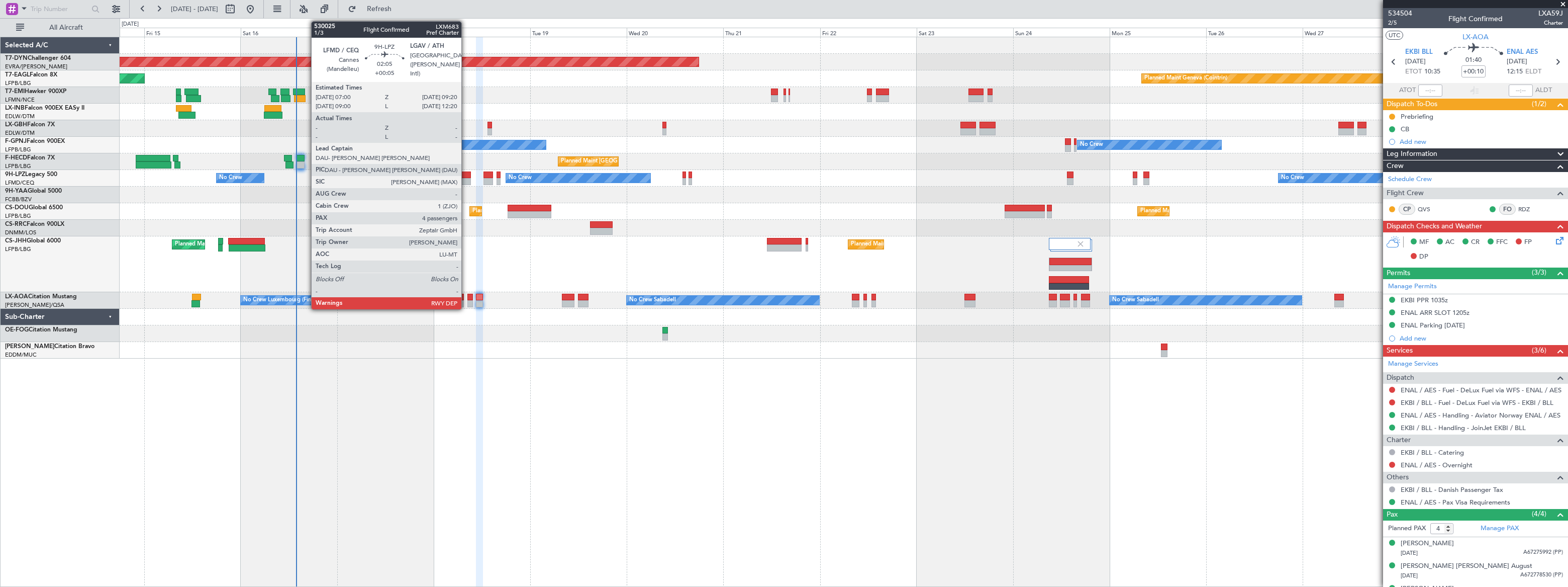
click at [466, 176] on div at bounding box center [466, 175] width 10 height 7
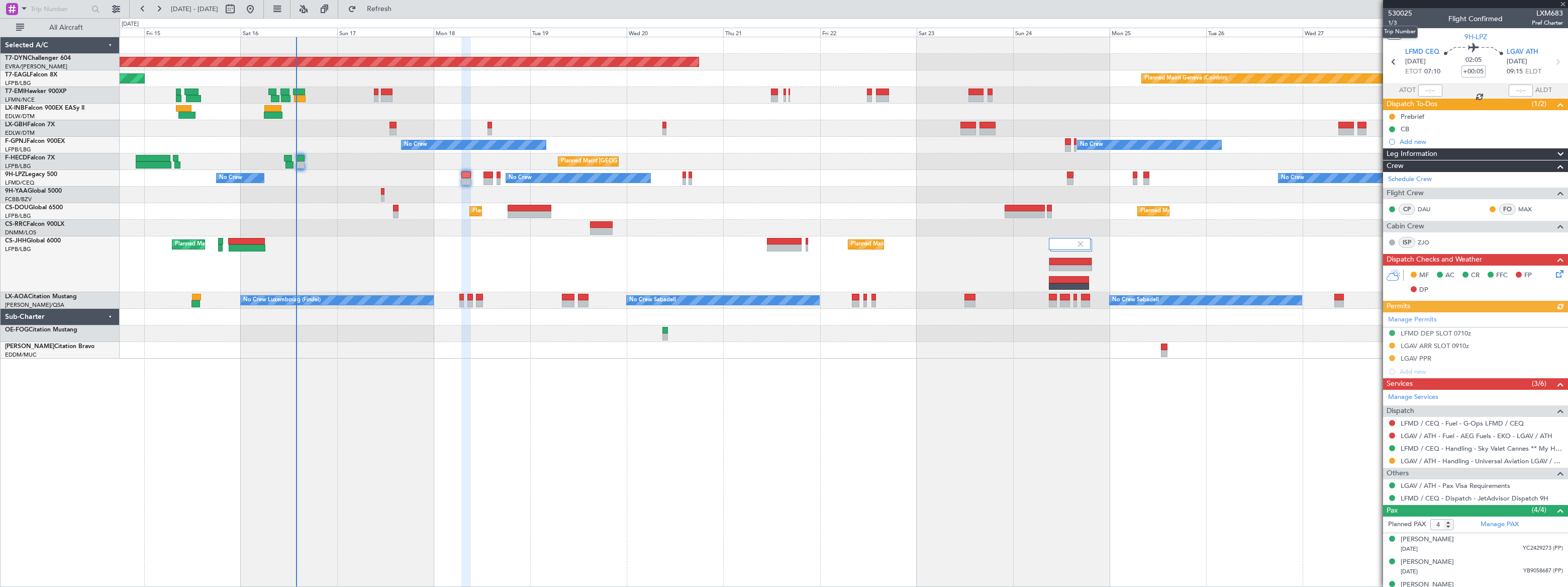
click at [1392, 23] on mat-tooltip-component "Trip Number" at bounding box center [1400, 32] width 50 height 27
click at [1392, 20] on span "1/3" at bounding box center [1400, 23] width 24 height 8
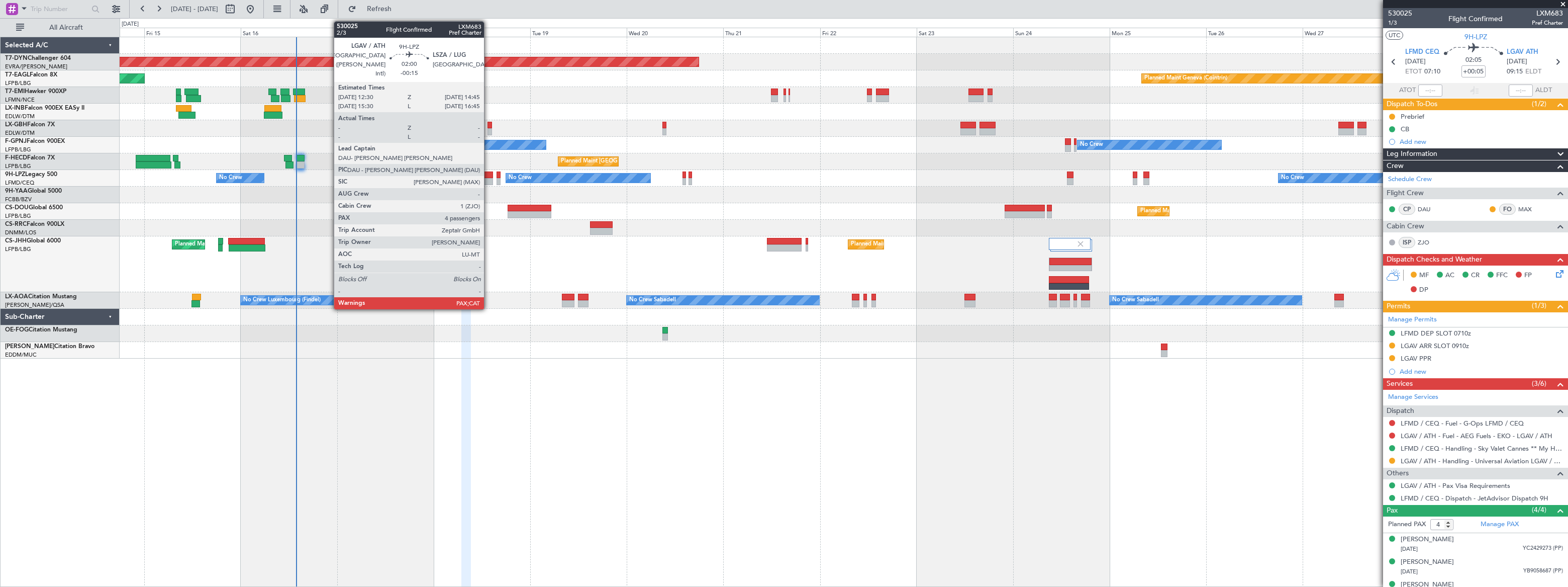
click at [489, 174] on div at bounding box center [489, 175] width 10 height 7
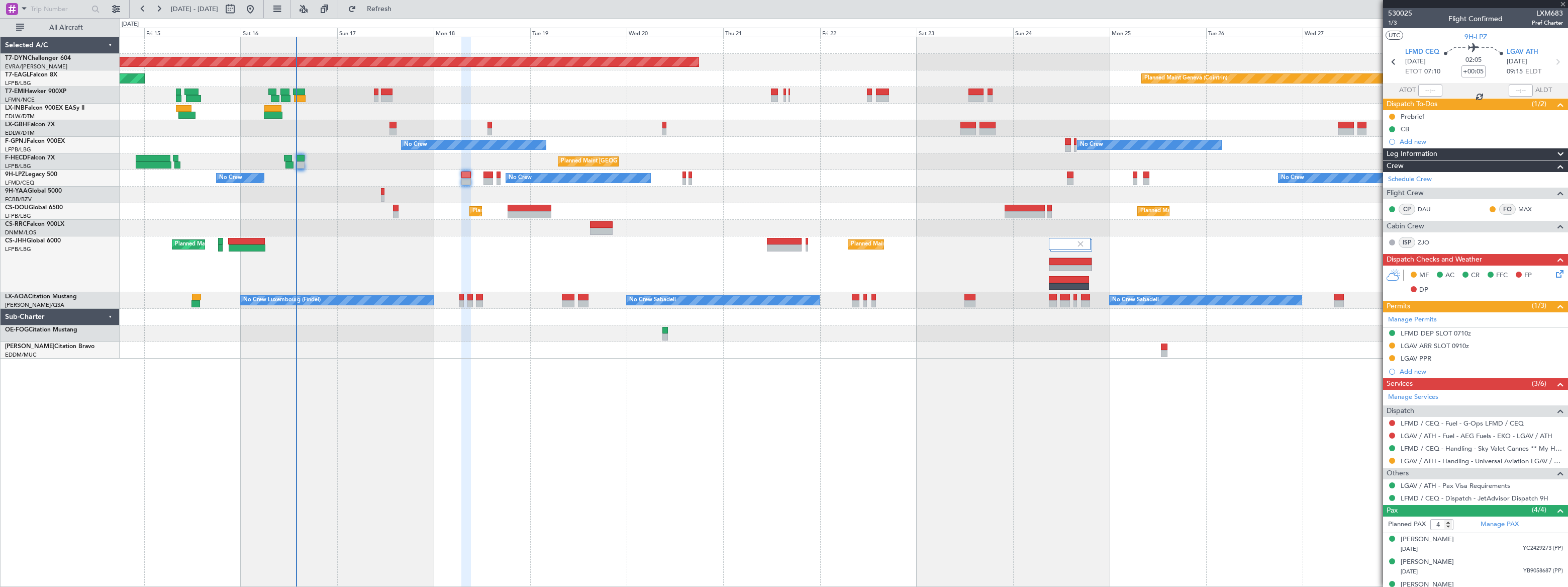
type input "-00:15"
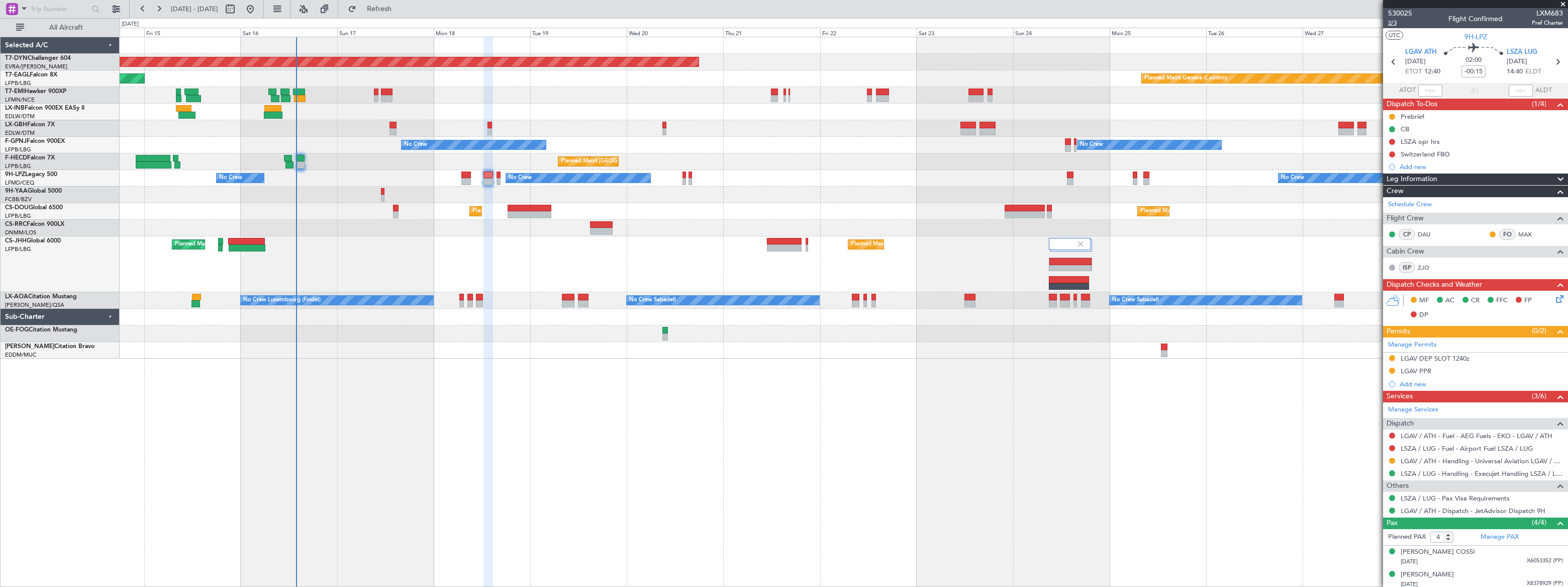
click at [1391, 24] on span "2/3" at bounding box center [1400, 23] width 24 height 8
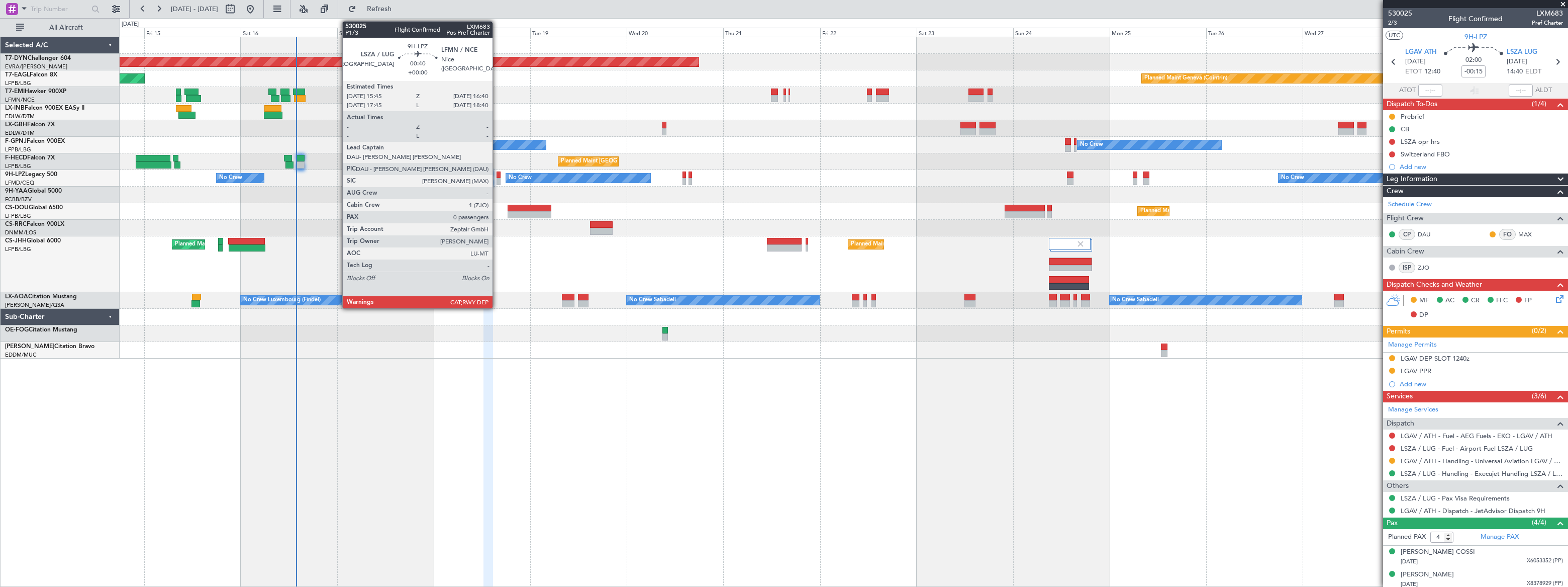
click at [497, 177] on div at bounding box center [499, 175] width 4 height 7
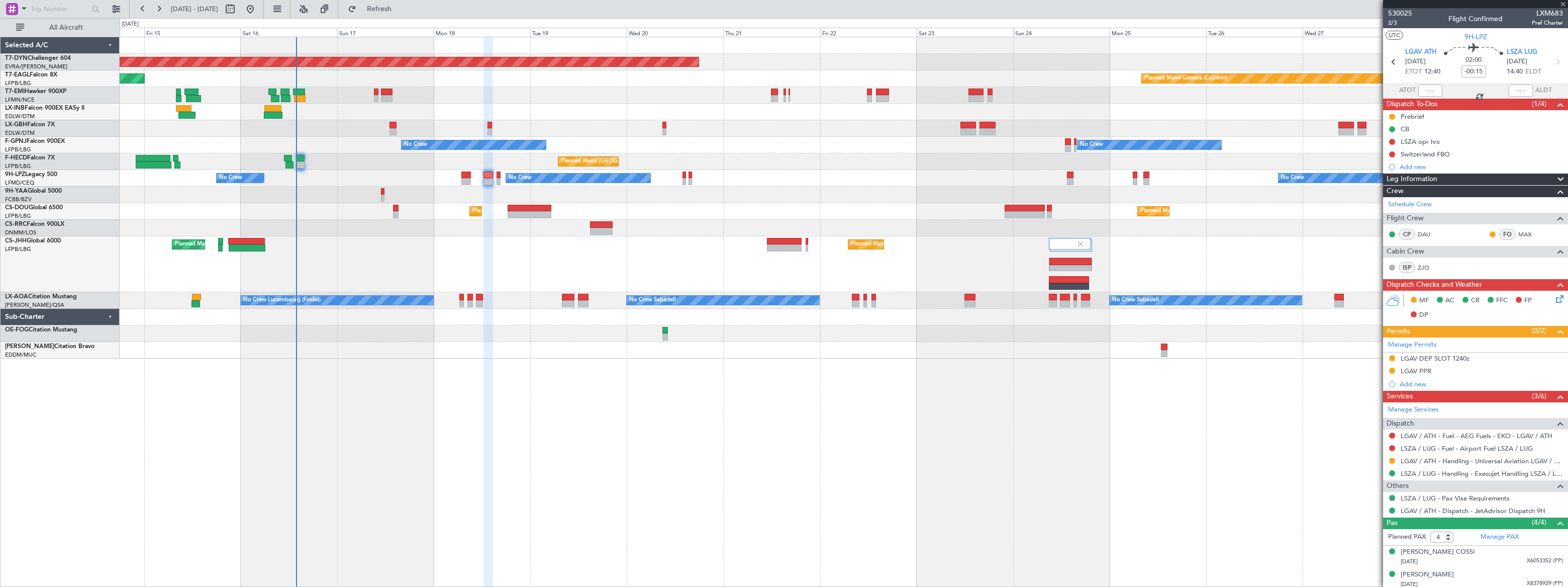
type input "0"
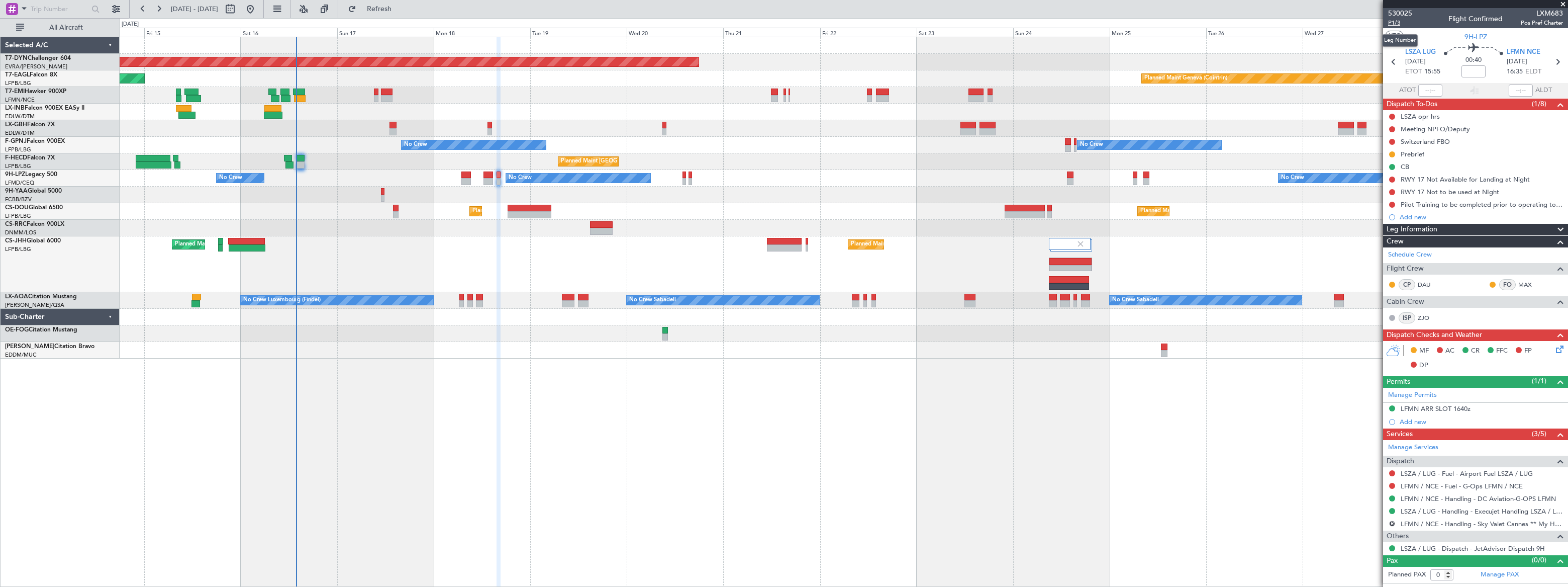
click at [1391, 24] on span "P1/3" at bounding box center [1400, 23] width 24 height 8
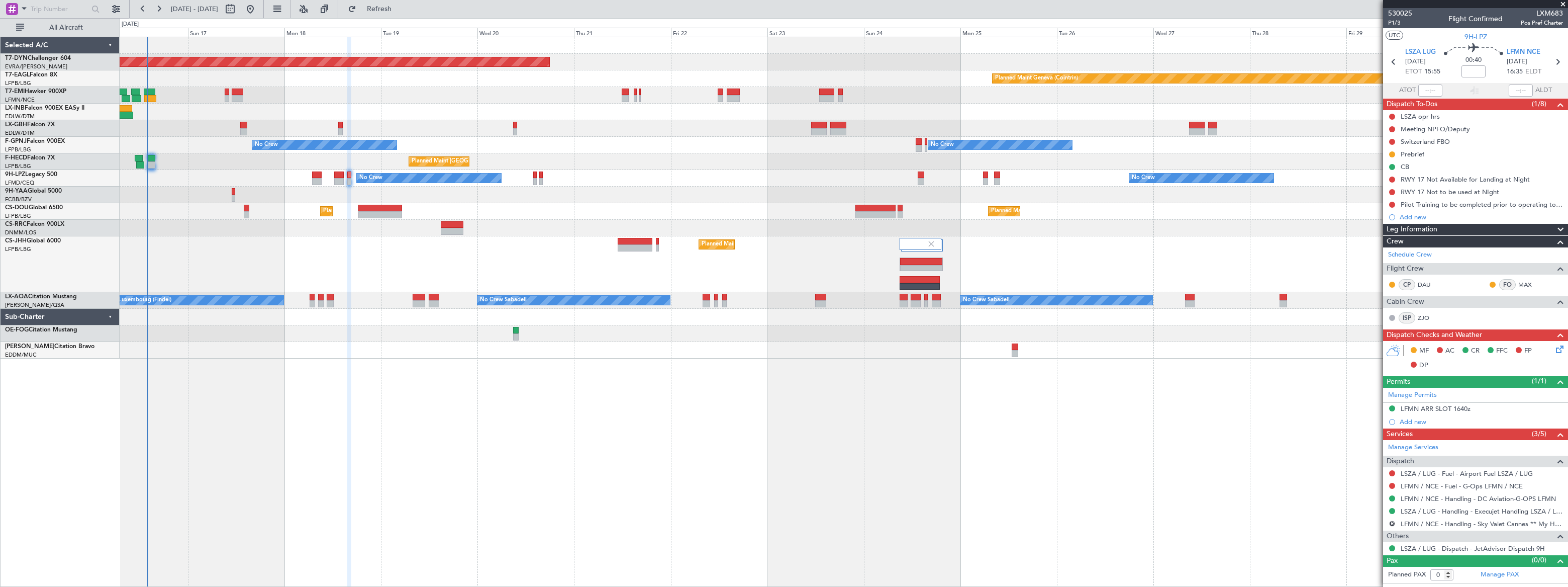
click at [476, 251] on div "Planned Maint [GEOGRAPHIC_DATA] ([GEOGRAPHIC_DATA]) Planned Maint [GEOGRAPHIC_D…" at bounding box center [844, 264] width 1448 height 56
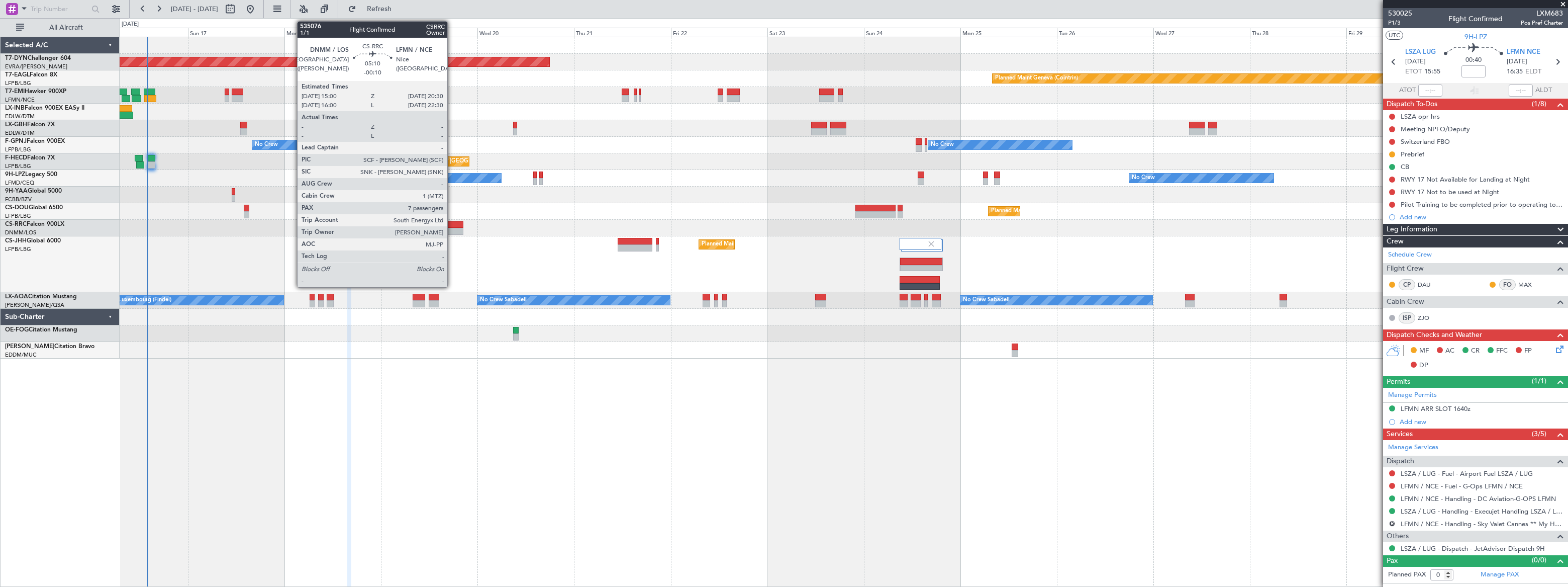
click at [452, 224] on div at bounding box center [452, 225] width 23 height 7
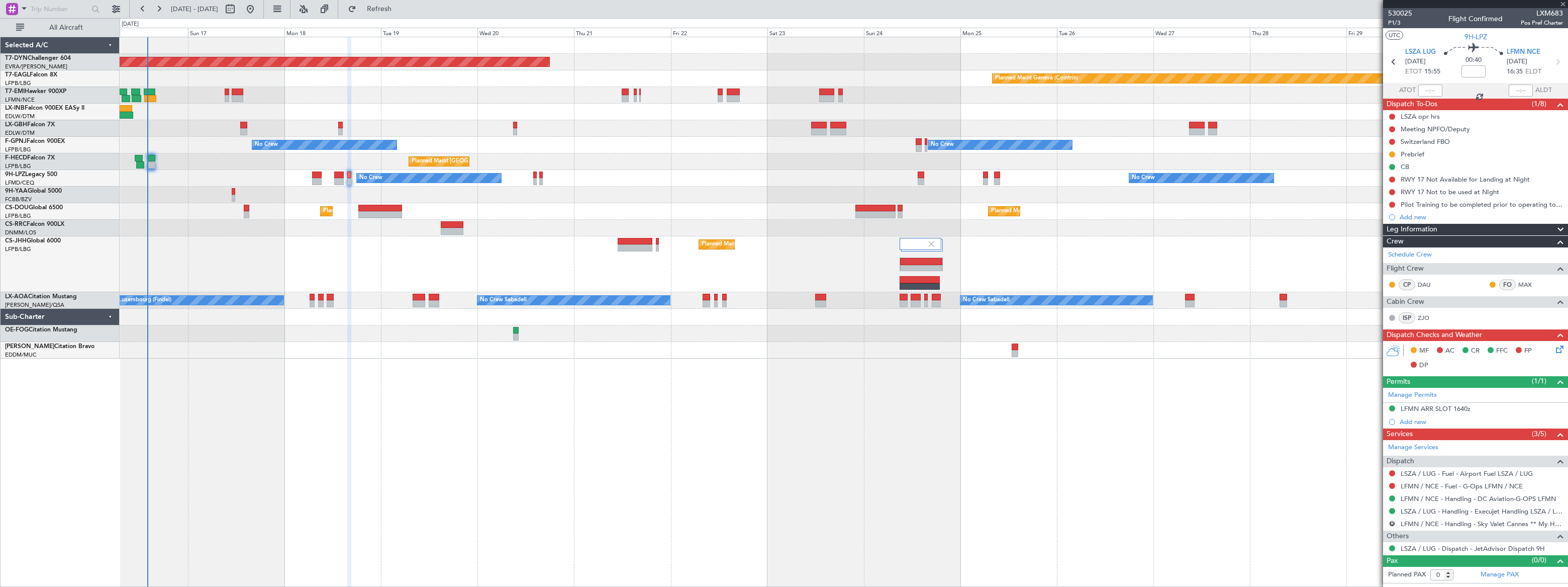
type input "-00:10"
type input "7"
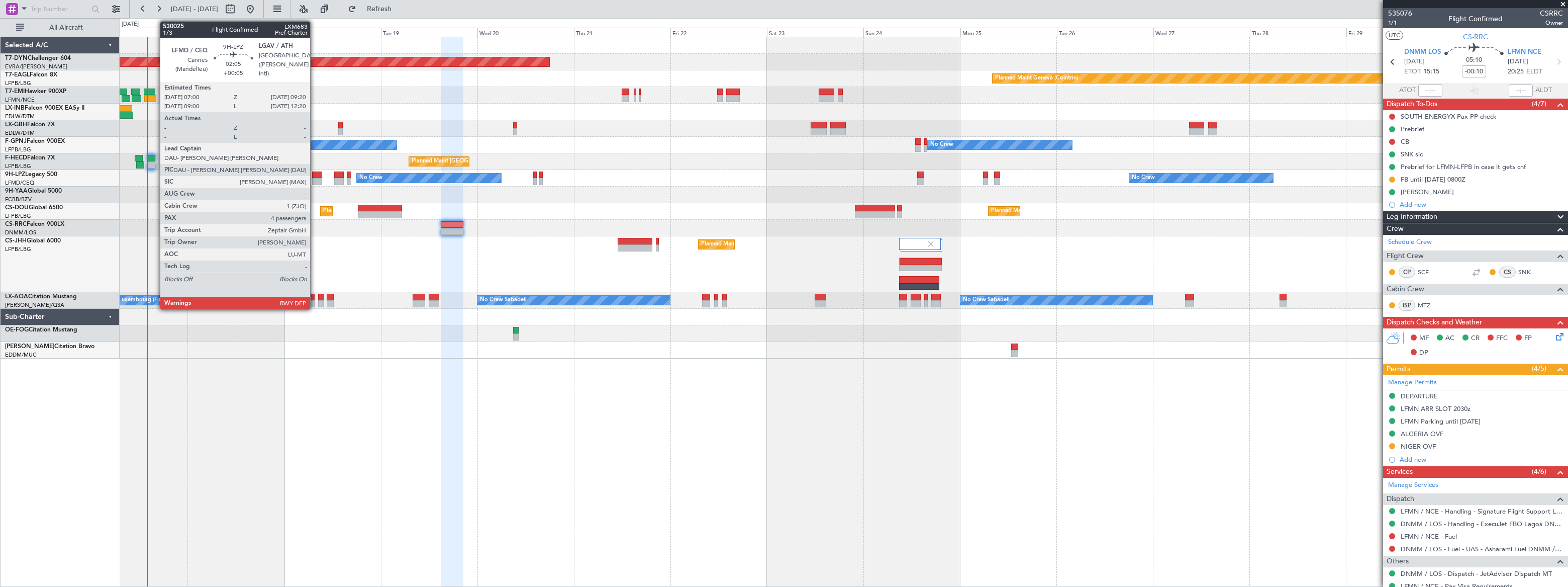
click at [315, 177] on div at bounding box center [317, 175] width 10 height 7
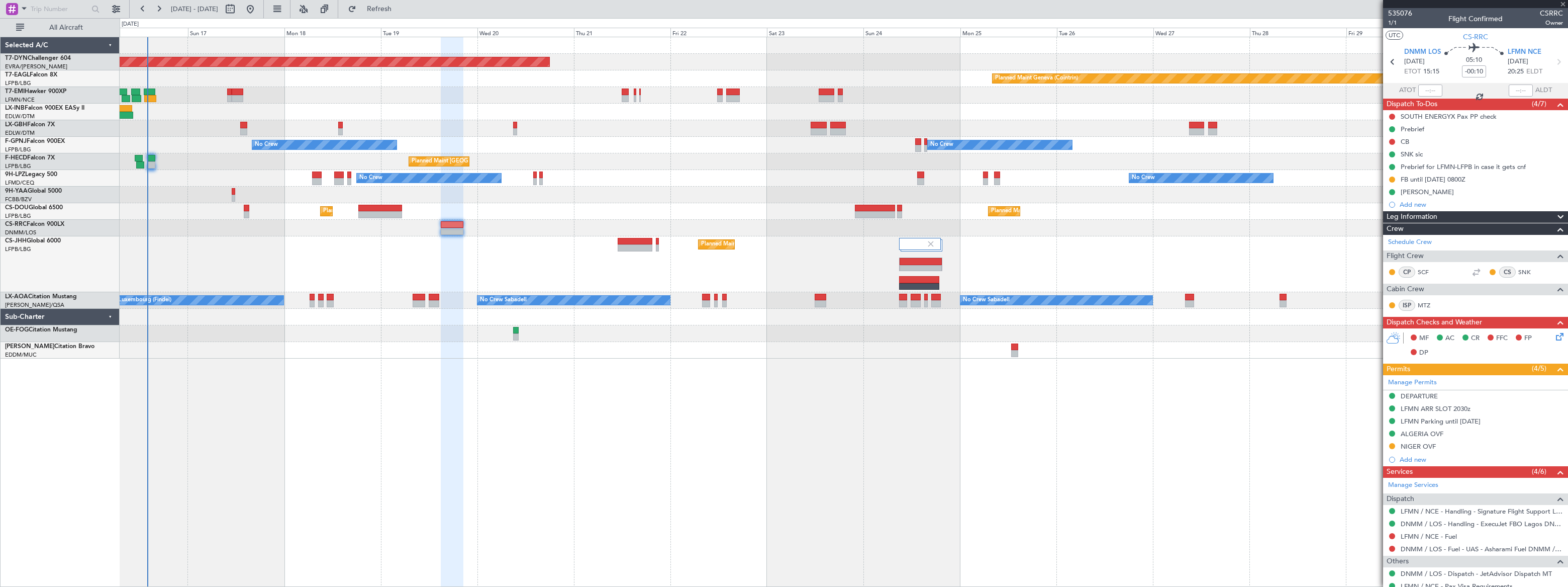
type input "+00:05"
type input "4"
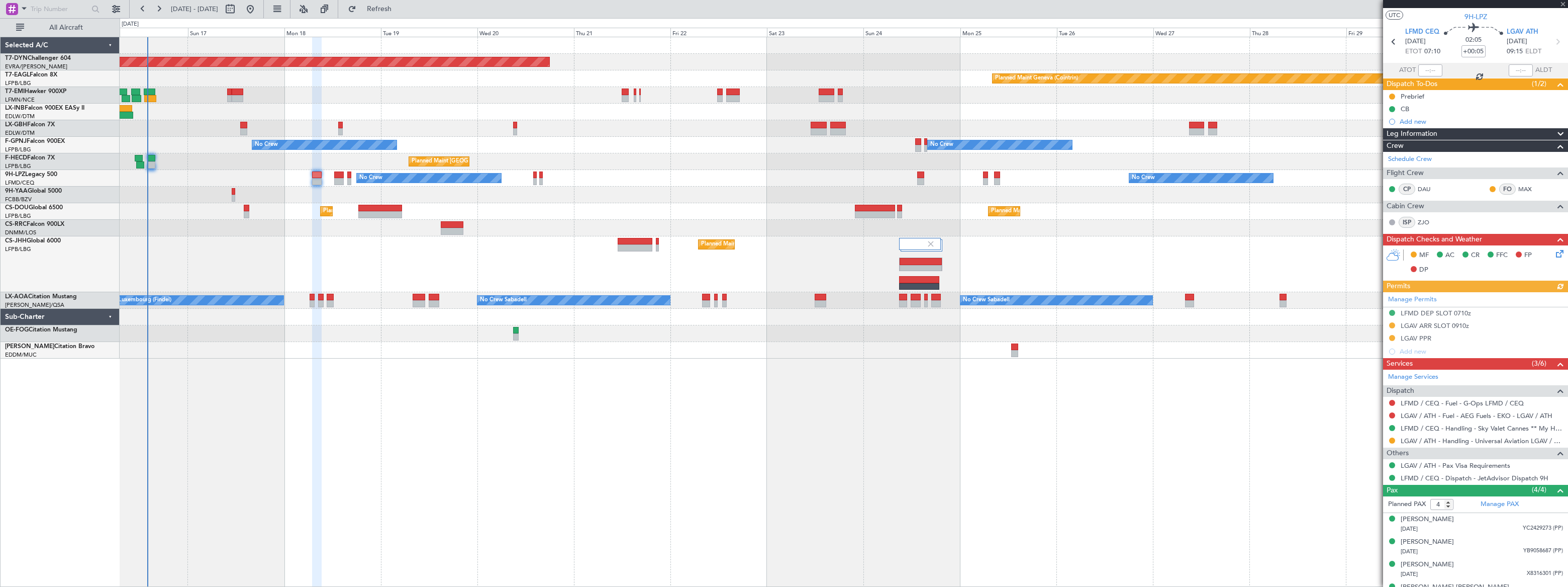
scroll to position [35, 0]
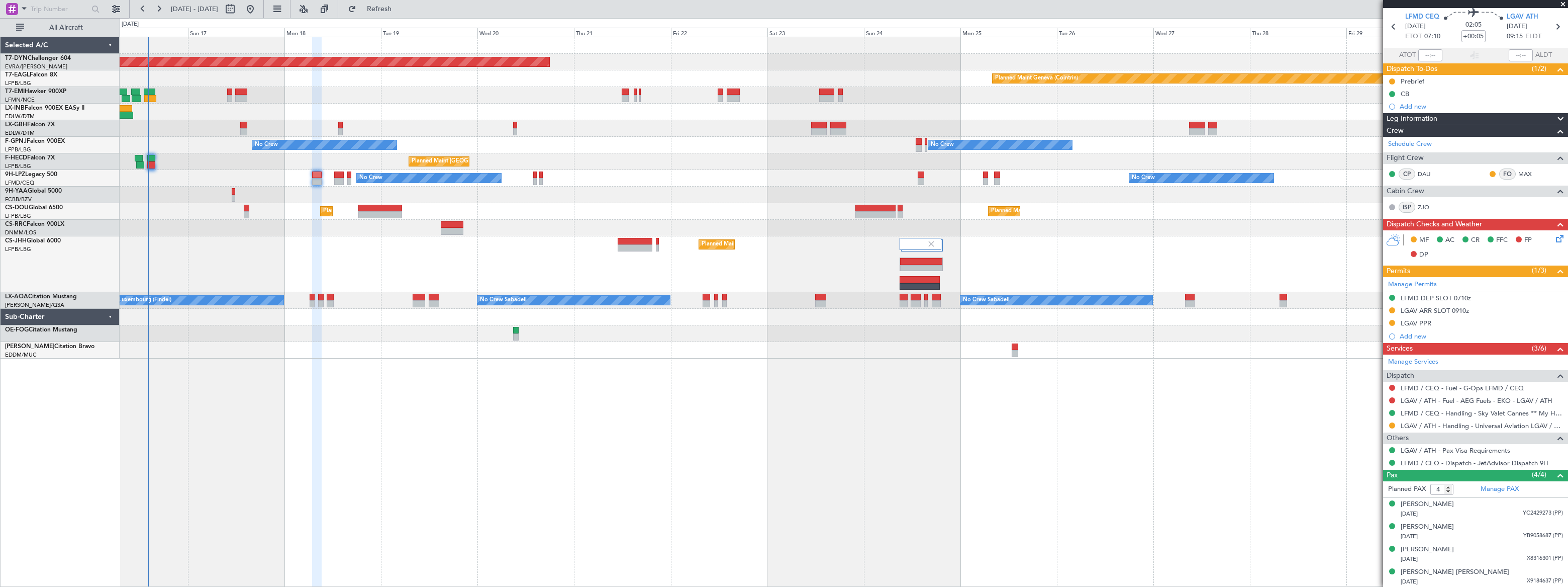
click at [1554, 235] on icon at bounding box center [1558, 237] width 8 height 8
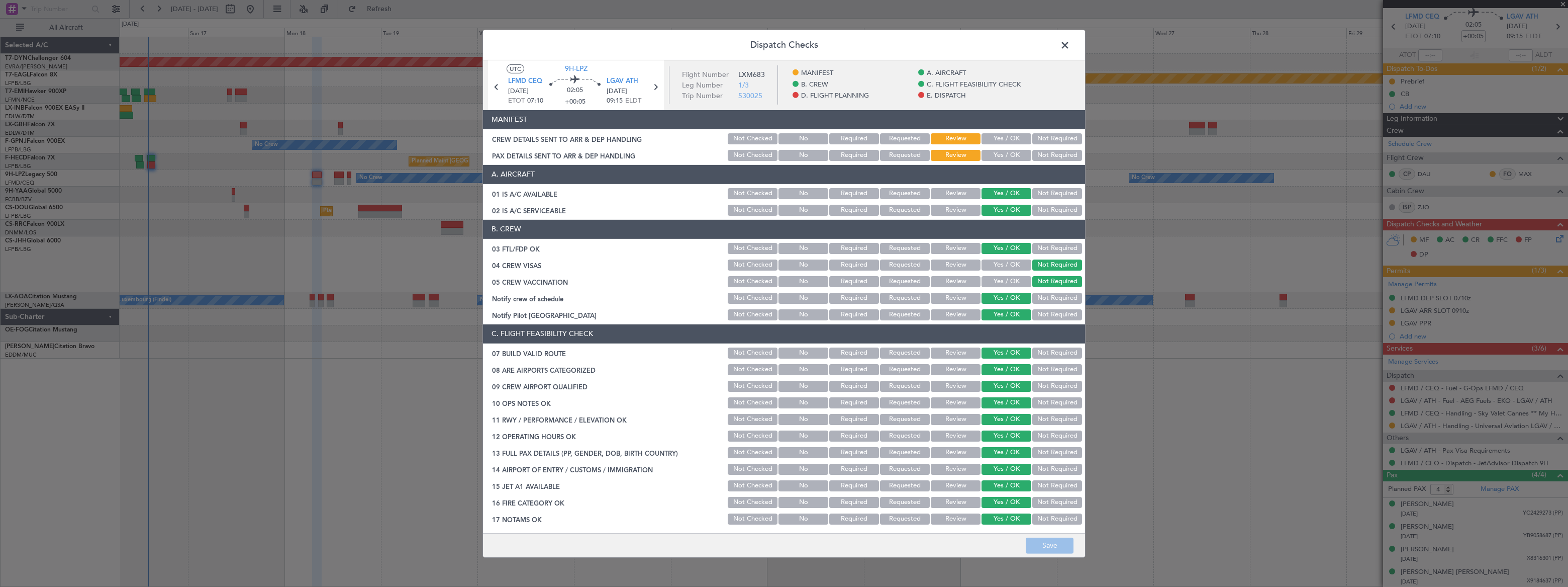
click at [1016, 136] on button "Yes / OK" at bounding box center [1007, 139] width 50 height 11
click at [1014, 157] on button "Yes / OK" at bounding box center [1007, 156] width 50 height 11
click at [1061, 551] on button "Save" at bounding box center [1050, 545] width 48 height 16
click at [1070, 43] on span at bounding box center [1070, 47] width 0 height 20
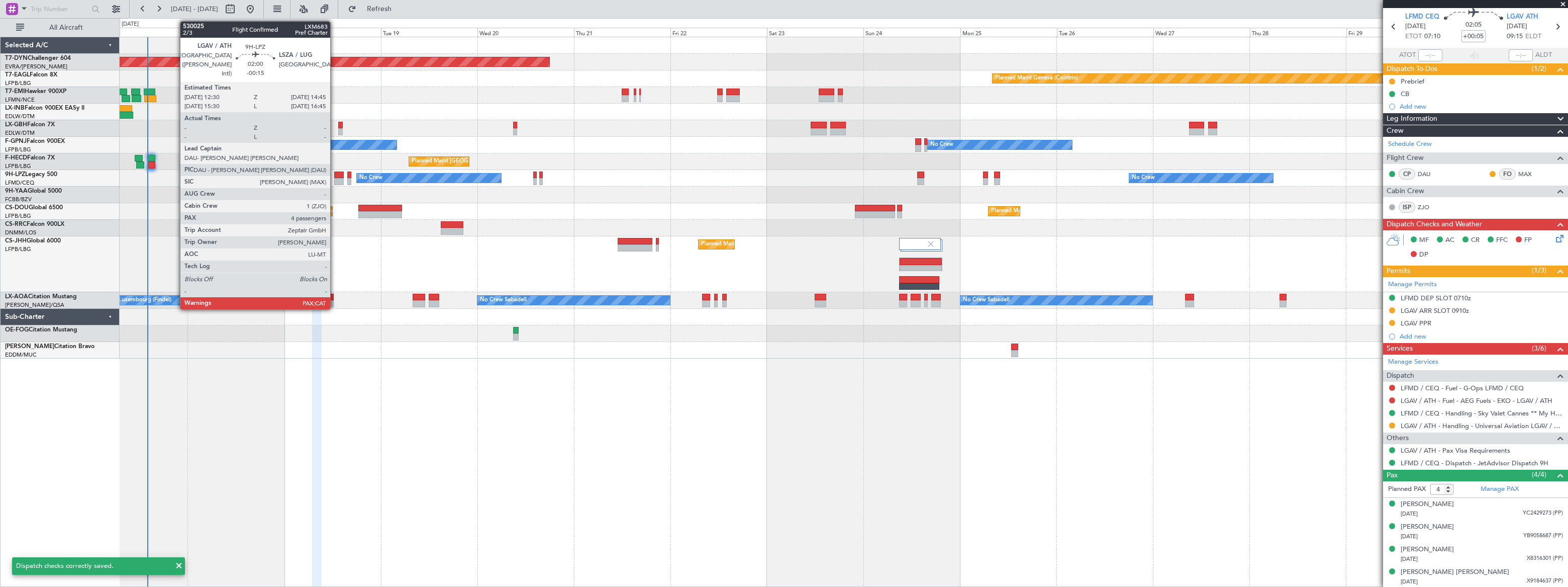
click at [336, 176] on div at bounding box center [339, 175] width 10 height 7
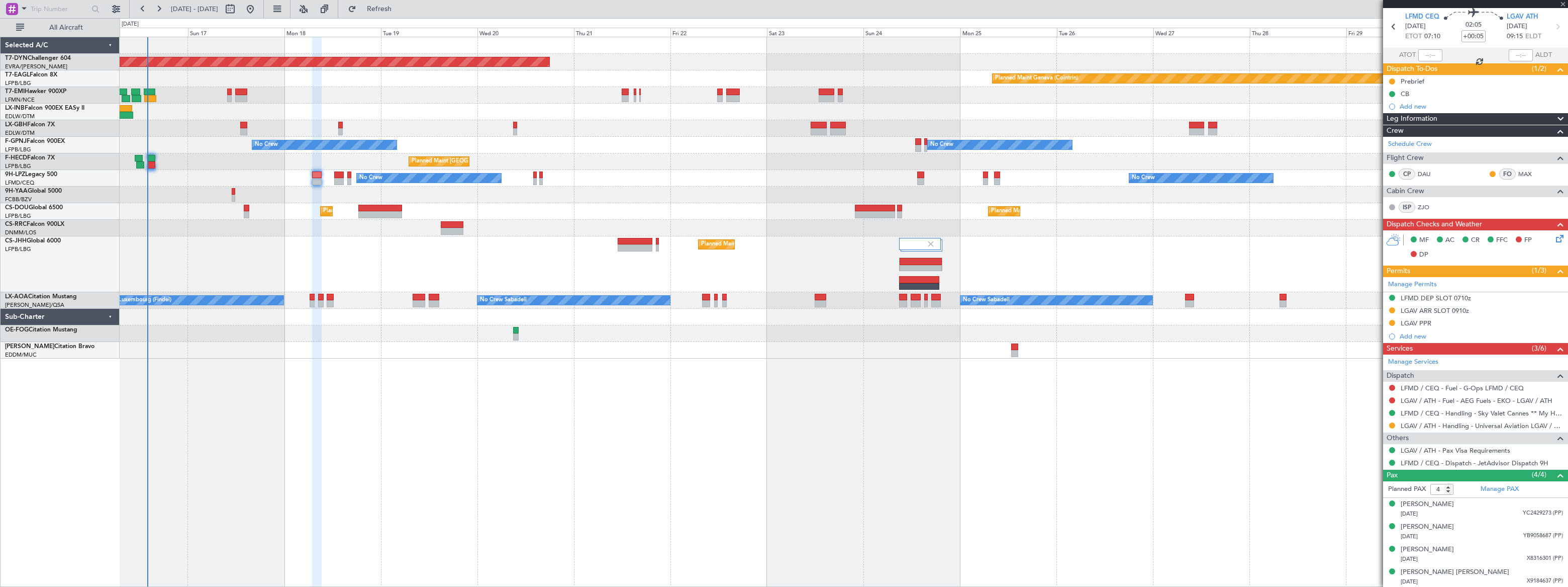
type input "-00:15"
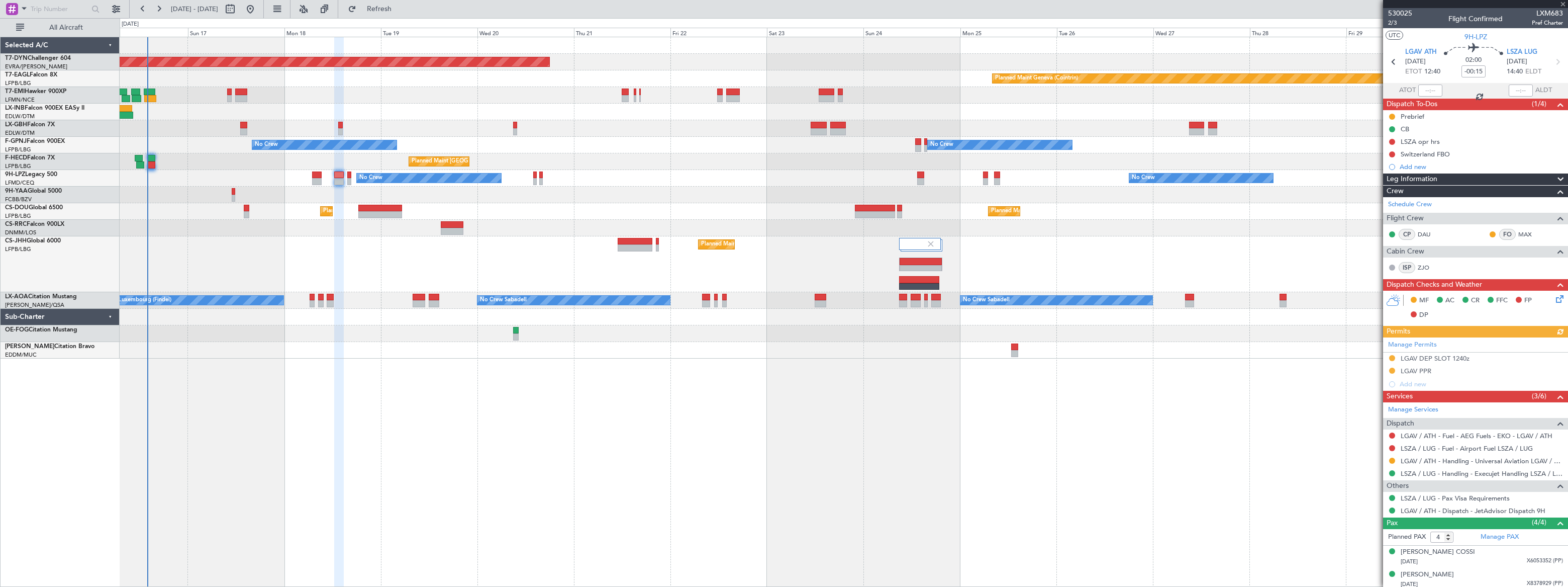
click at [1557, 299] on icon at bounding box center [1558, 298] width 8 height 8
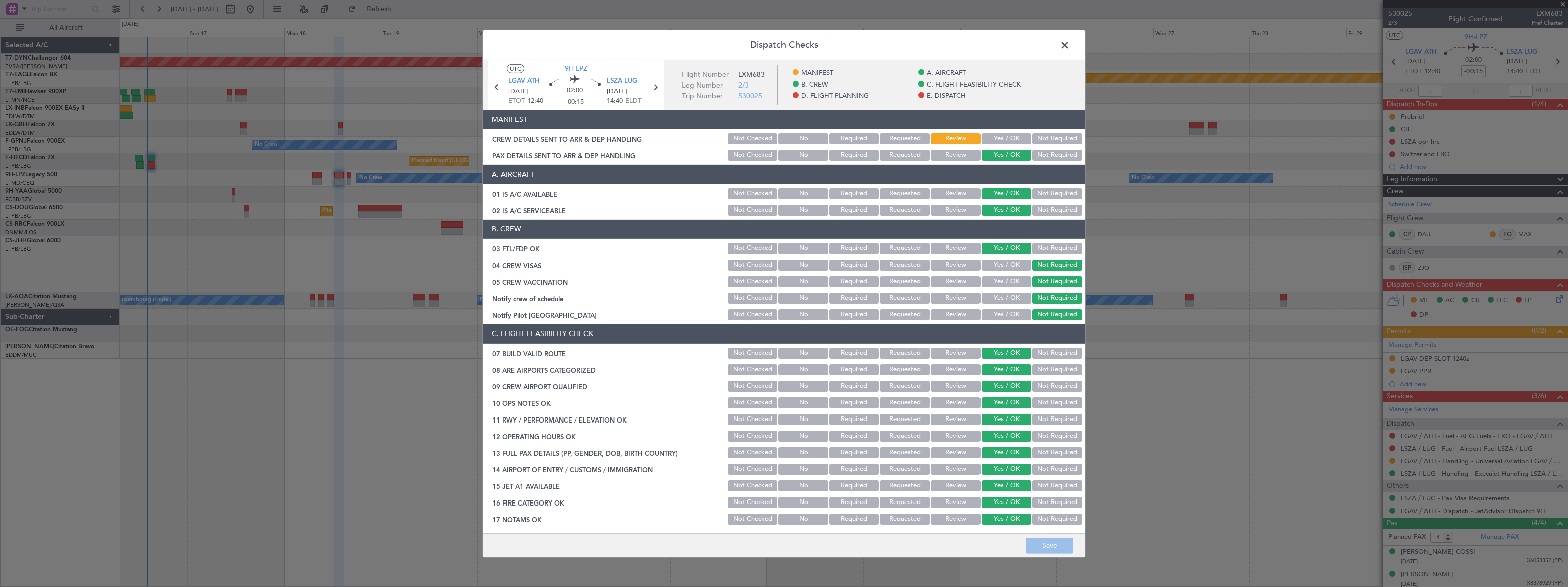
click at [1010, 134] on button "Yes / OK" at bounding box center [1007, 139] width 50 height 11
click at [1055, 547] on button "Save" at bounding box center [1050, 545] width 48 height 16
click at [1070, 43] on span at bounding box center [1070, 47] width 0 height 20
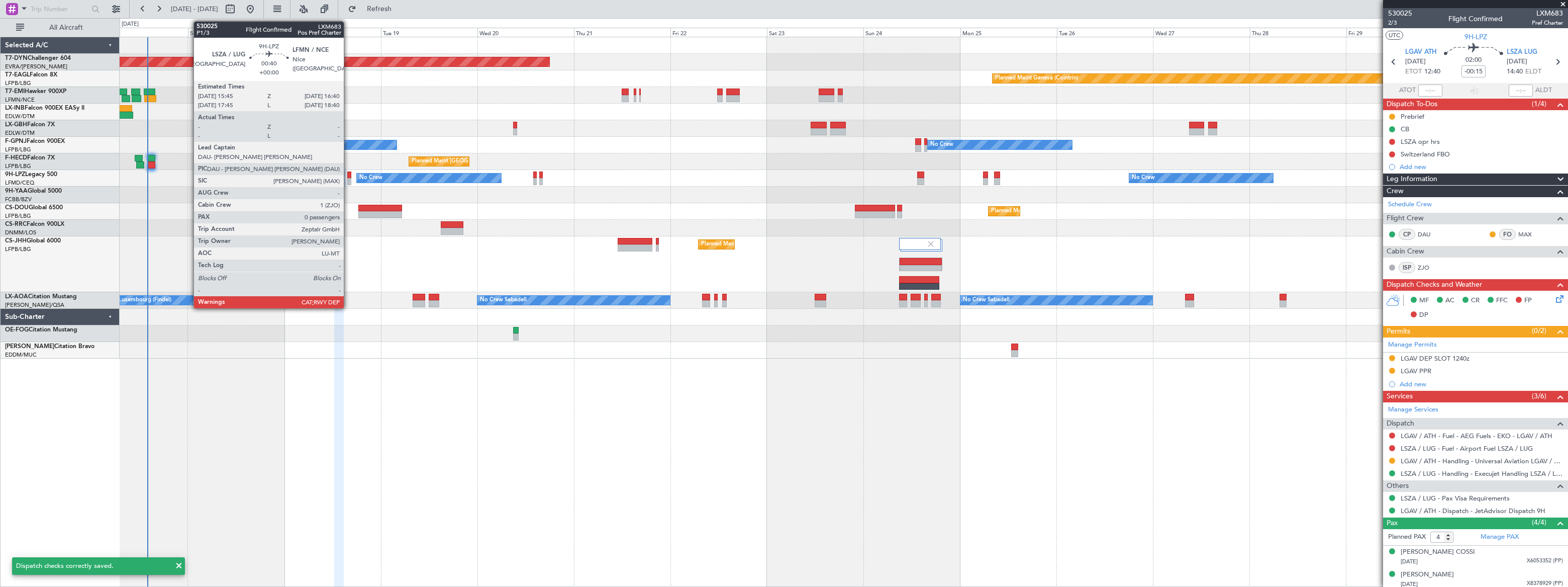
click at [348, 178] on div at bounding box center [350, 182] width 4 height 7
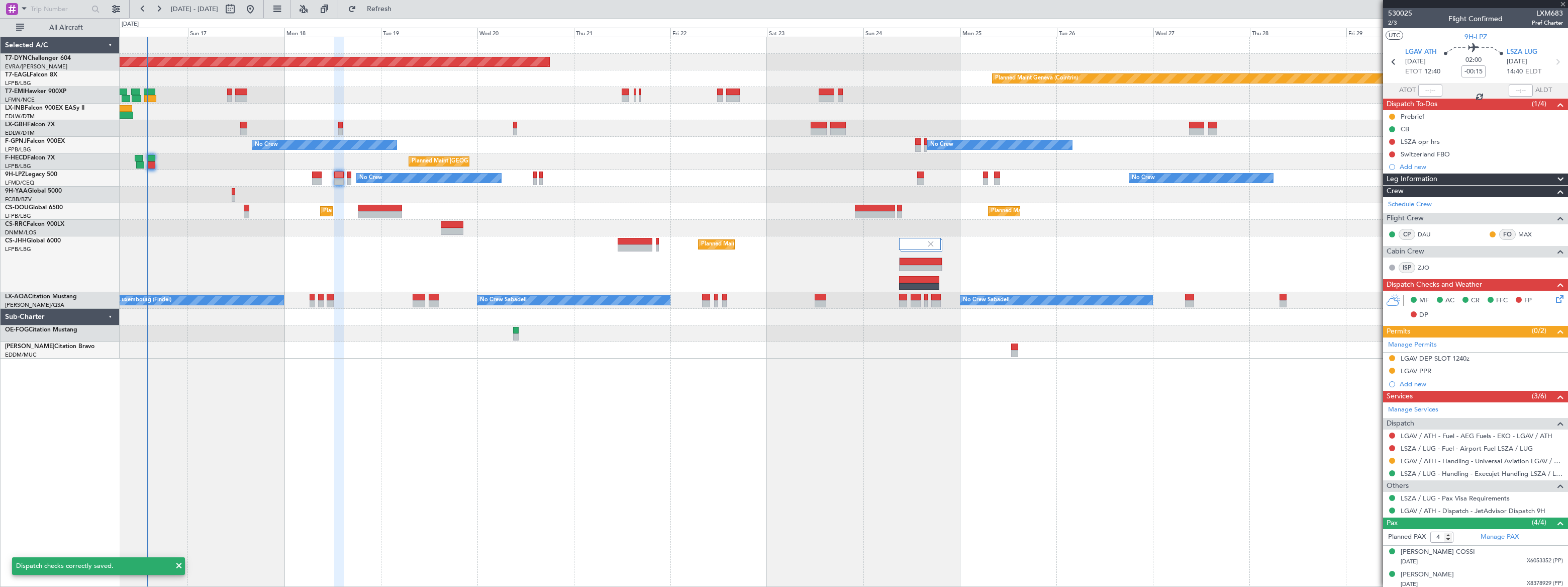
type input "0"
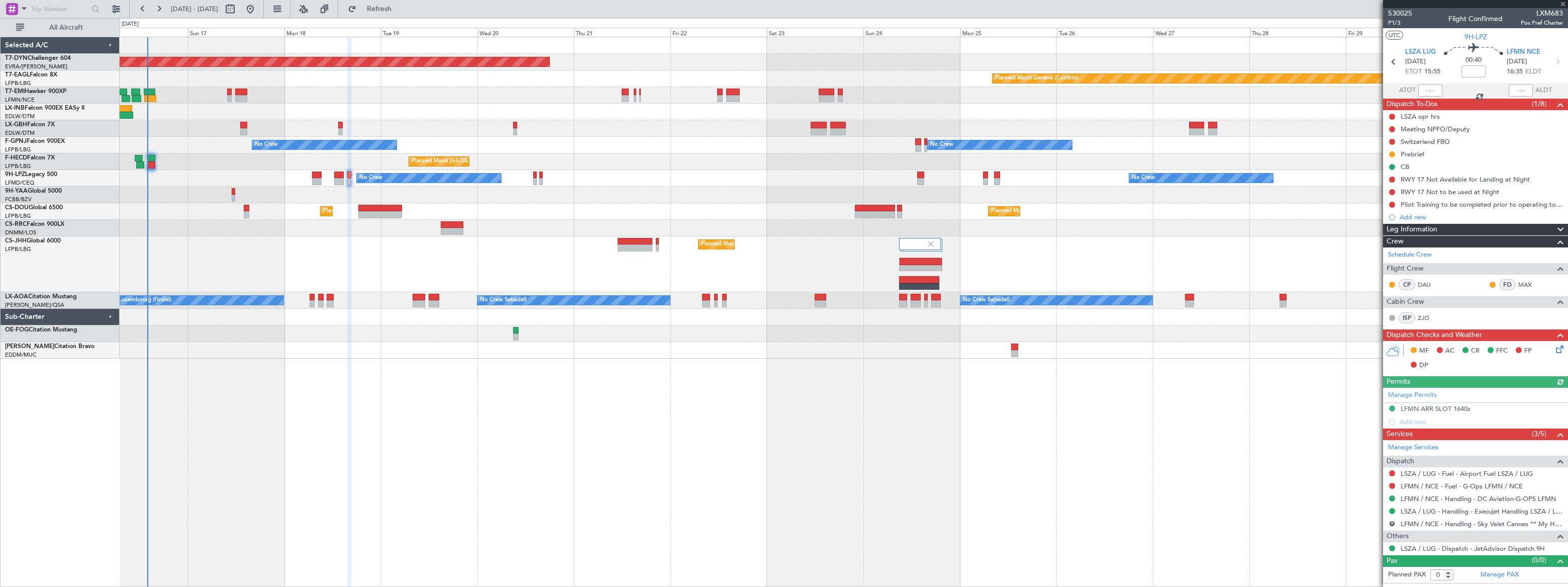
click at [1561, 347] on icon at bounding box center [1558, 348] width 8 height 8
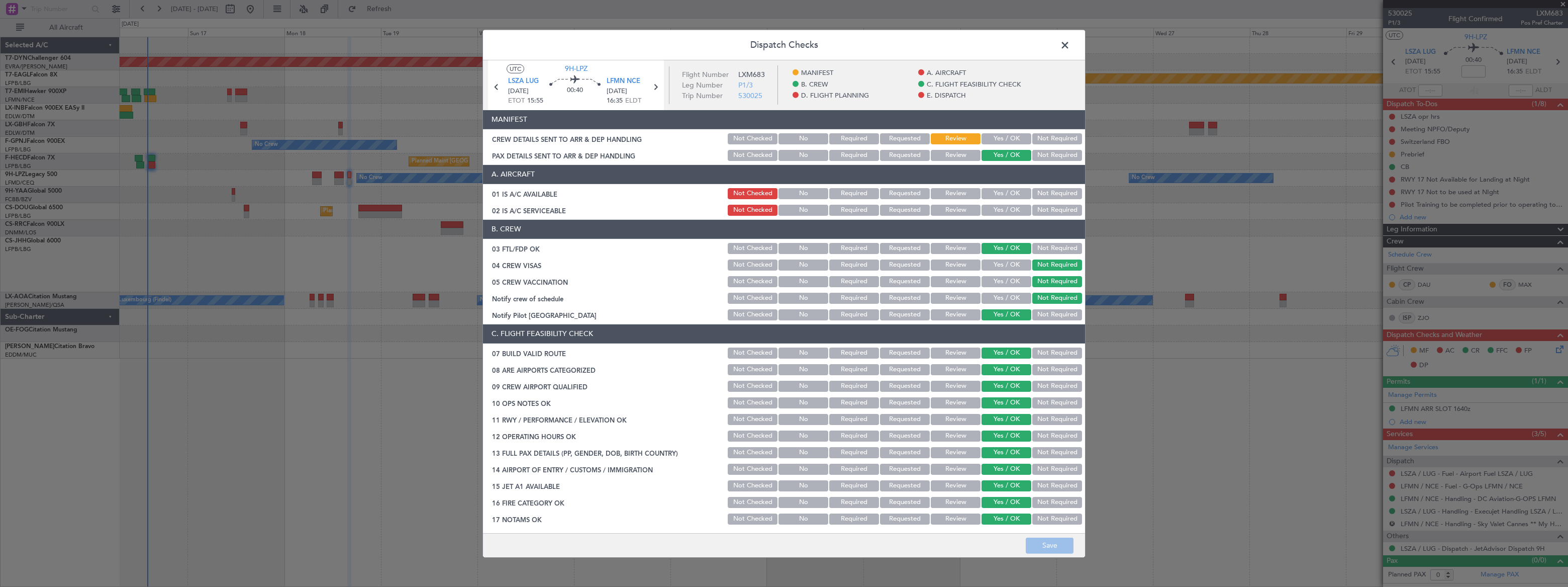
click at [989, 132] on div "Yes / OK" at bounding box center [1005, 139] width 51 height 14
click at [999, 132] on div "Yes / OK" at bounding box center [1005, 139] width 51 height 14
click at [1006, 135] on button "Yes / OK" at bounding box center [1007, 139] width 50 height 11
click at [1055, 540] on button "Save" at bounding box center [1050, 545] width 48 height 16
click at [1070, 43] on span at bounding box center [1070, 47] width 0 height 20
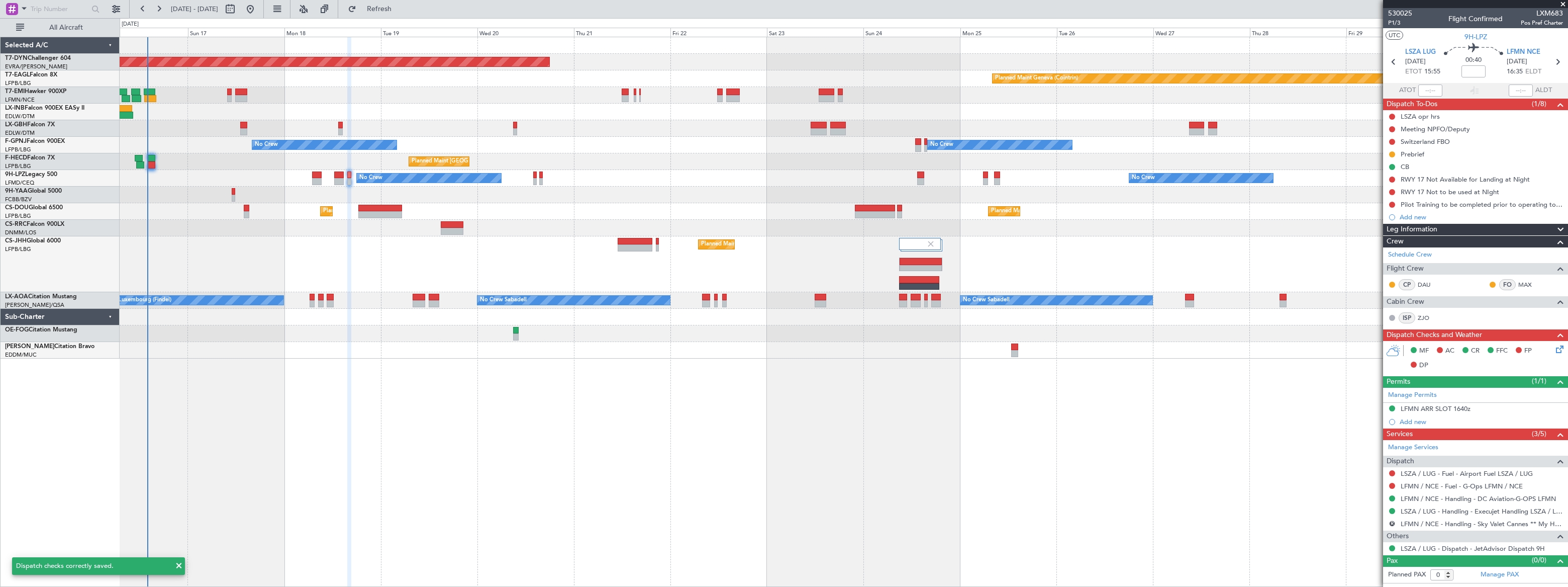
click at [712, 383] on div "Planned Maint Basel-Mulhouse Planned Maint Geneva (Cointrin) Planned Maint New …" at bounding box center [844, 312] width 1448 height 550
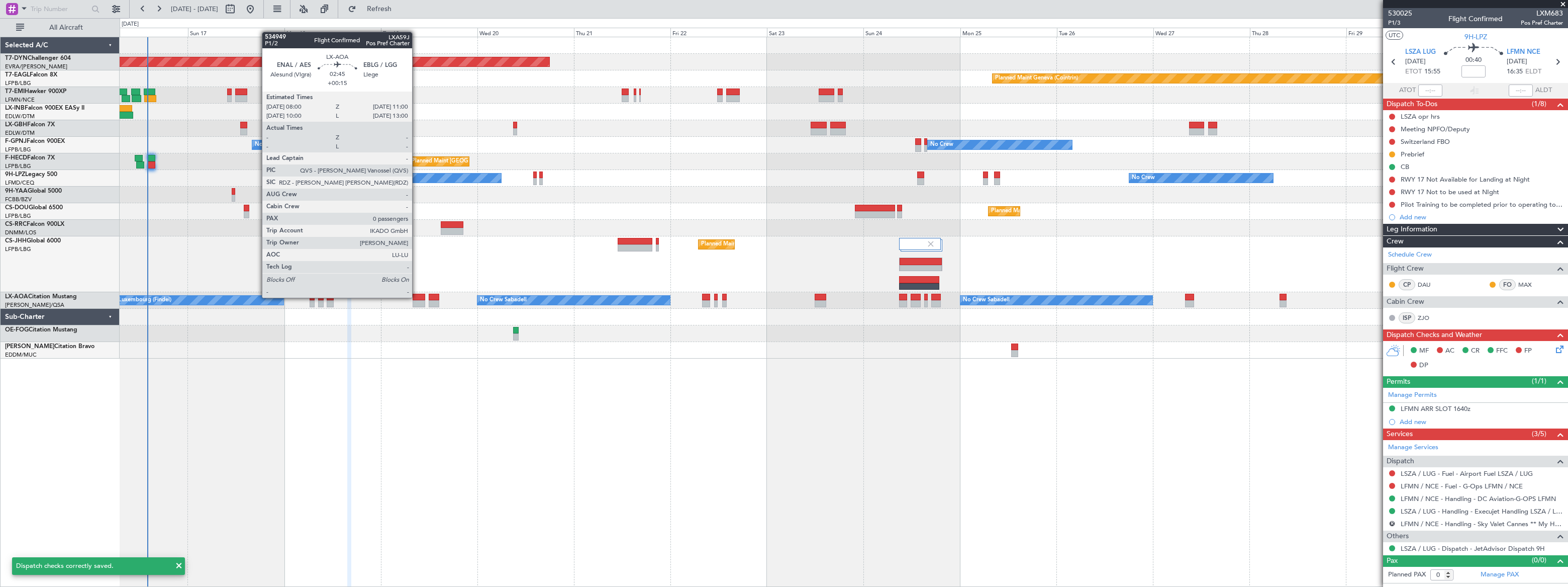
click at [417, 297] on div at bounding box center [419, 297] width 12 height 7
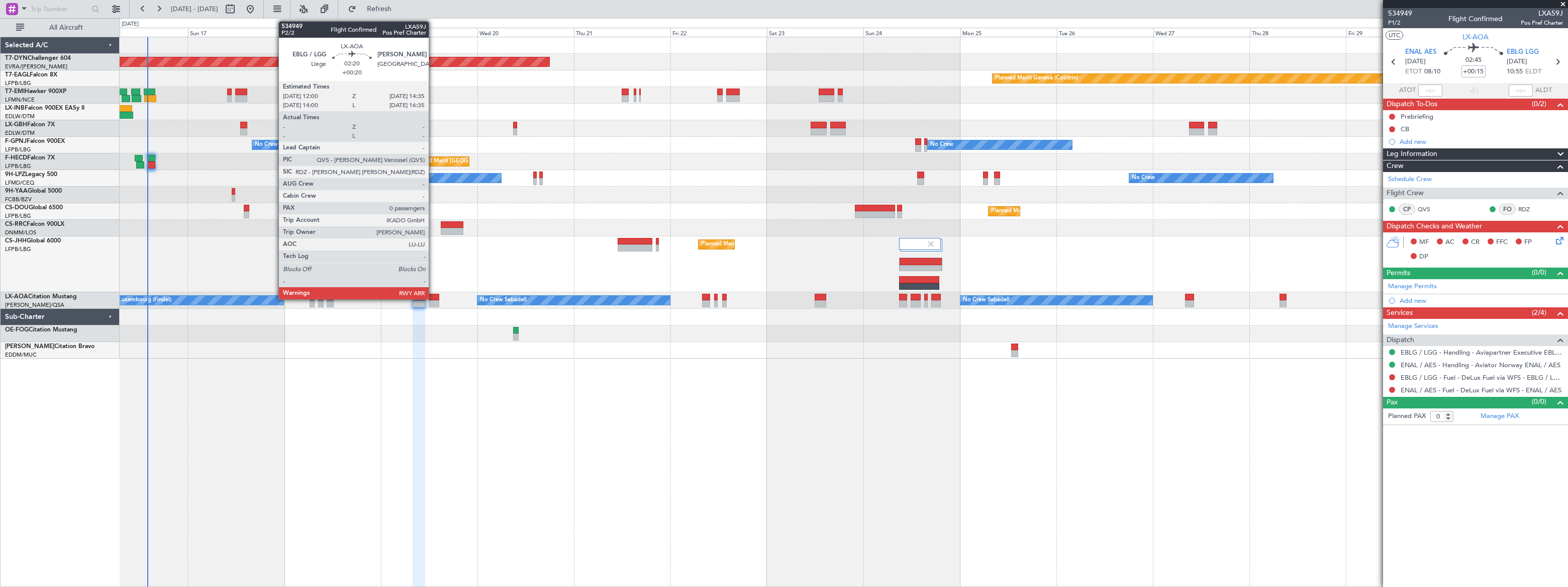
click at [434, 298] on div at bounding box center [434, 297] width 10 height 7
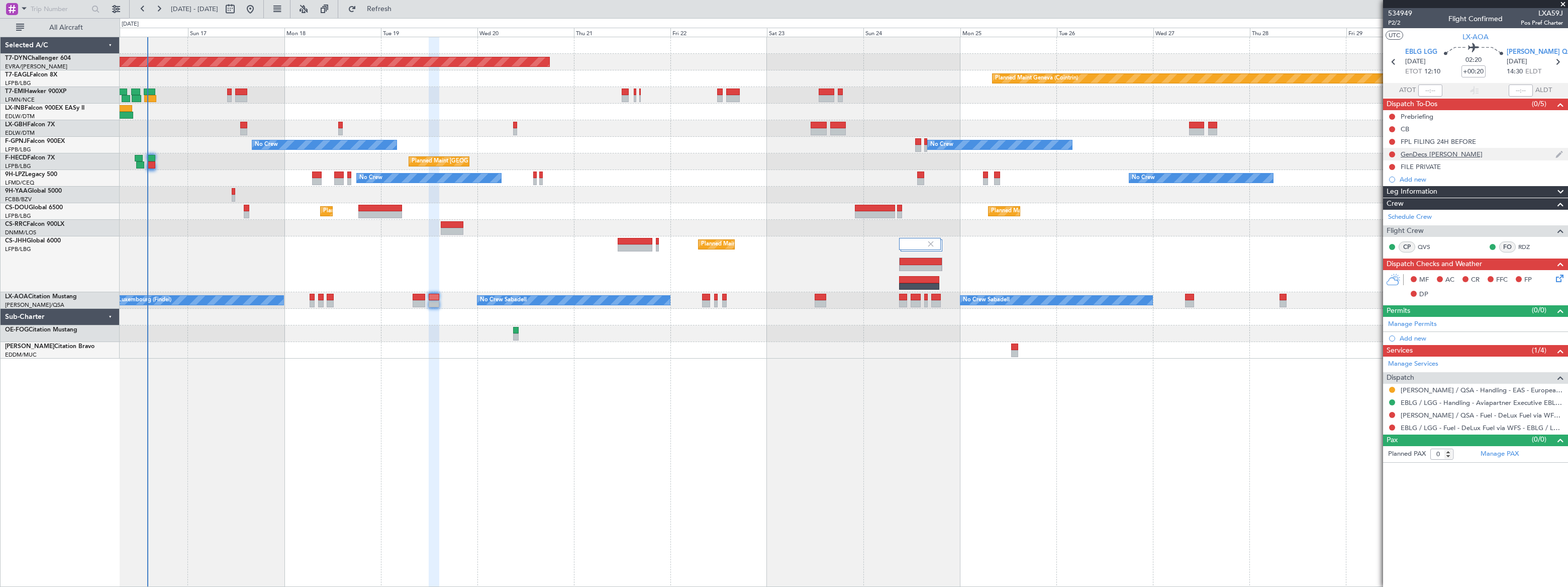
click at [1462, 153] on div "GenDecs LELL" at bounding box center [1476, 154] width 185 height 12
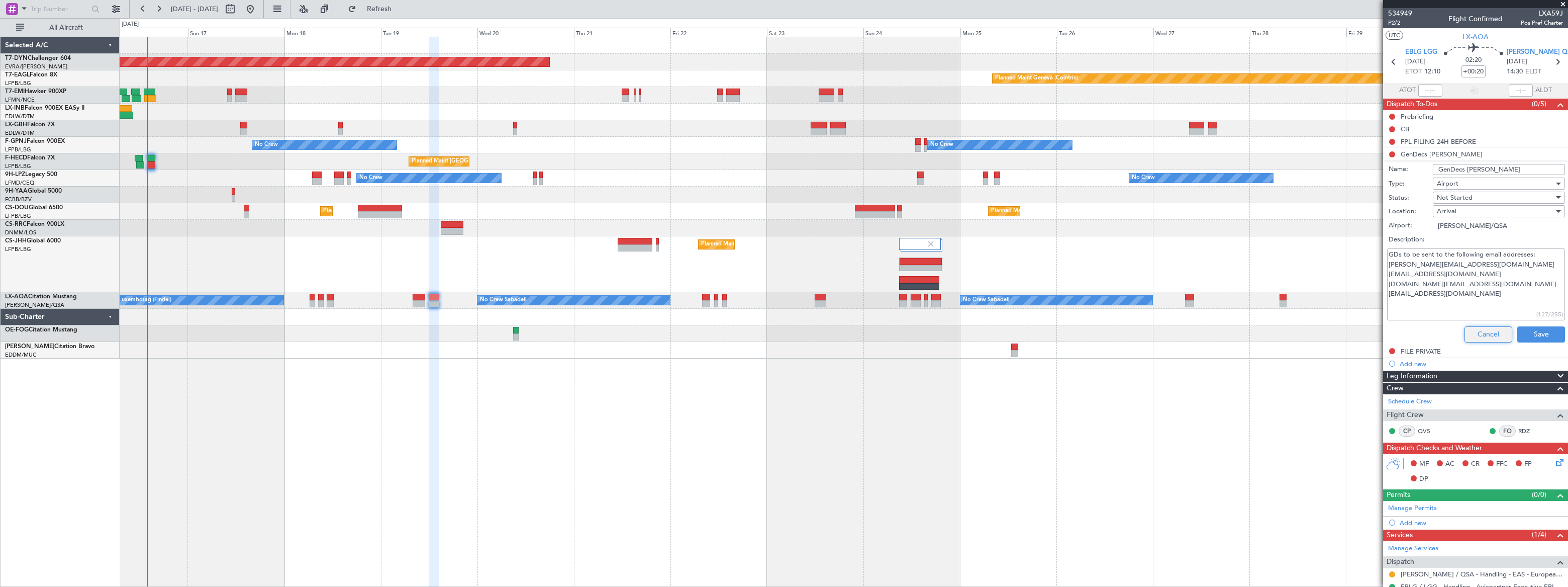
click at [1493, 339] on button "Cancel" at bounding box center [1489, 334] width 48 height 16
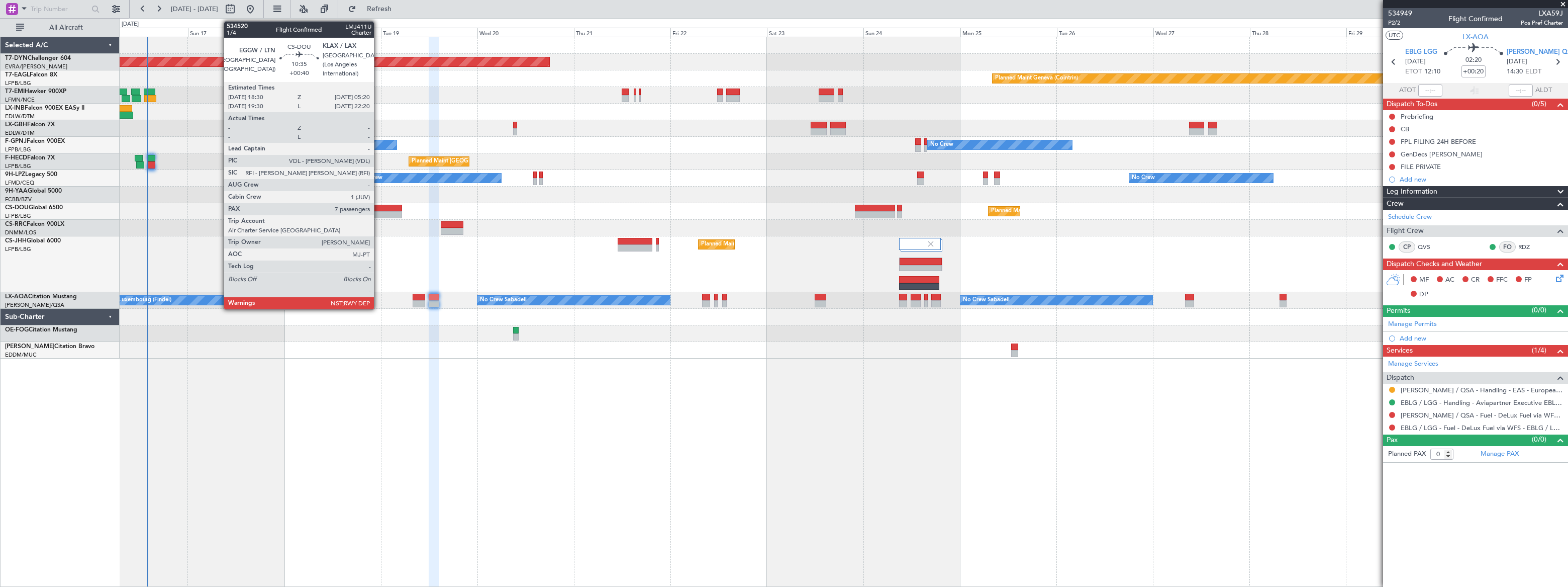
click at [378, 207] on div at bounding box center [380, 208] width 44 height 7
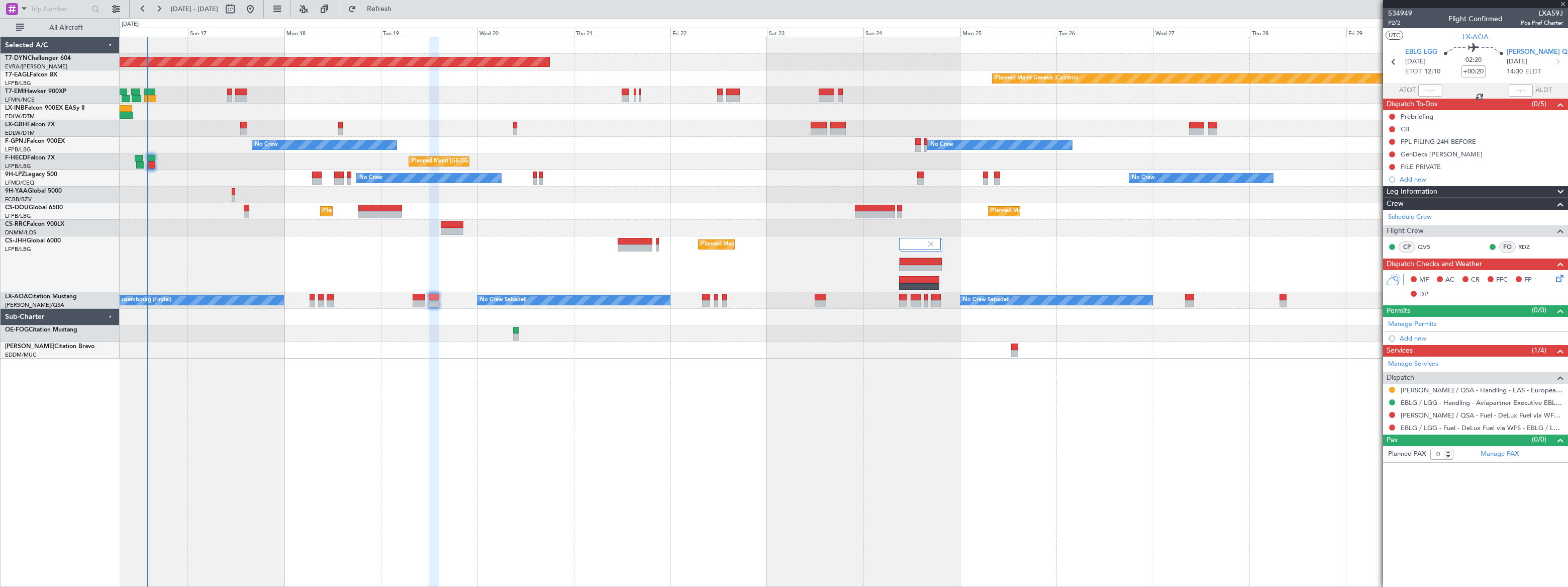
type input "+00:40"
type input "7"
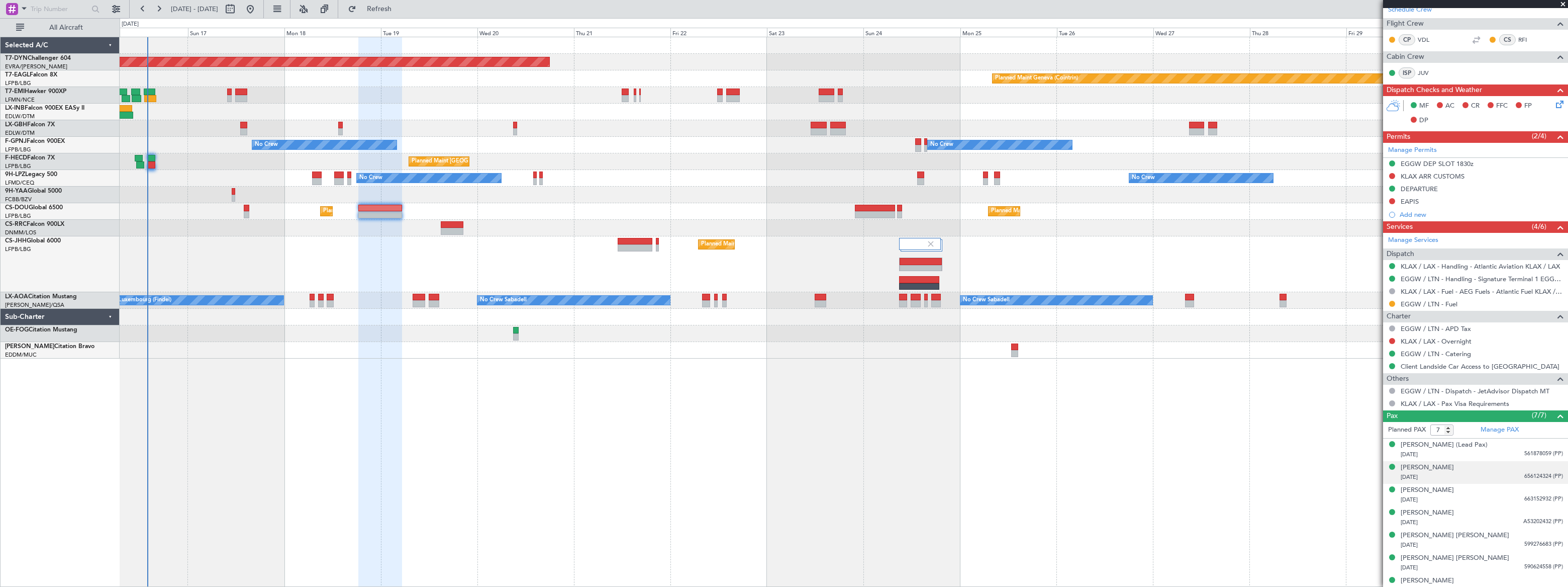
scroll to position [291, 0]
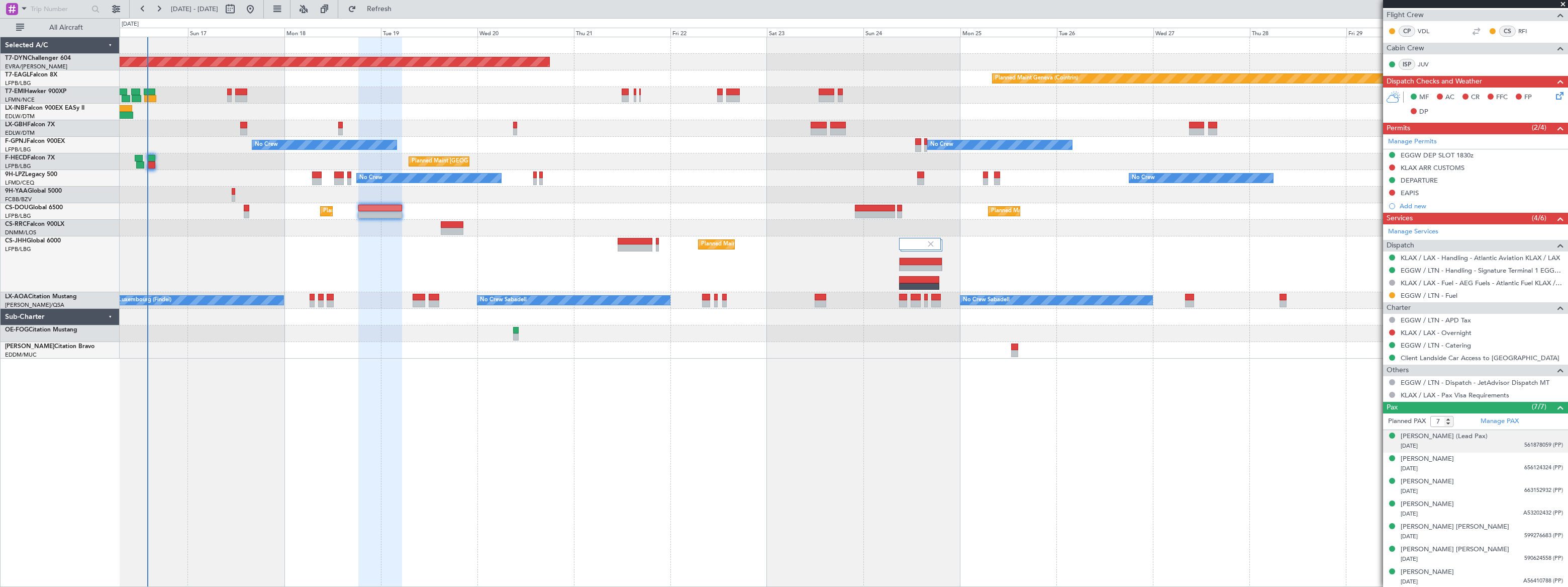
click at [1512, 447] on div "26/07/1964 561878059 (PP)" at bounding box center [1482, 446] width 162 height 10
click at [1510, 484] on div "Cheryl Robin Maisel 29/10/1957 656124324 (PP)" at bounding box center [1482, 488] width 162 height 20
click at [1512, 514] on div "30/01/2013 663152932 (PP)" at bounding box center [1482, 516] width 162 height 10
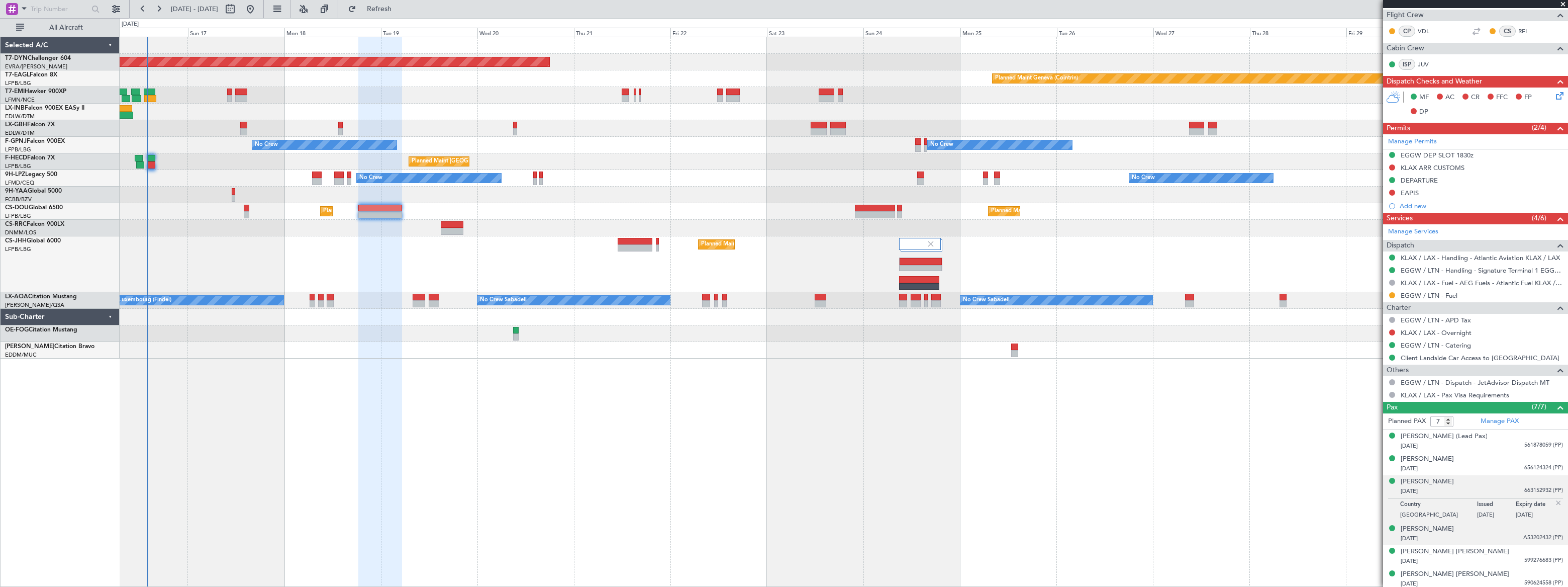
click at [1512, 534] on div "21/12/2009 A53202432 (PP)" at bounding box center [1482, 538] width 162 height 10
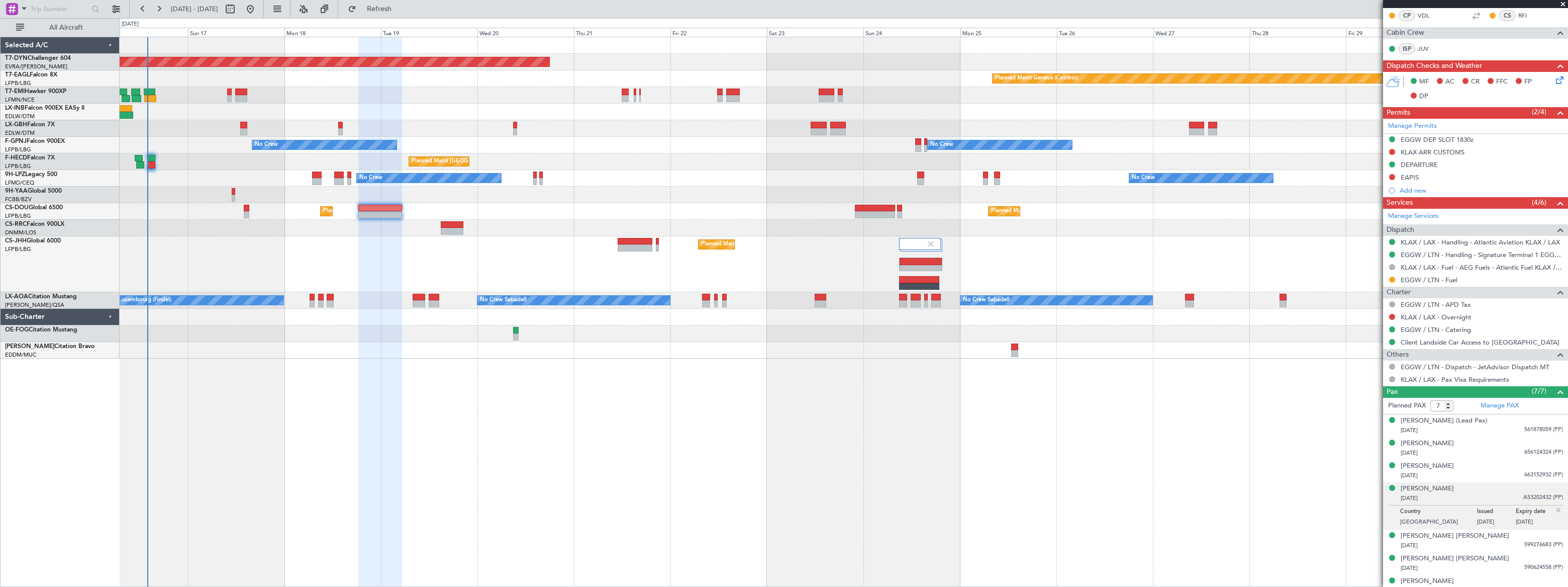
scroll to position [316, 0]
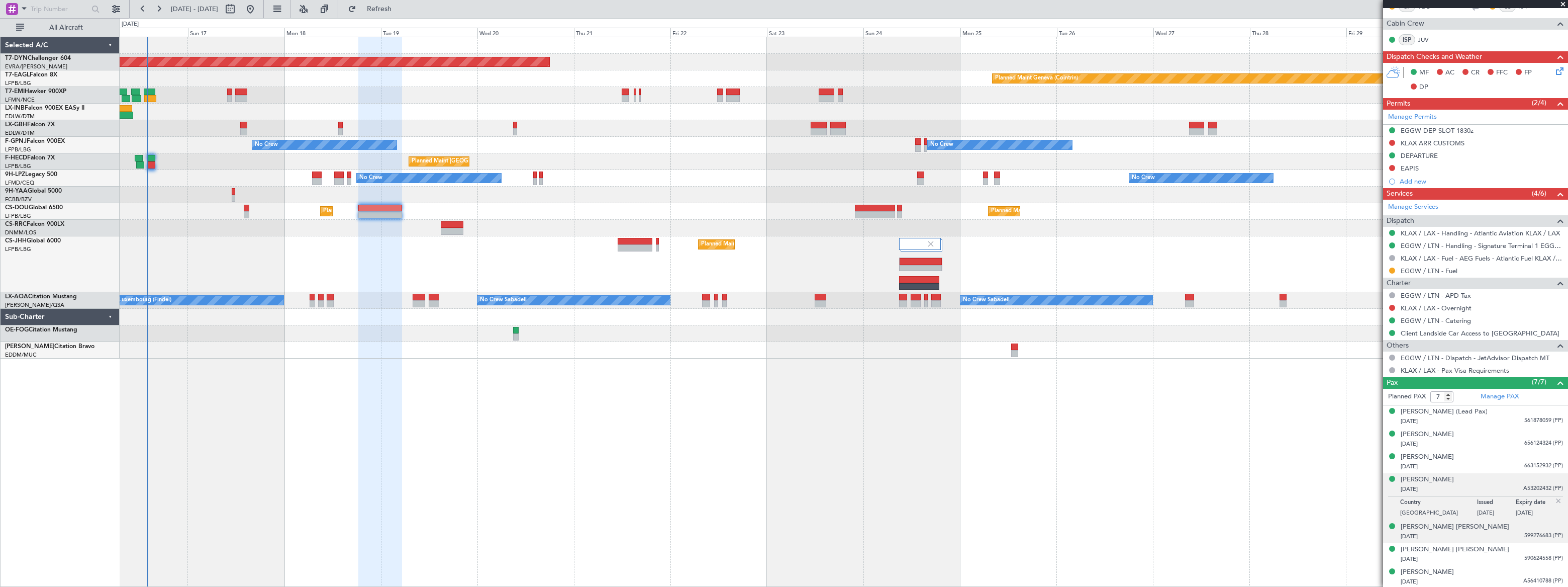
click at [1510, 534] on div "25/02/1977 599276683 (PP)" at bounding box center [1482, 536] width 162 height 10
click at [1500, 561] on div "14/07/1953 590624558 (PP)" at bounding box center [1482, 559] width 162 height 10
click at [1493, 582] on div "10/11/1955 A56410788 (PP)" at bounding box center [1482, 582] width 162 height 10
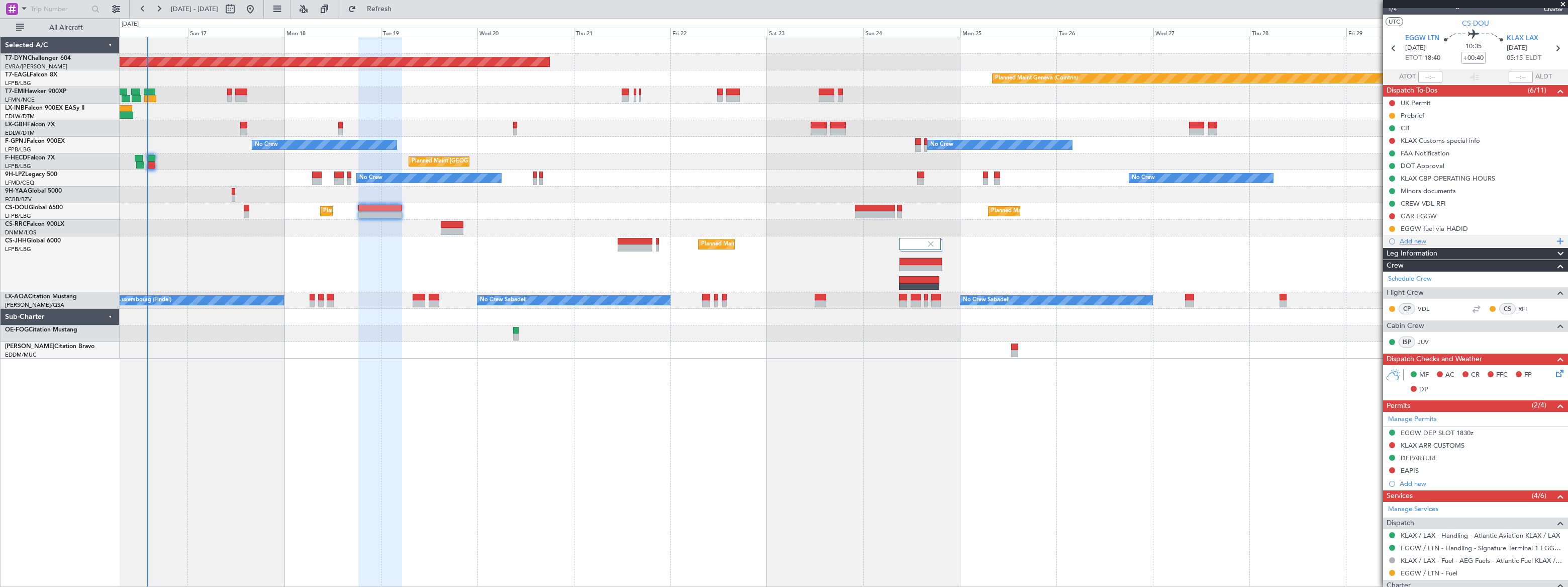
scroll to position [0, 0]
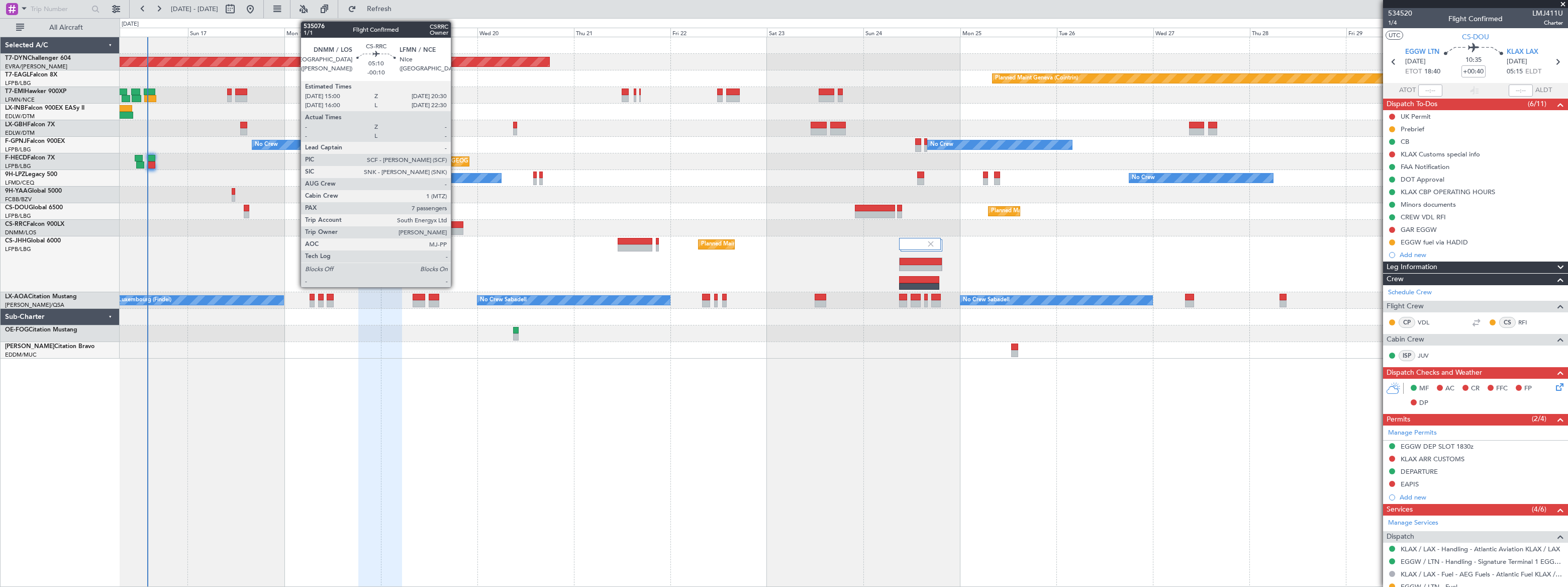
click at [456, 226] on div at bounding box center [452, 225] width 23 height 7
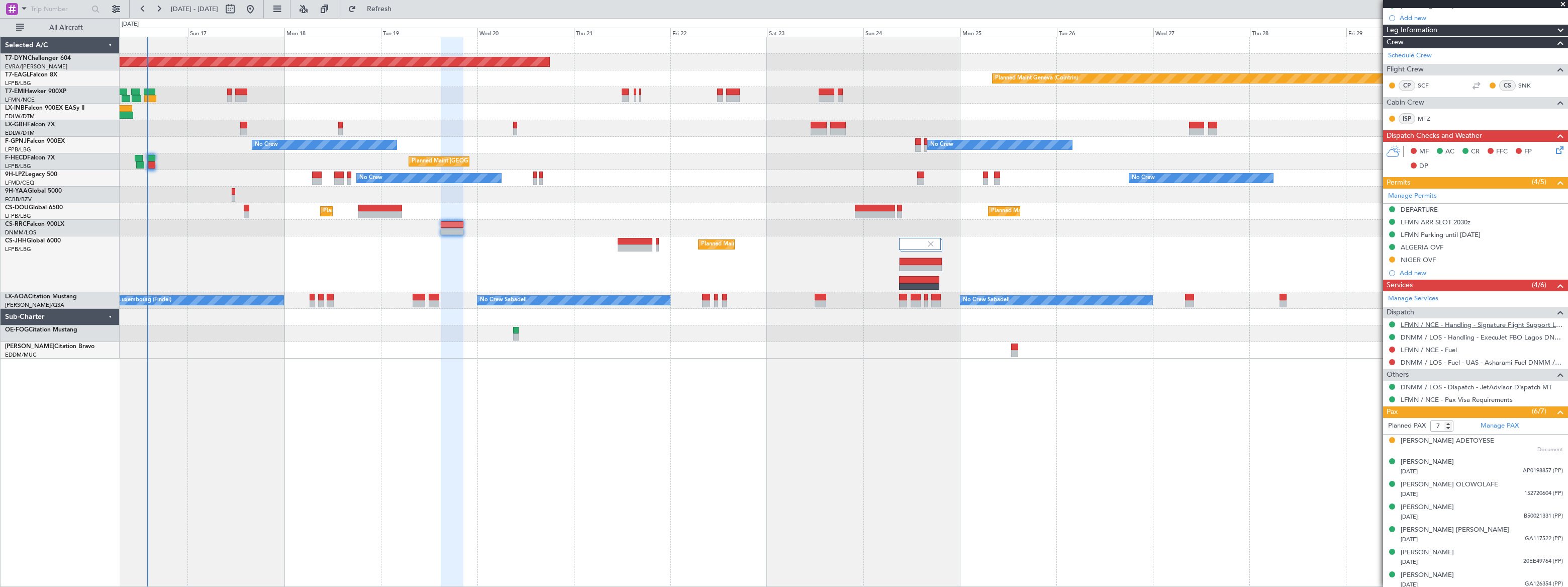
scroll to position [190, 0]
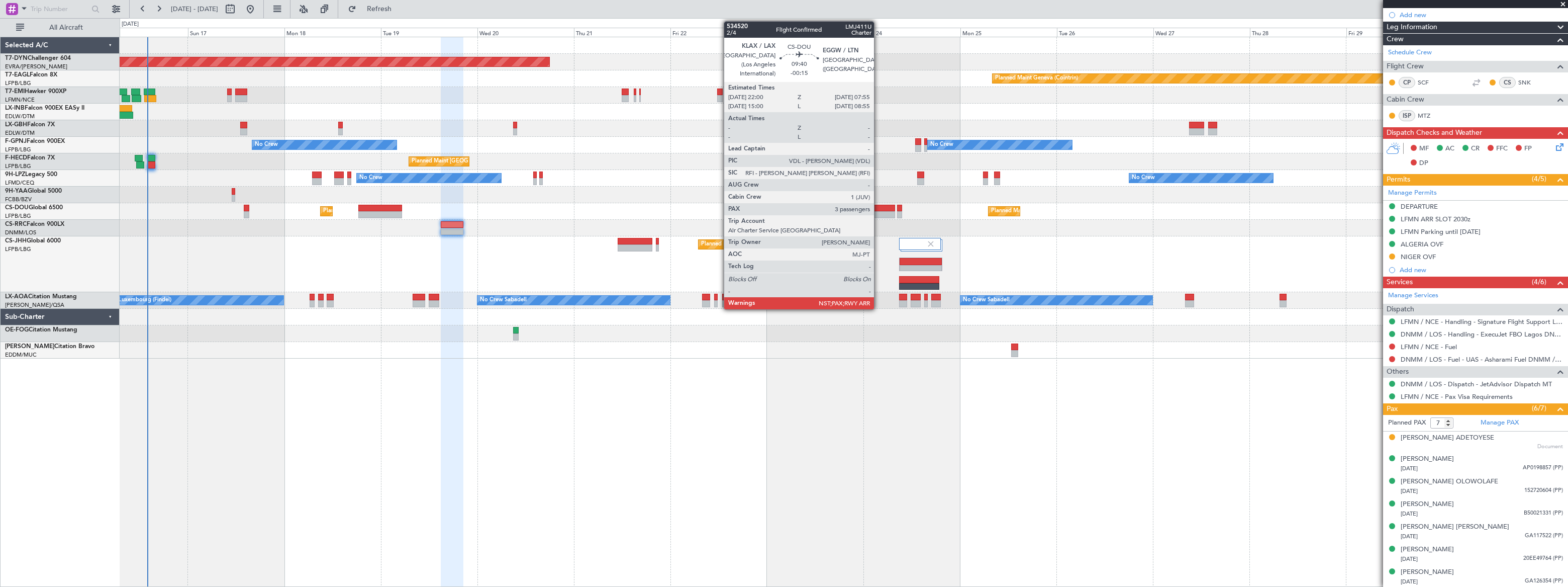
click at [879, 206] on div at bounding box center [875, 208] width 40 height 7
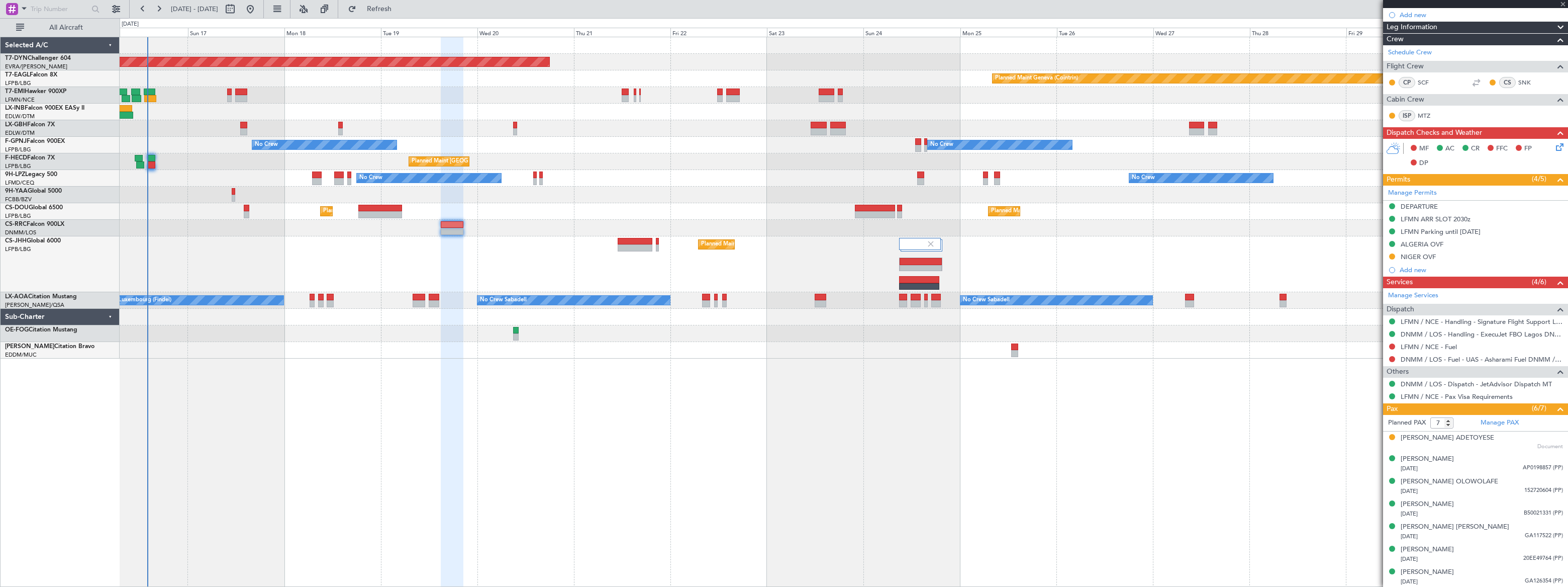
type input "-00:15"
type input "3"
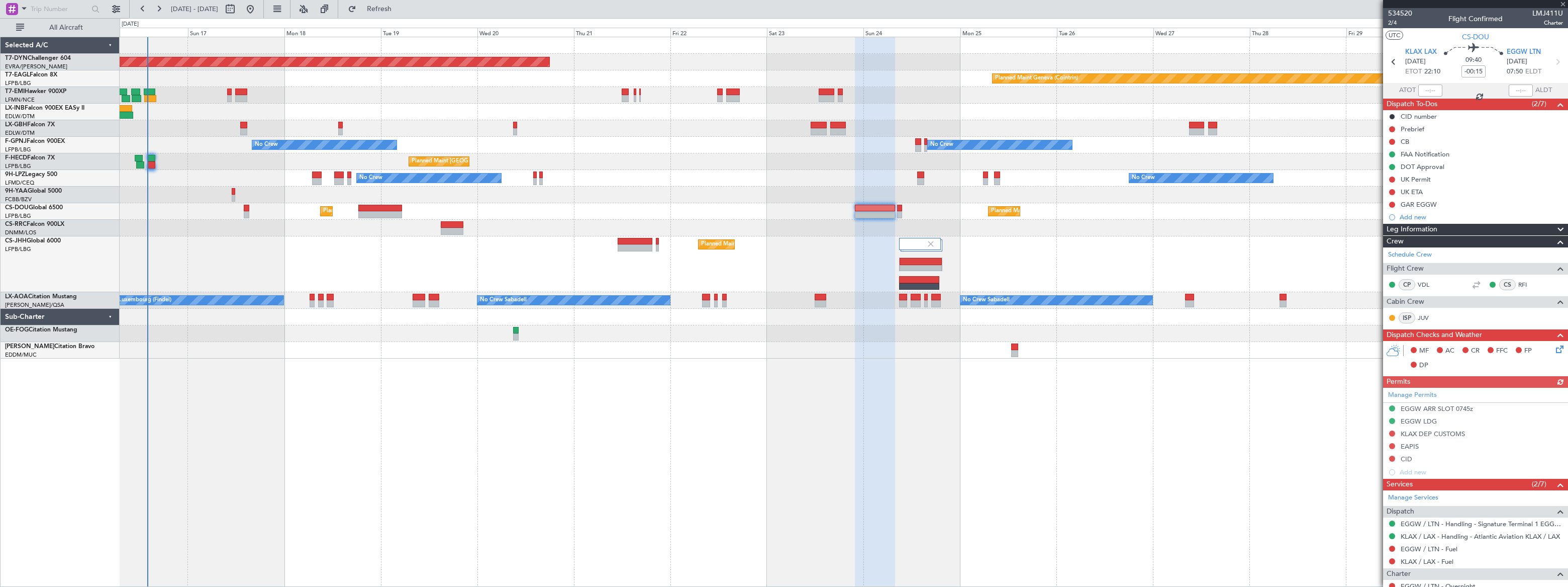
scroll to position [108, 0]
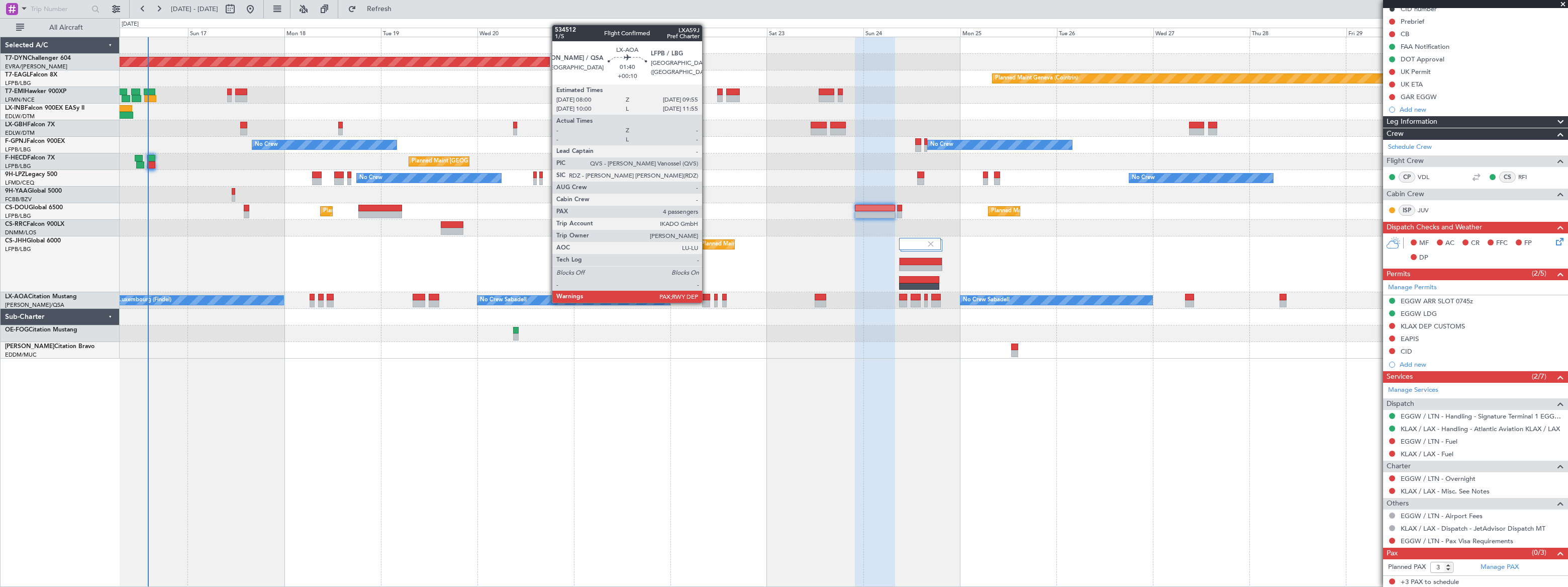
click at [707, 302] on div at bounding box center [707, 304] width 8 height 7
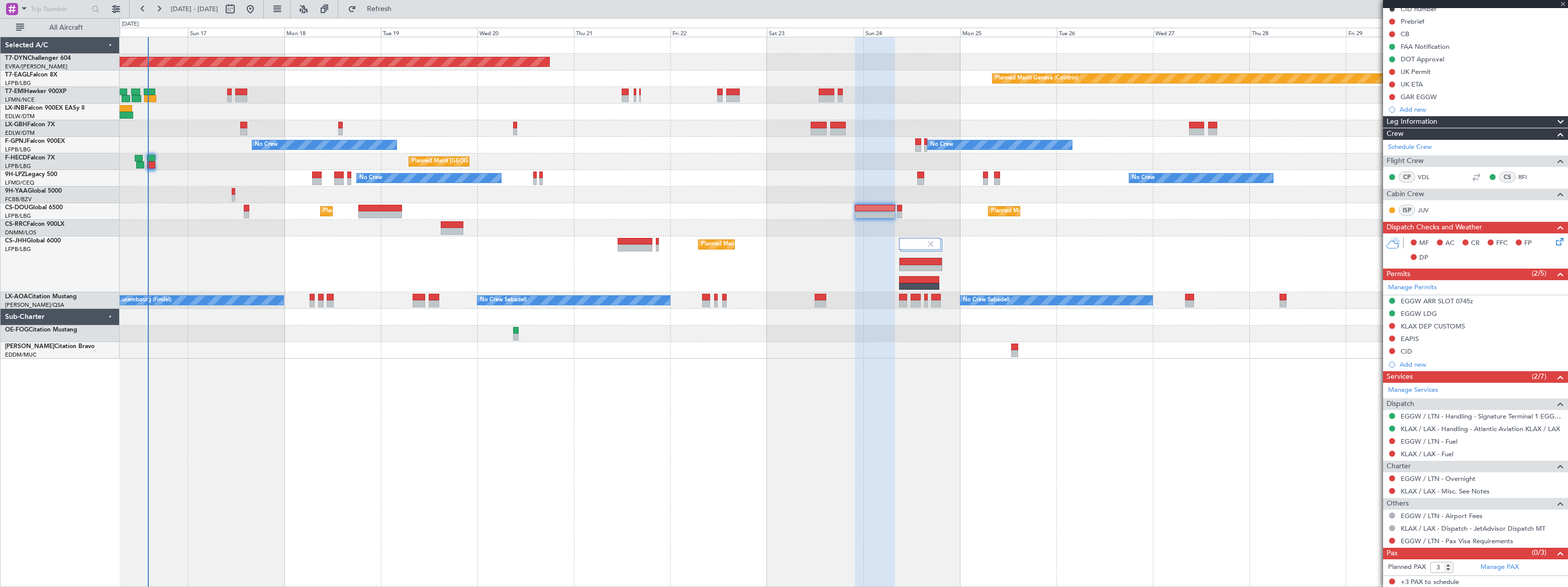
type input "+00:10"
type input "4"
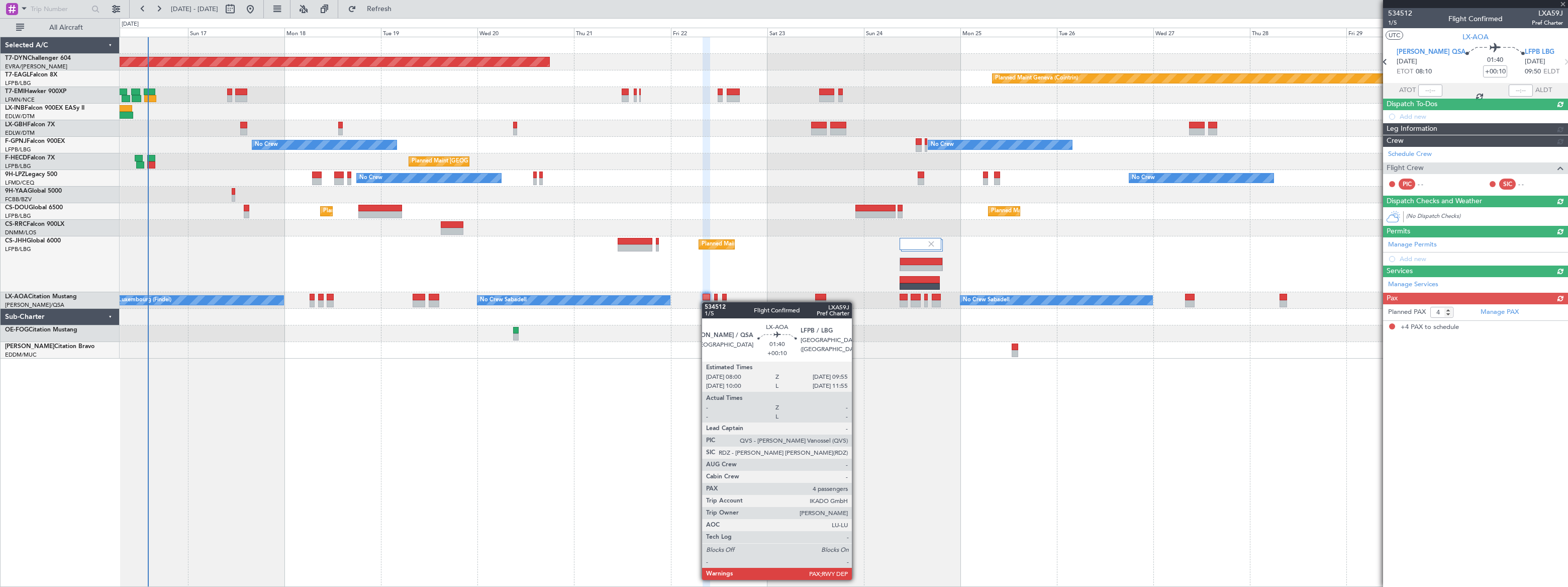
scroll to position [0, 0]
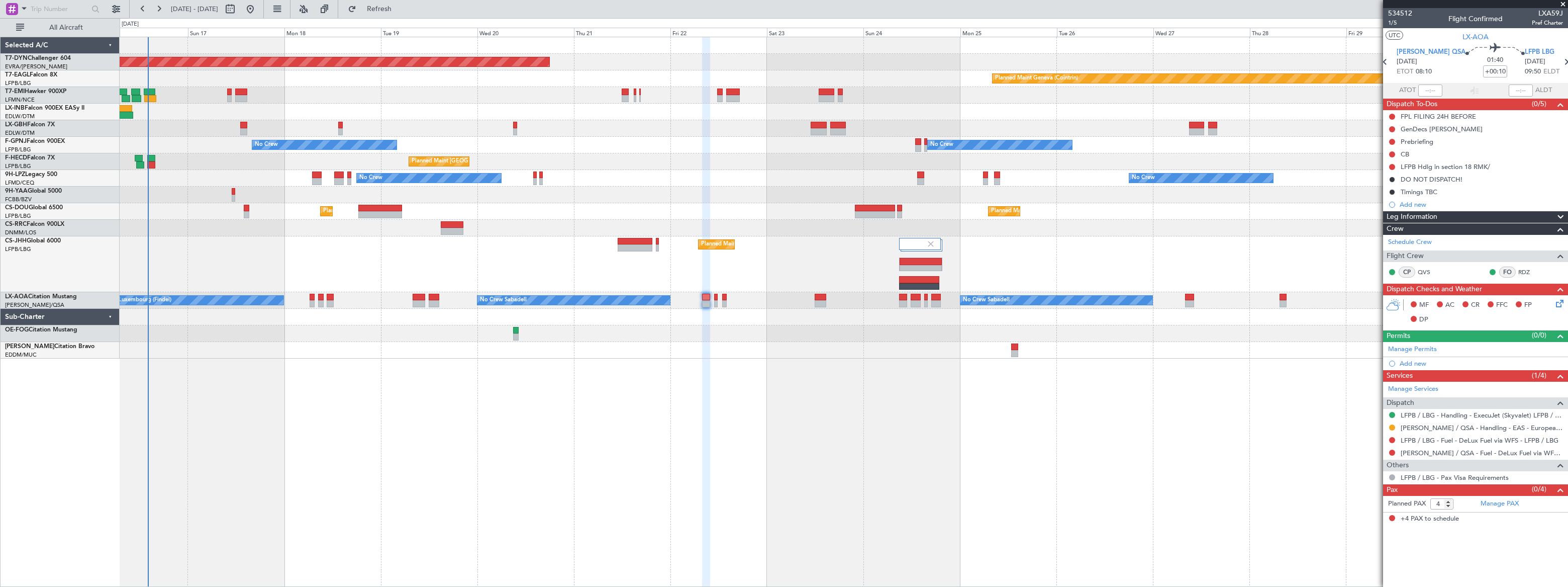
click at [713, 302] on div "No Crew Sabadell No Crew Sabadell No Crew Luxembourg (Findel)" at bounding box center [844, 300] width 1447 height 16
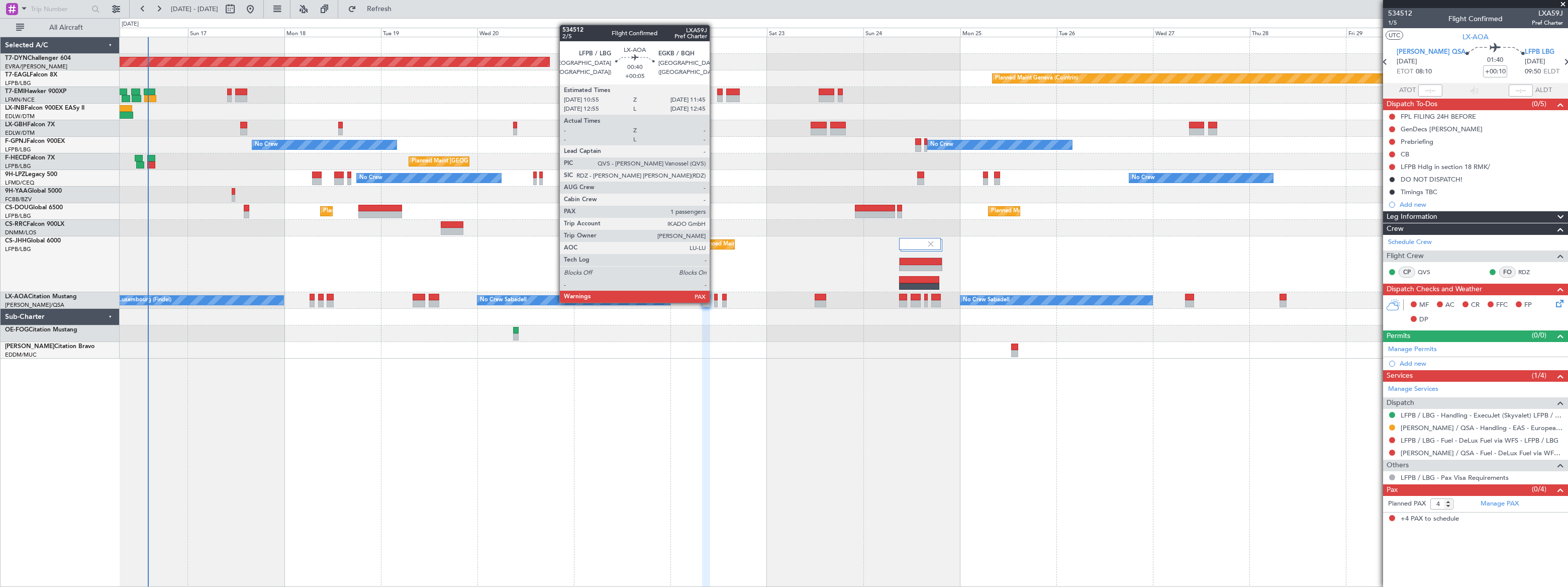
click at [714, 302] on div at bounding box center [715, 304] width 3 height 7
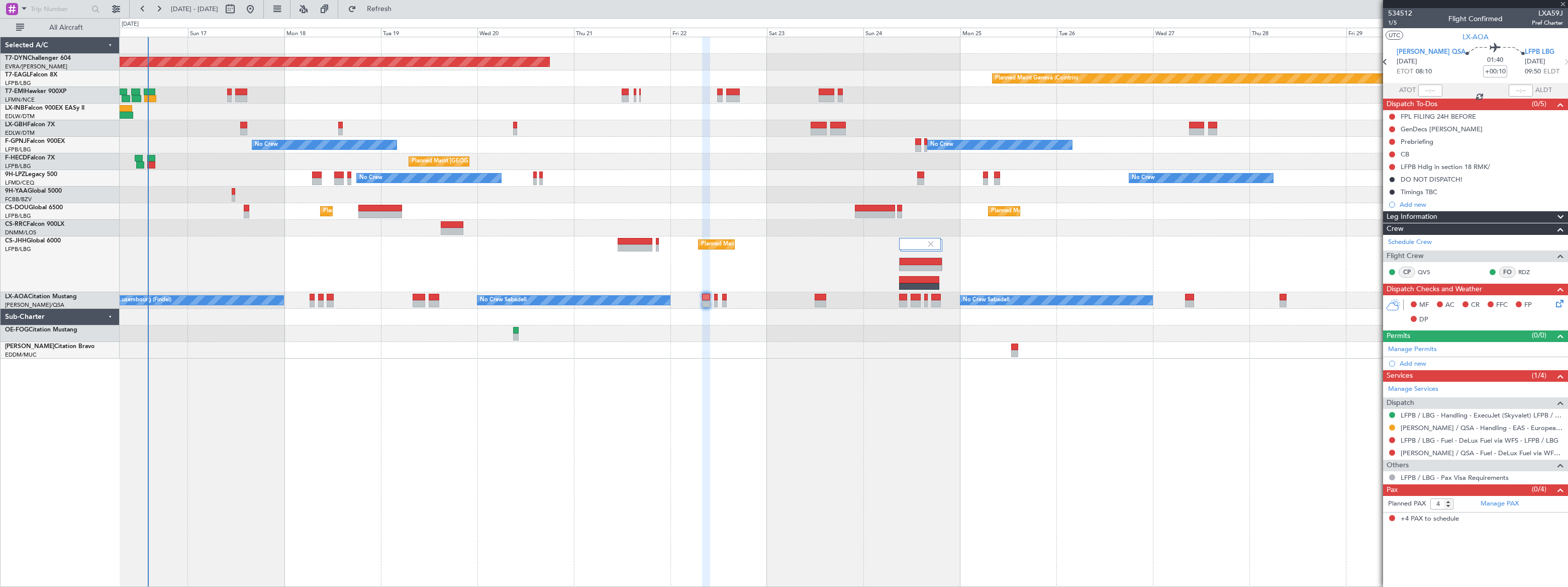
type input "+00:05"
type input "1"
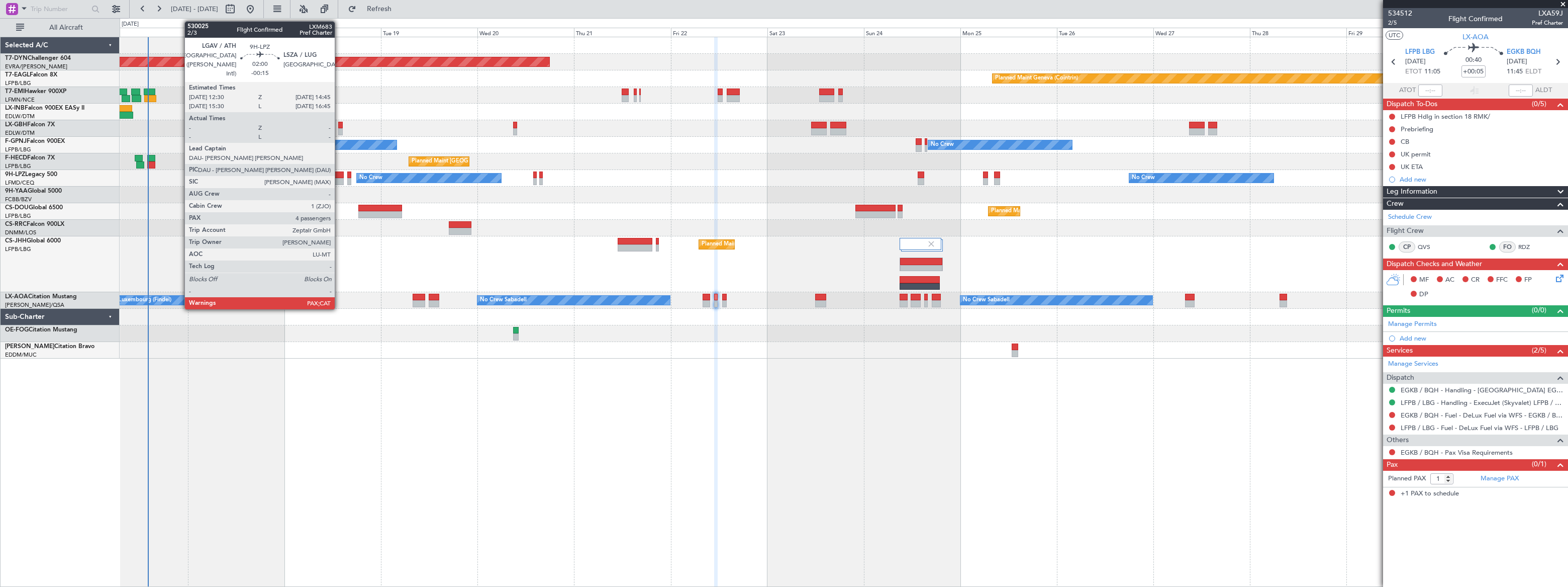
click at [339, 176] on div at bounding box center [339, 175] width 10 height 7
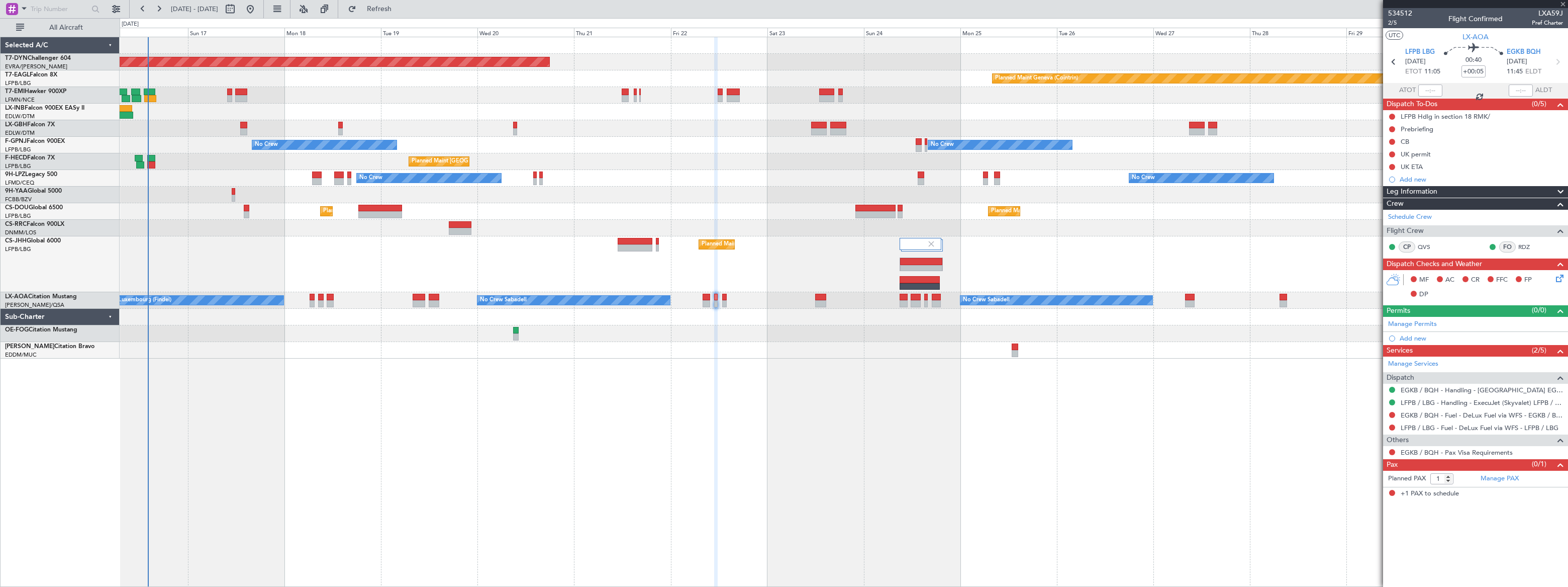
type input "-00:15"
type input "4"
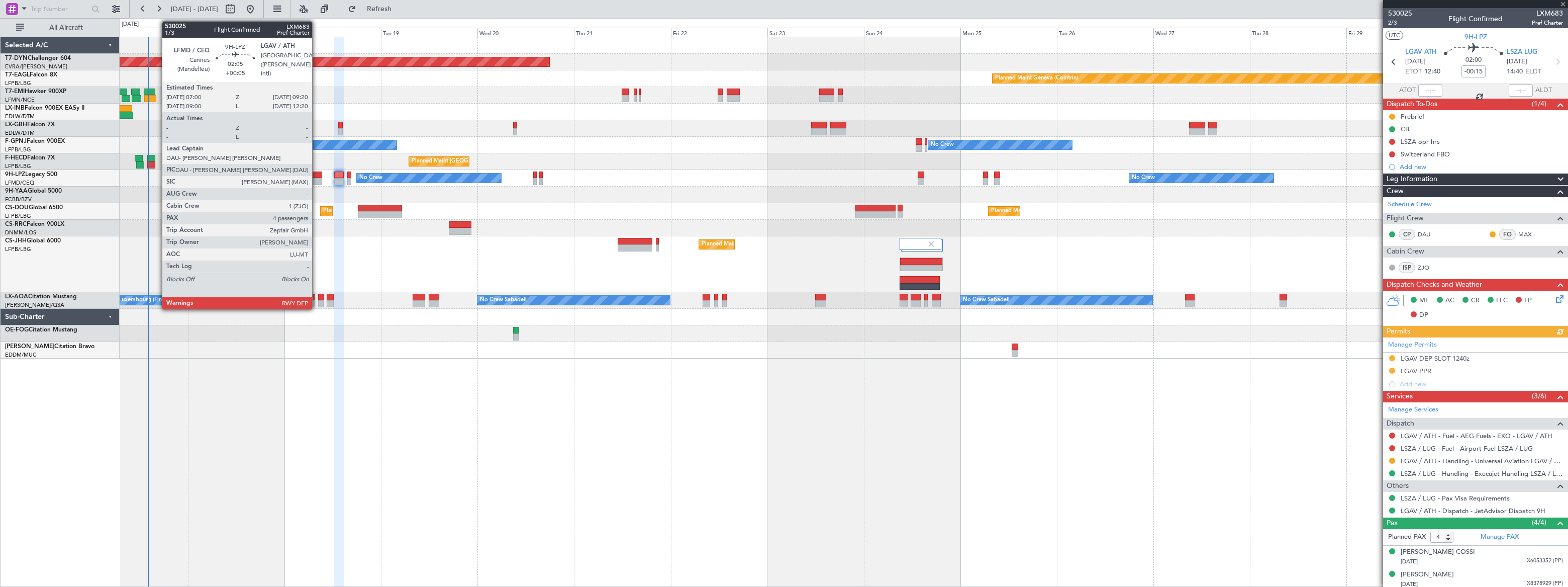
click at [317, 176] on div at bounding box center [317, 175] width 10 height 7
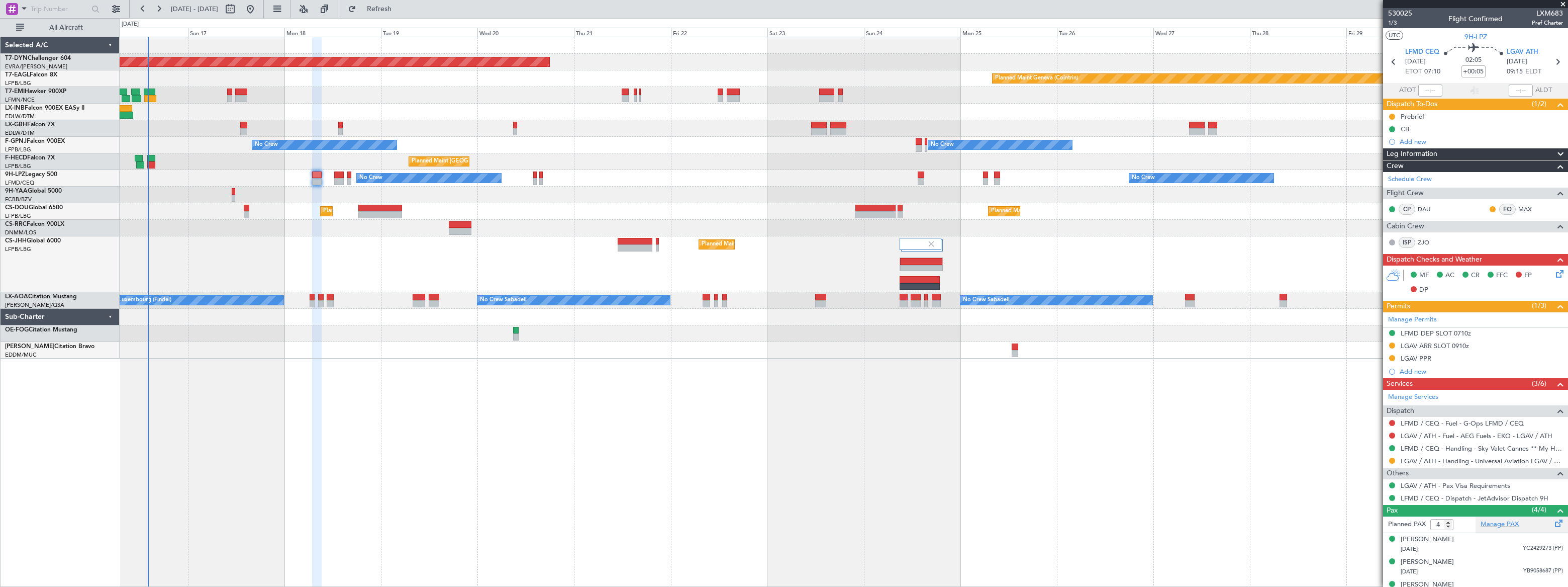
scroll to position [35, 0]
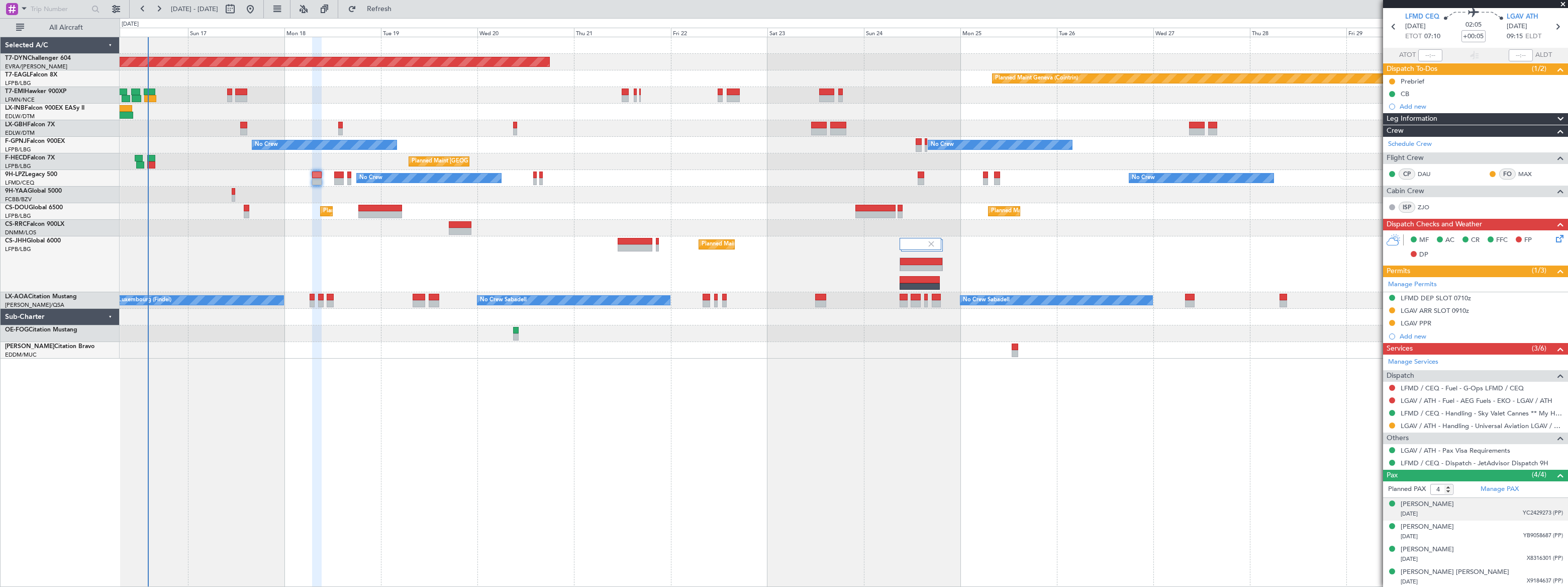
click at [1501, 511] on div "30/11/1973 YC2429273 (PP)" at bounding box center [1482, 514] width 162 height 10
click at [1493, 552] on div "Francesco PRAZZO 25/12/1976 YB9058687 (PP)" at bounding box center [1482, 556] width 162 height 20
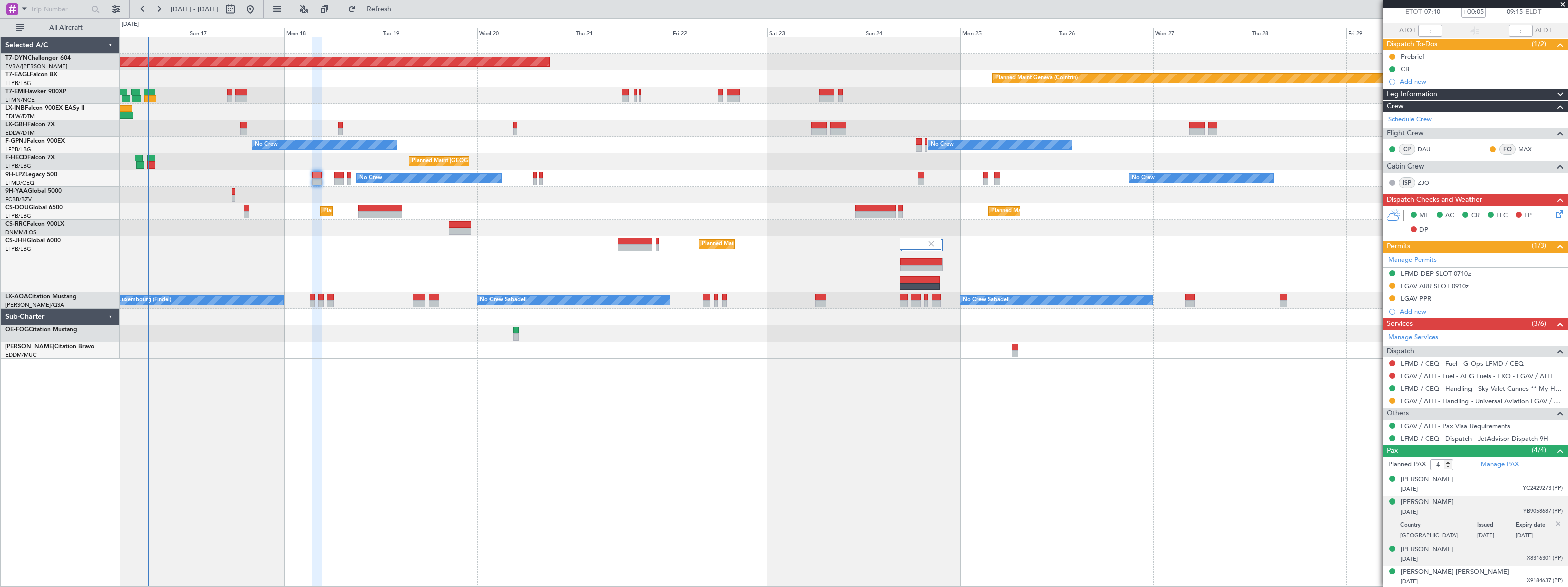
click at [1495, 558] on div "25/10/1968 X8316301 (PP)" at bounding box center [1482, 559] width 162 height 10
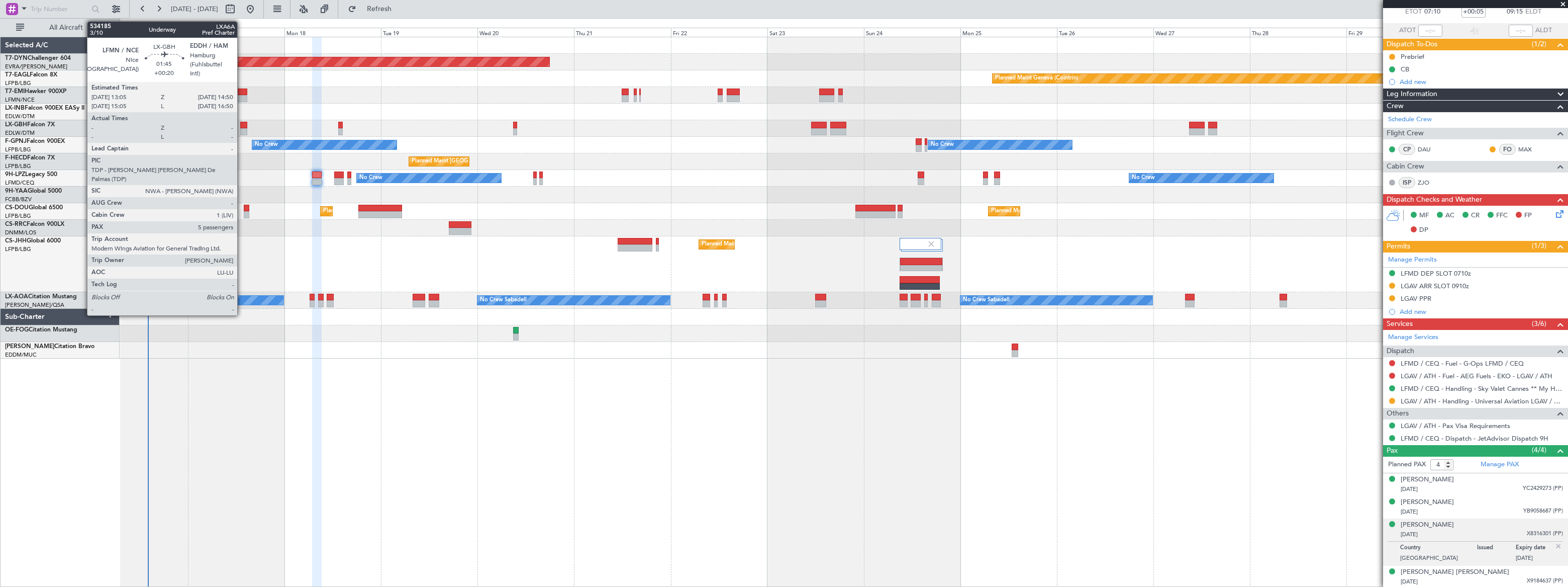
click at [242, 123] on div at bounding box center [244, 125] width 8 height 7
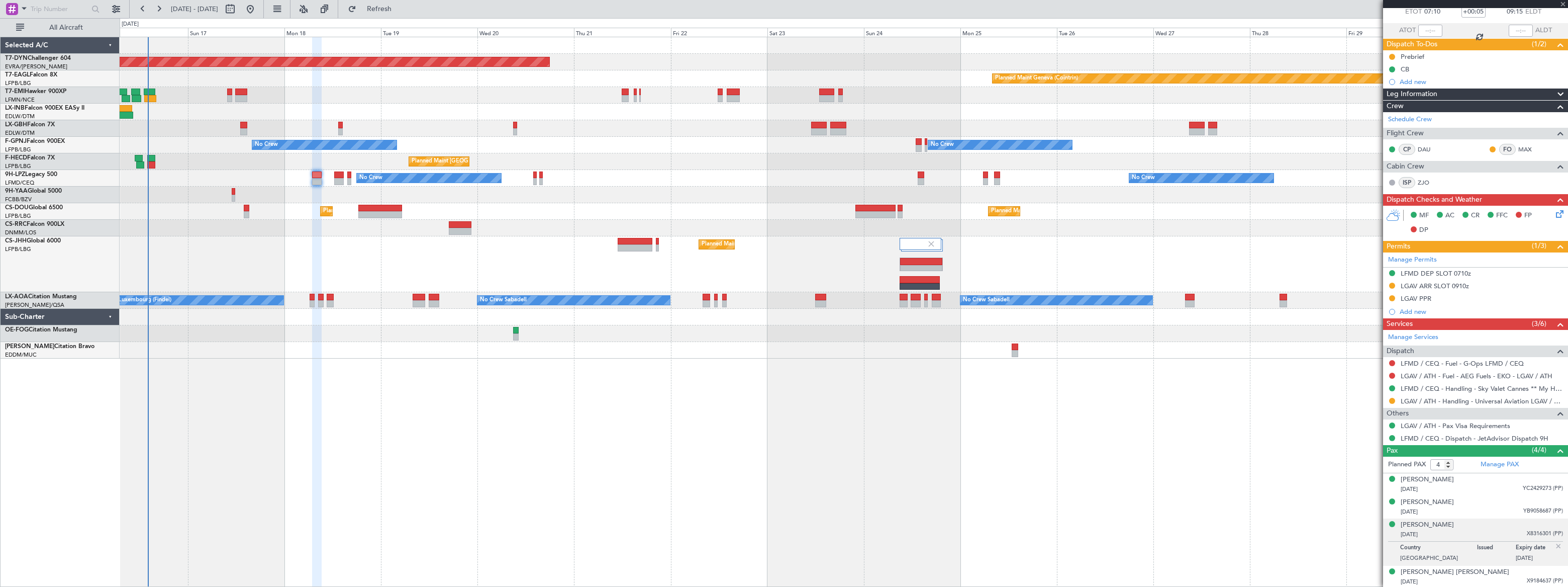
type input "+00:20"
type input "5"
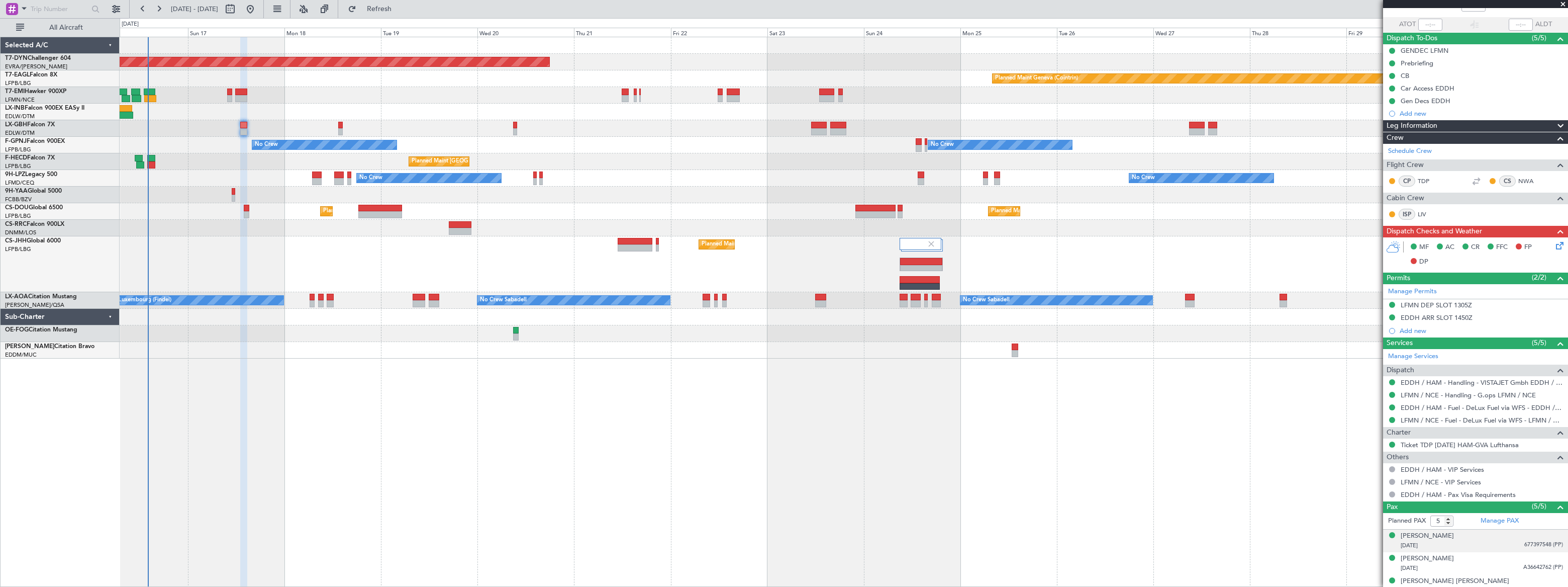
scroll to position [120, 0]
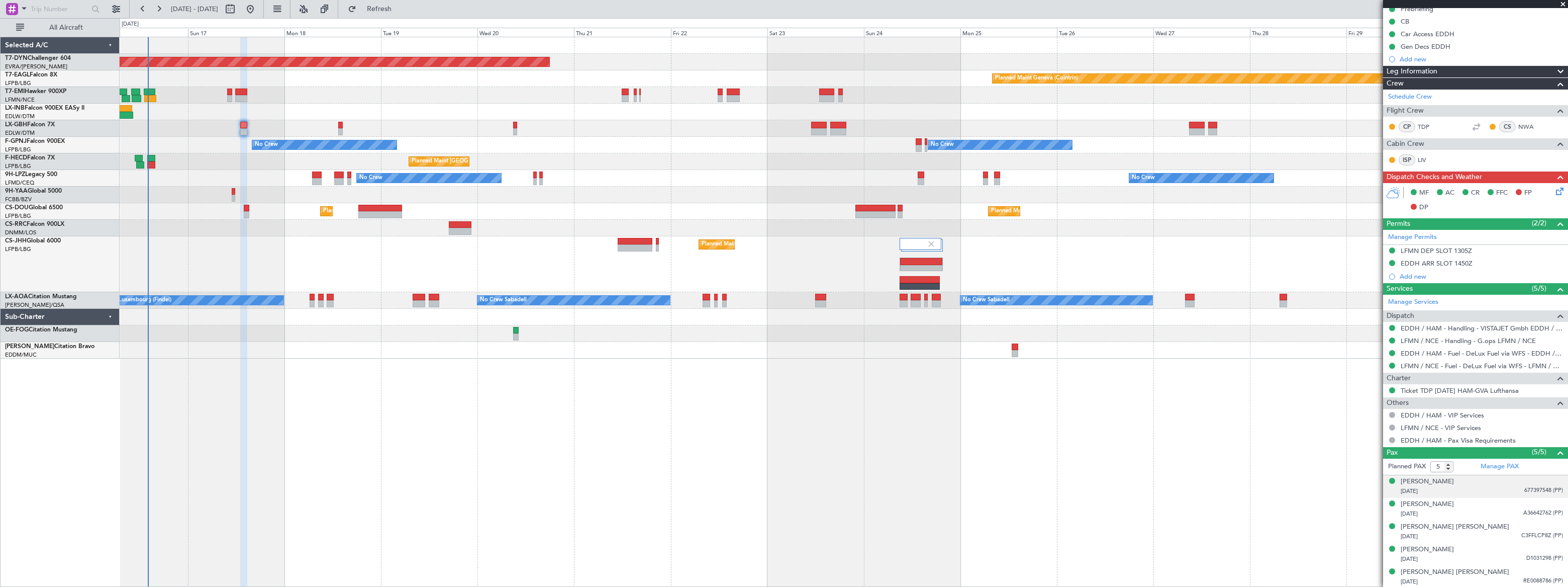
click at [1482, 488] on div "01/12/2011 677397548 (PP)" at bounding box center [1482, 491] width 162 height 10
click at [1478, 534] on div "18/12/2008 A36642762 (PP)" at bounding box center [1482, 538] width 162 height 10
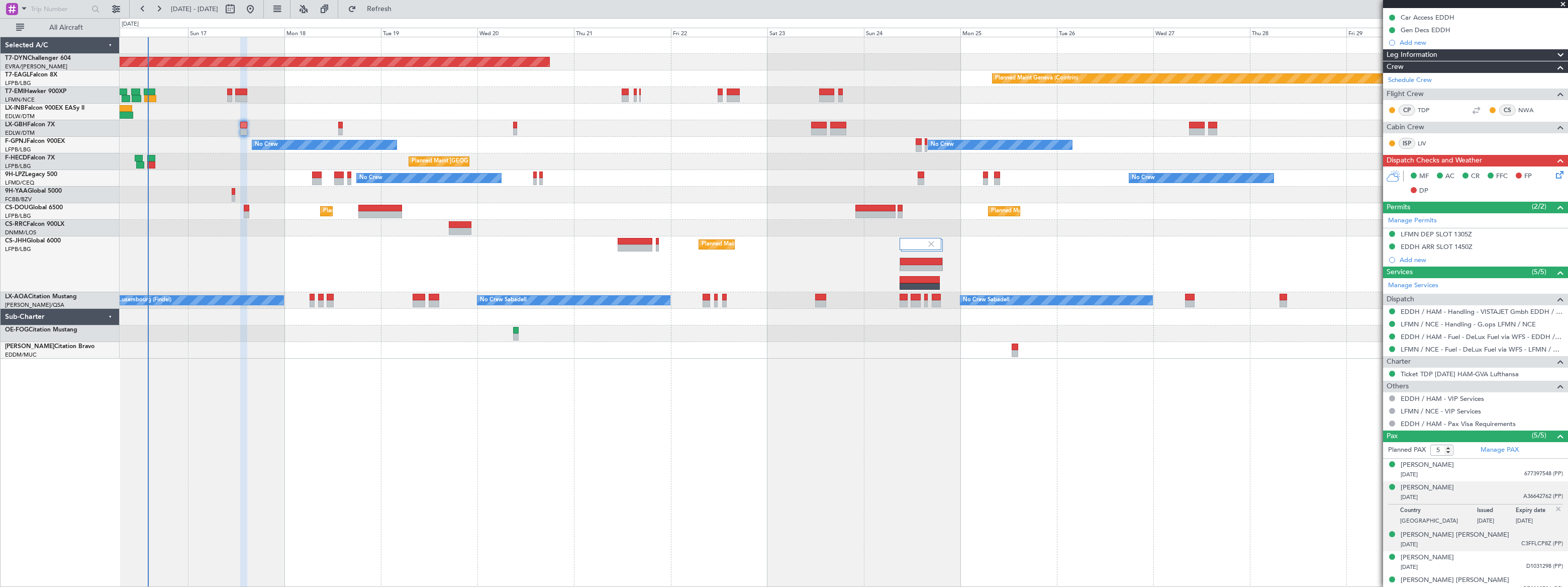
scroll to position [145, 0]
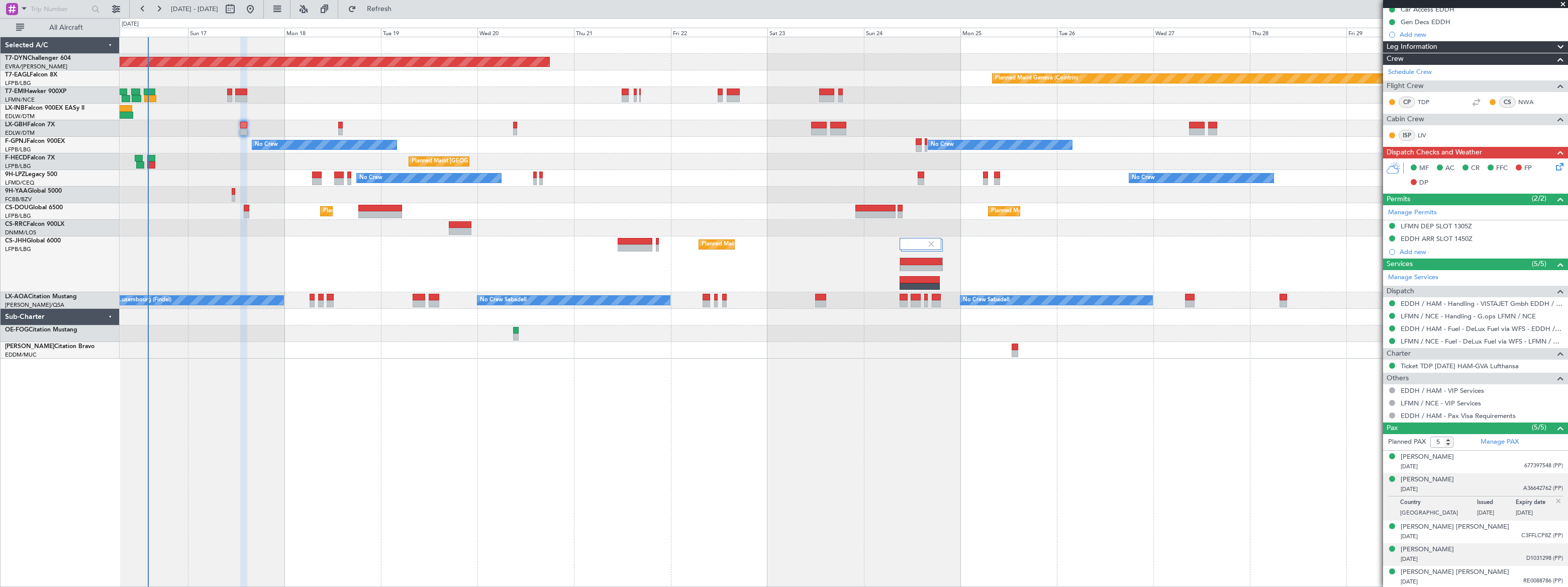
click at [1517, 556] on div "21/09/1966 D1031298 (PP)" at bounding box center [1482, 559] width 162 height 10
click at [1514, 508] on div "17/02/1971 C3FFLCP8Z (PP)" at bounding box center [1482, 512] width 162 height 10
click at [1515, 572] on div "Rania Nechervan Idris BARZANI 14/07/1999 RE0088786 (PP)" at bounding box center [1482, 577] width 162 height 20
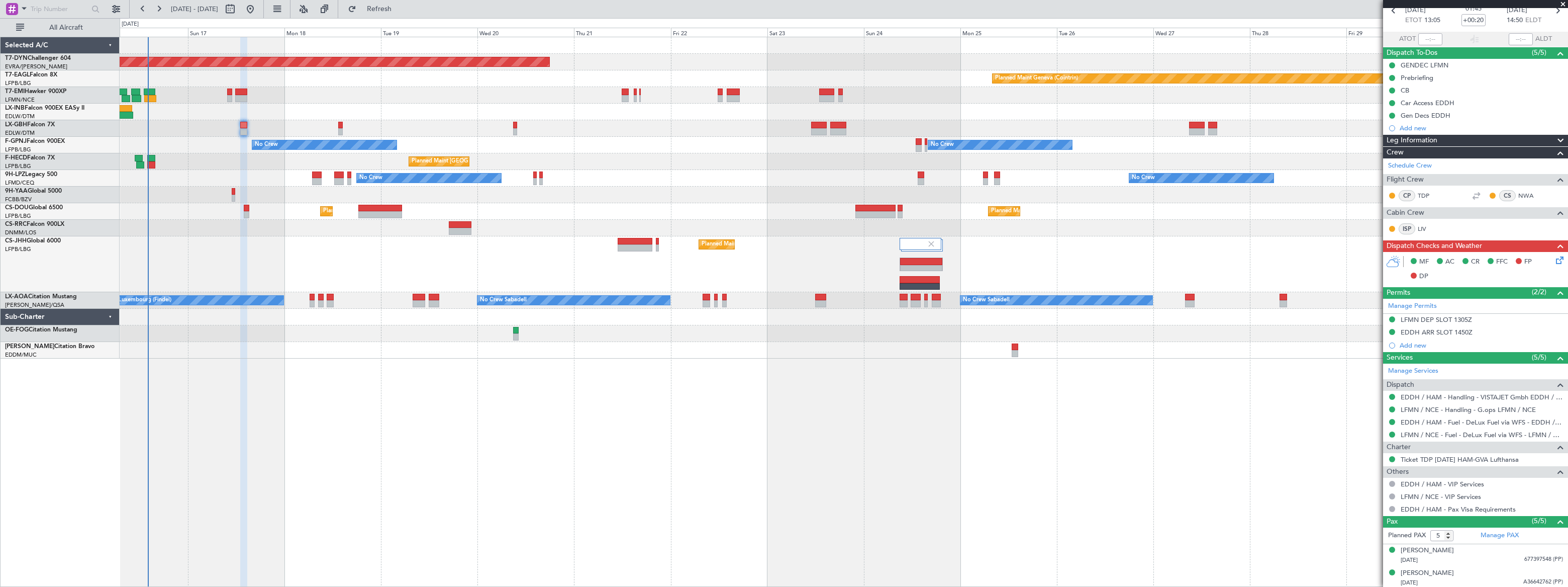
scroll to position [0, 0]
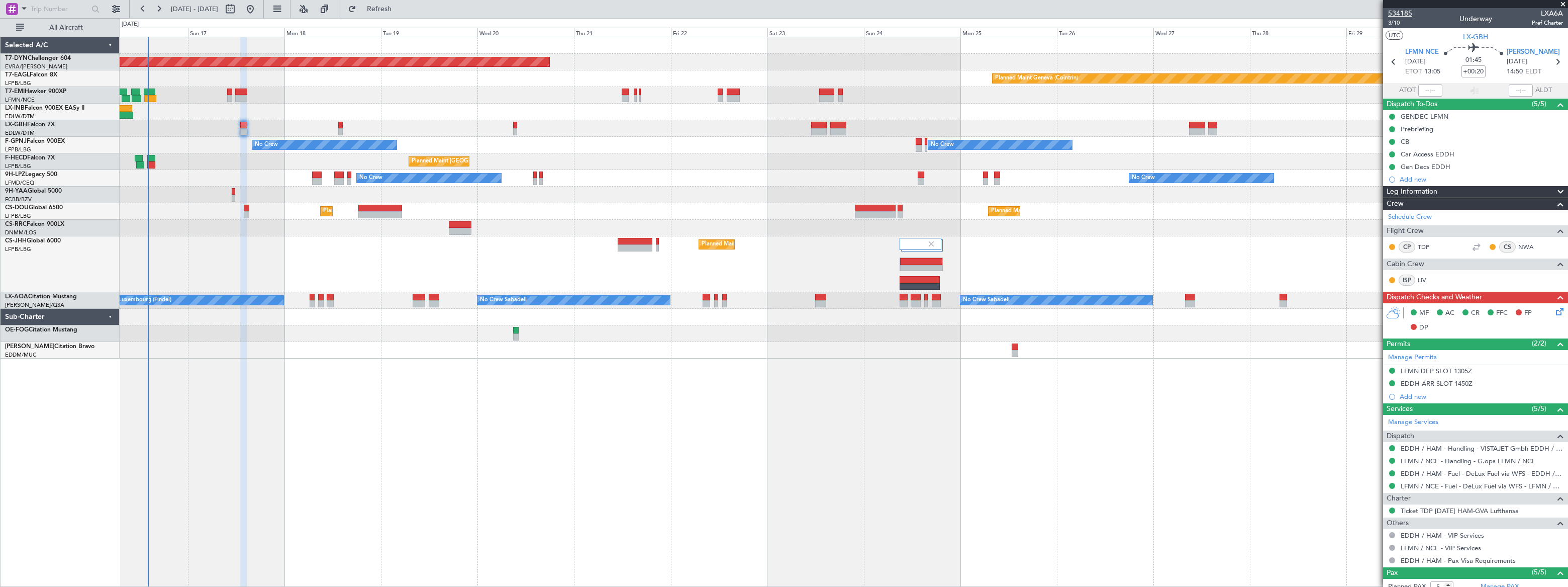
click at [1397, 12] on span "534185" at bounding box center [1400, 13] width 24 height 10
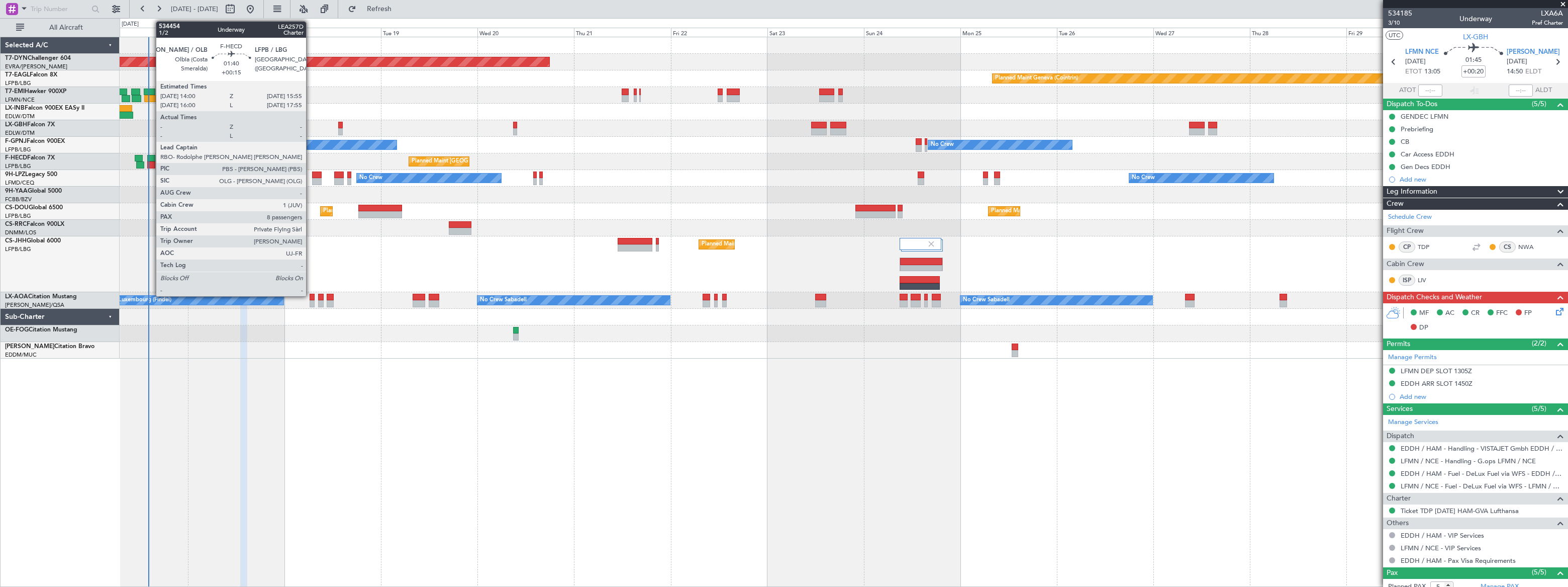
click at [151, 157] on div at bounding box center [151, 158] width 8 height 7
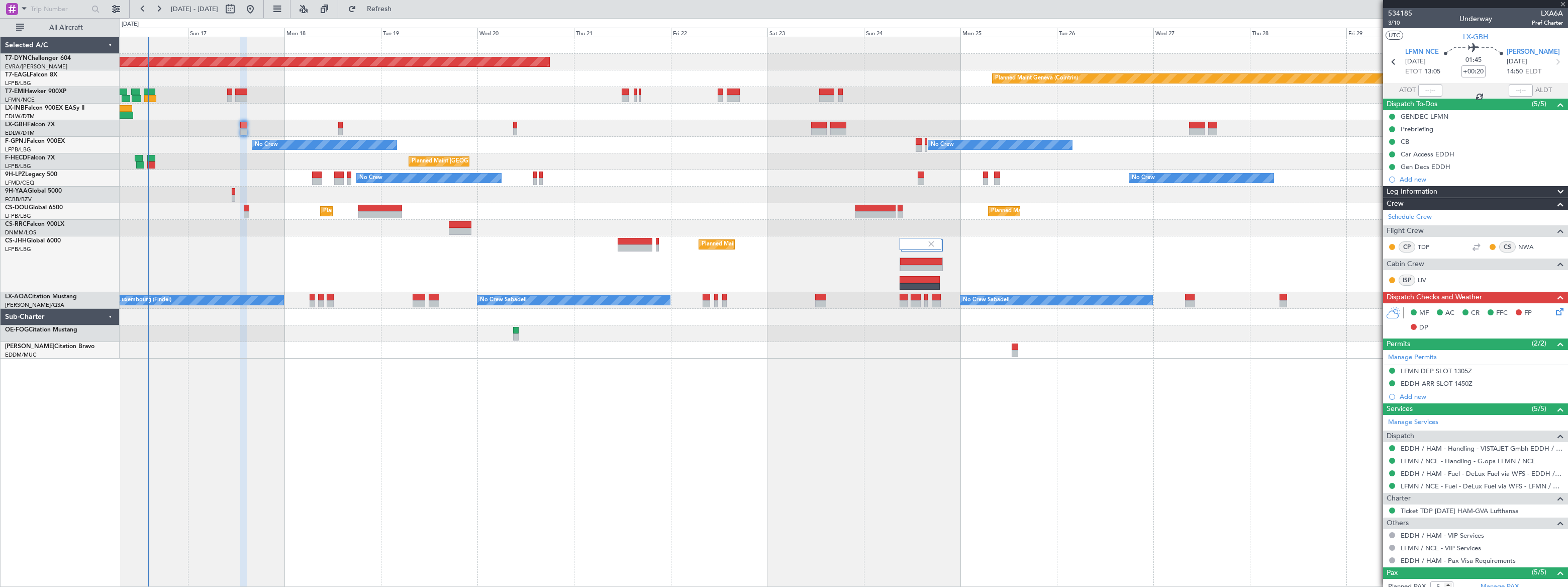
type input "+00:15"
type input "8"
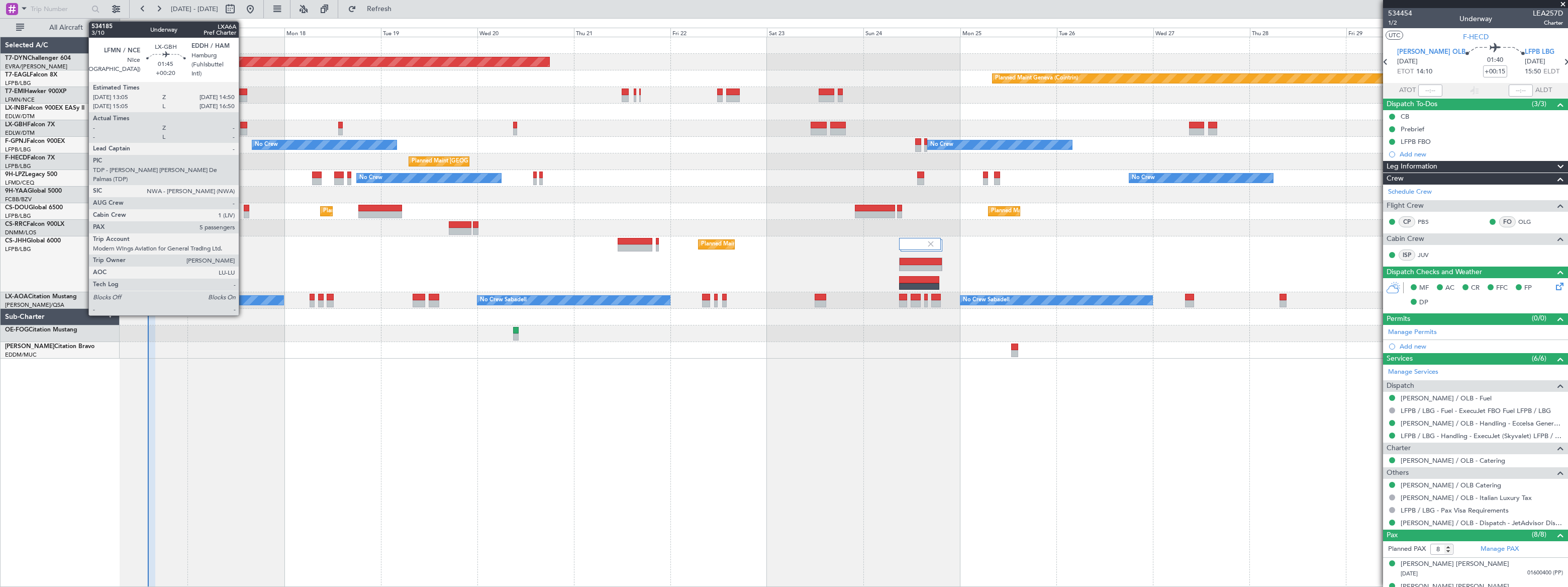
click at [243, 127] on div at bounding box center [244, 125] width 8 height 7
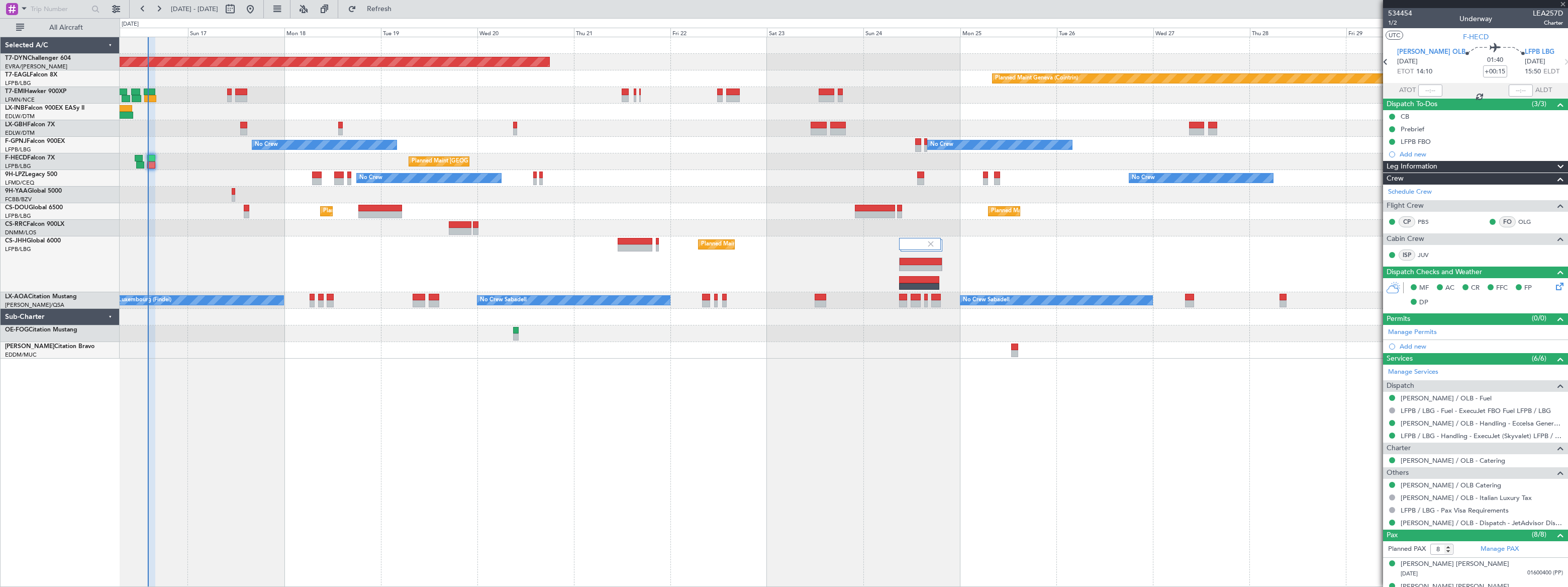
type input "+00:20"
type input "5"
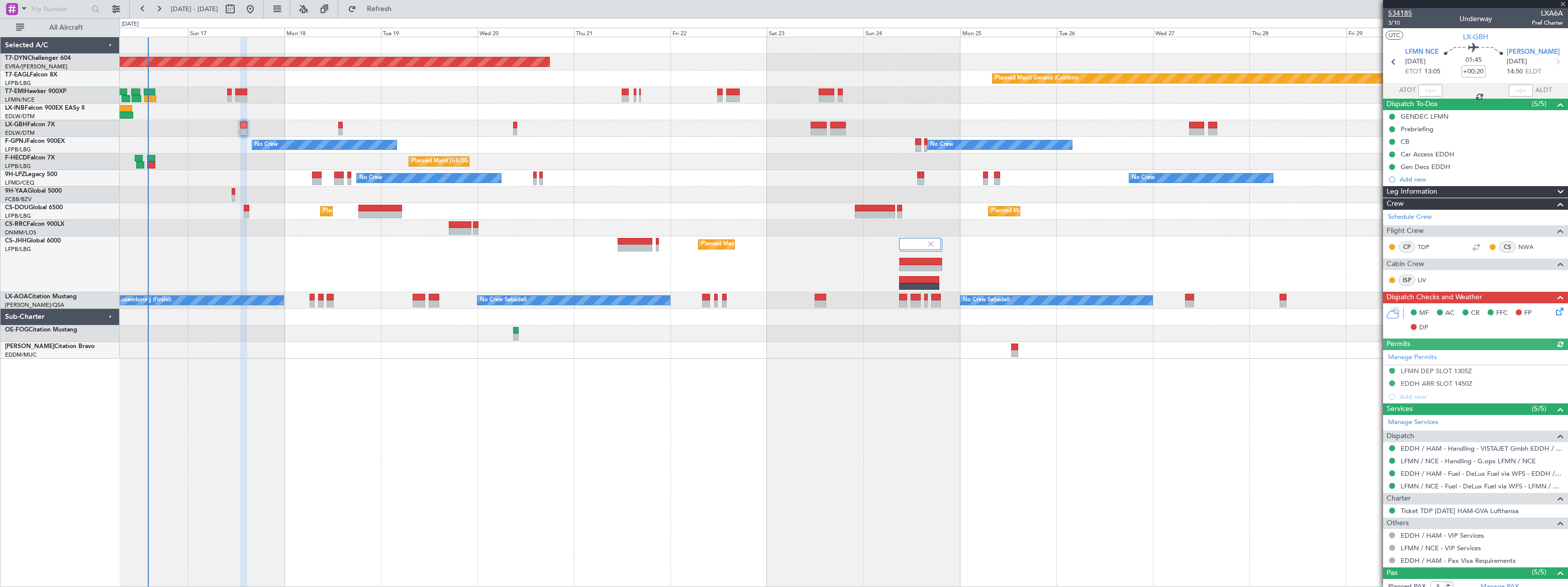
click at [1395, 12] on span "534185" at bounding box center [1400, 13] width 24 height 10
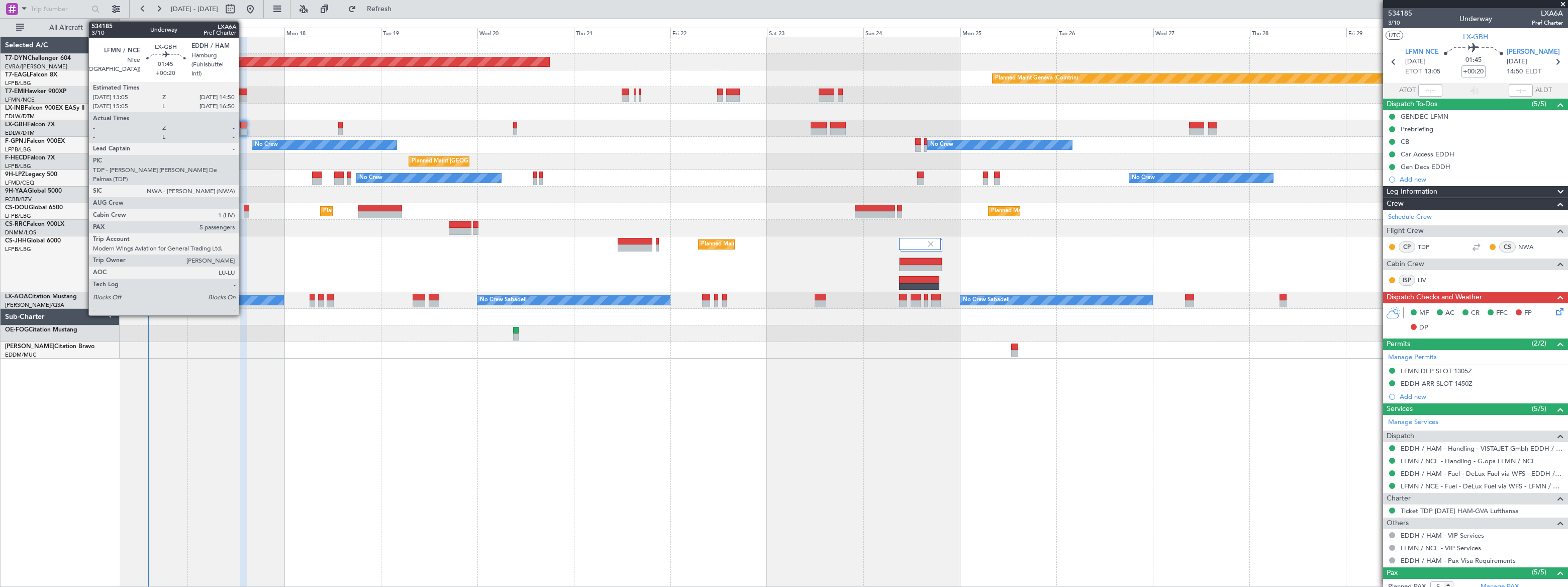
click at [243, 123] on div at bounding box center [244, 125] width 8 height 7
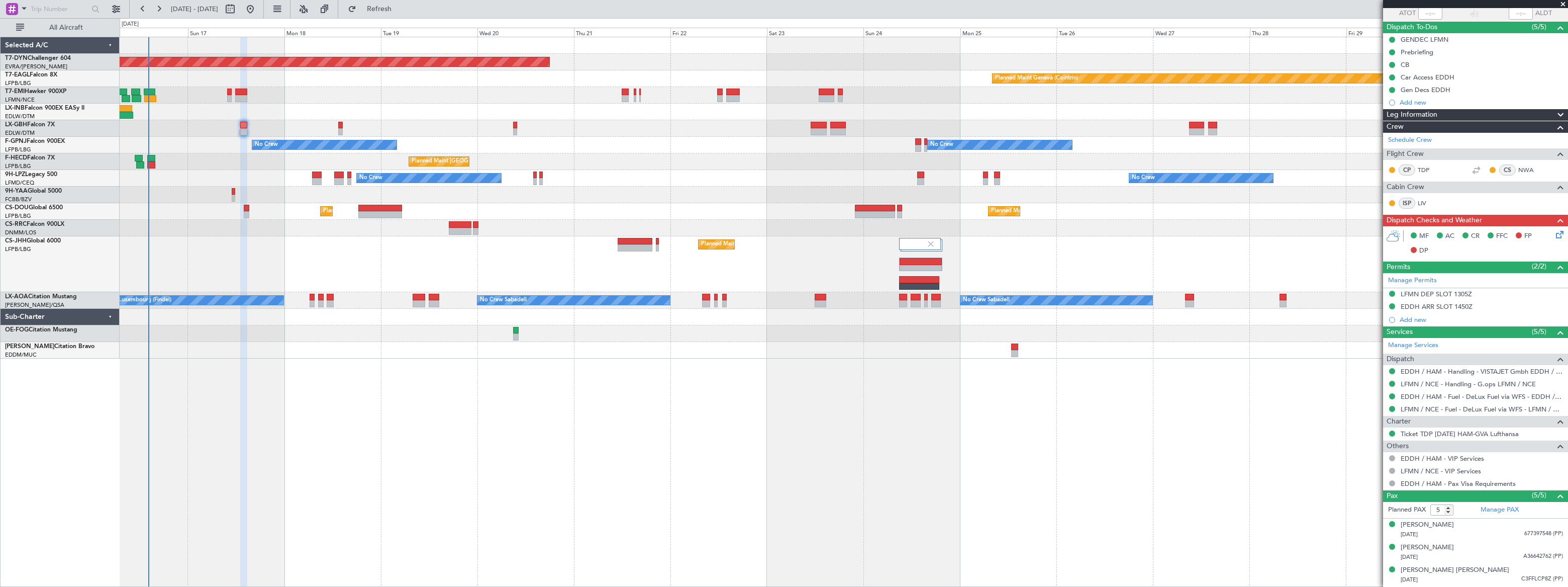
scroll to position [145, 0]
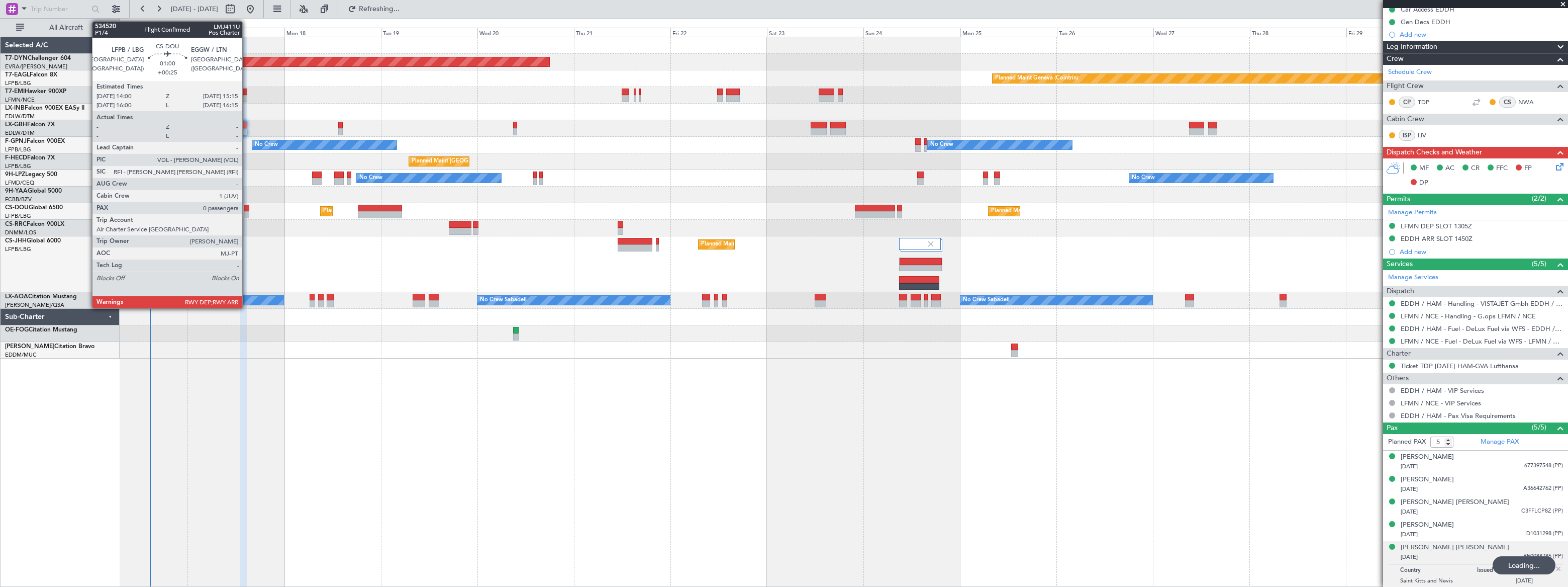
click at [247, 213] on div at bounding box center [247, 215] width 5 height 7
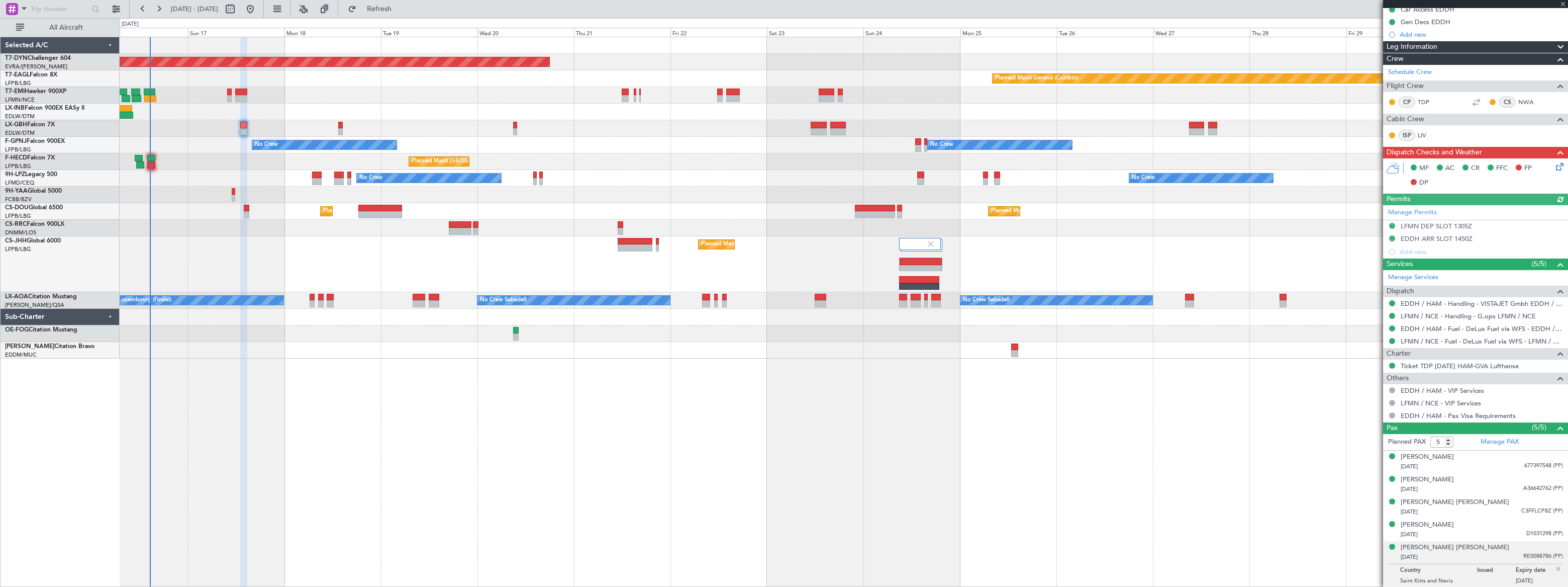
type input "+00:25"
type input "0"
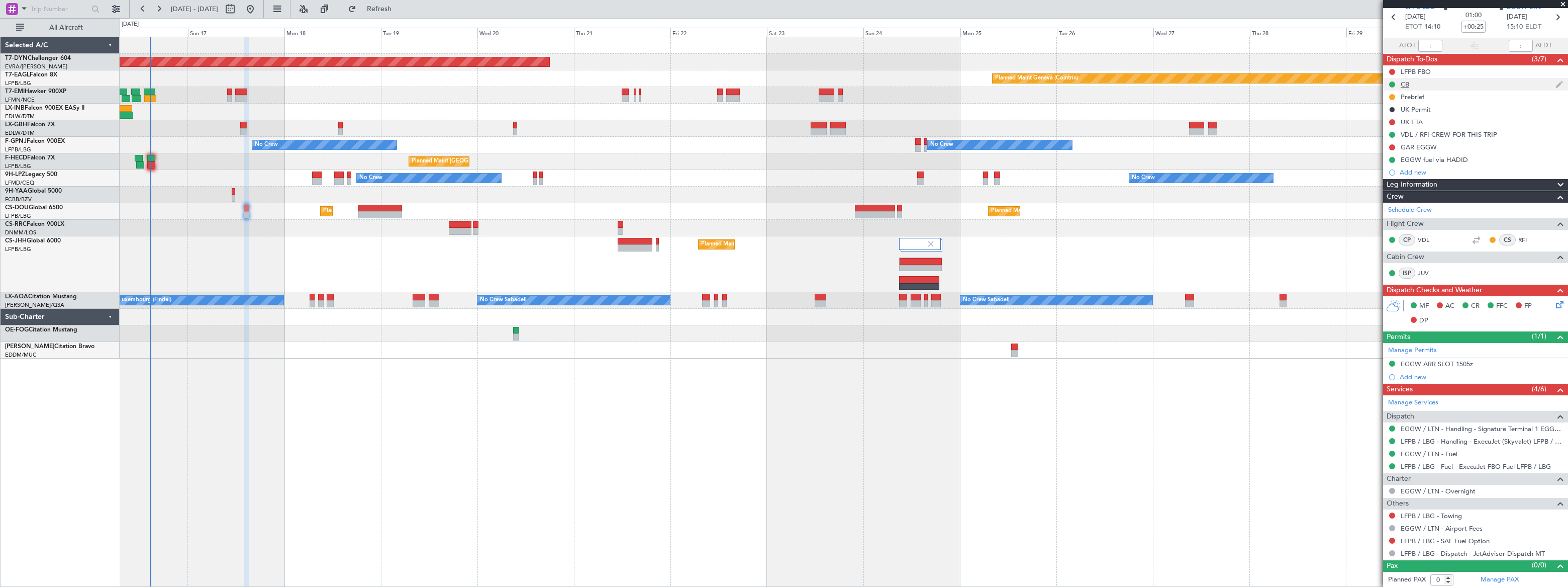
scroll to position [0, 0]
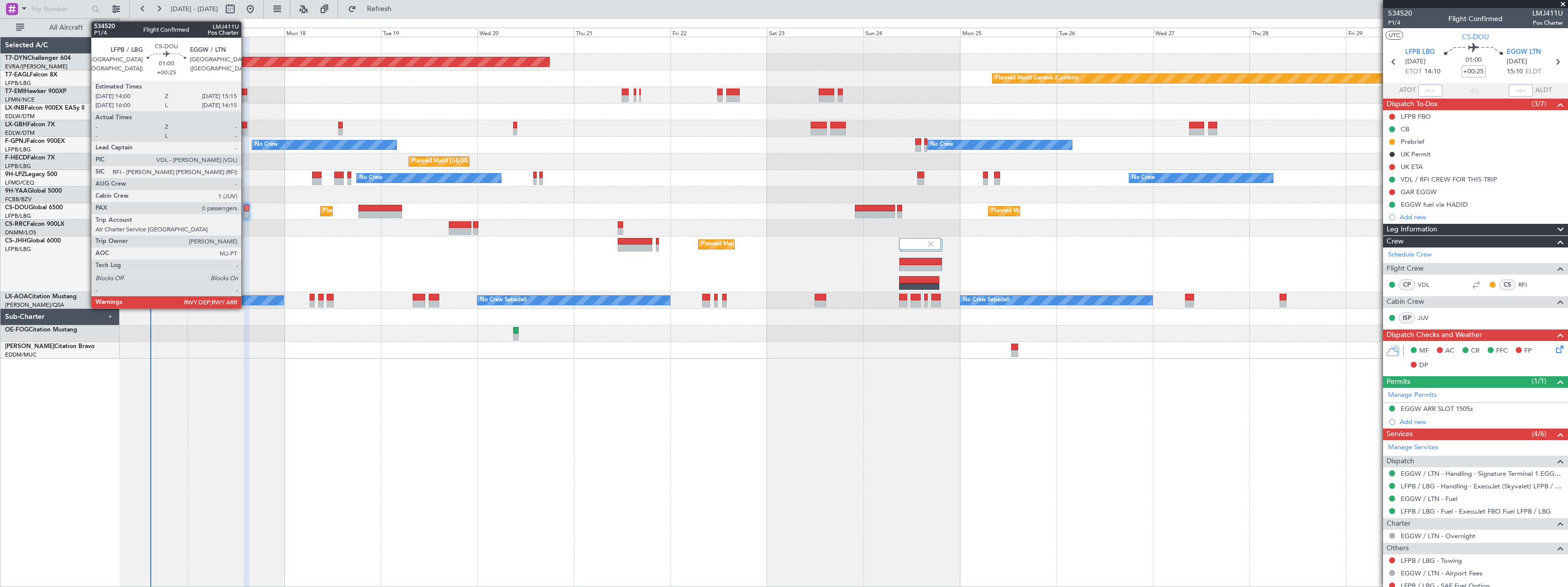
click at [246, 211] on div at bounding box center [247, 215] width 5 height 7
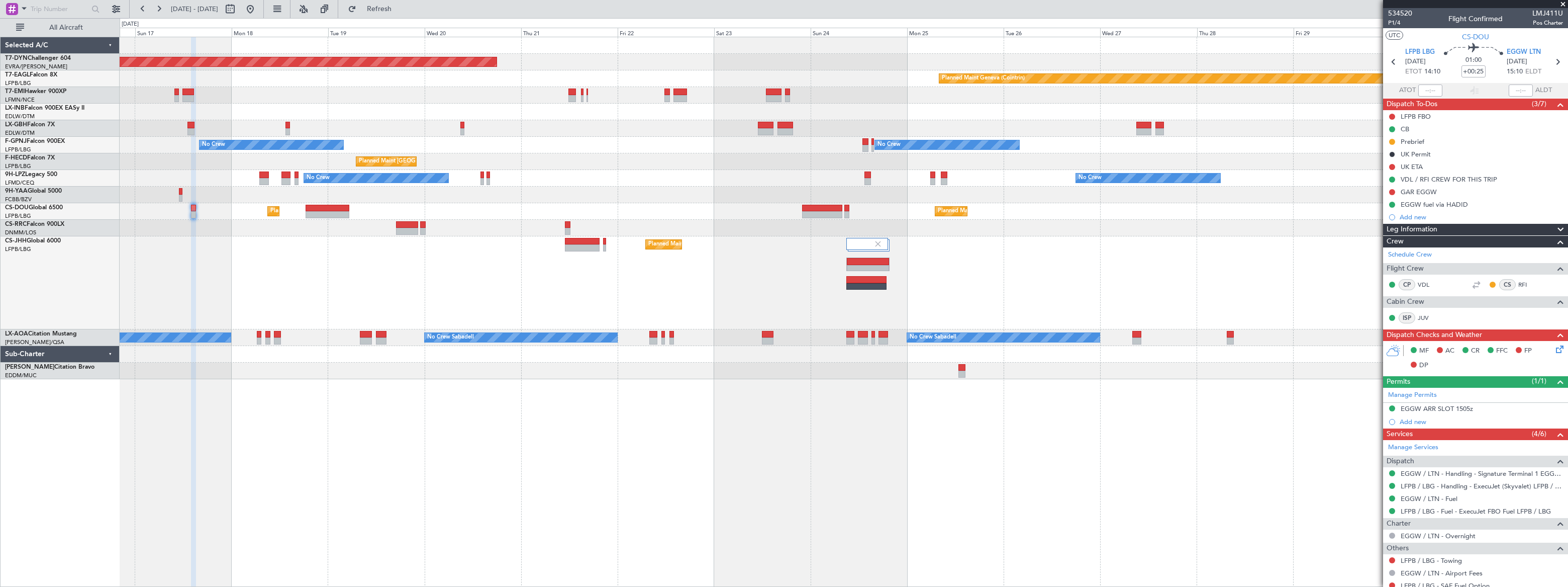
click at [702, 158] on div "Planned Maint Basel-Mulhouse Planned Maint Geneva (Cointrin) Planned Maint New …" at bounding box center [844, 208] width 1447 height 342
